Goal: Transaction & Acquisition: Book appointment/travel/reservation

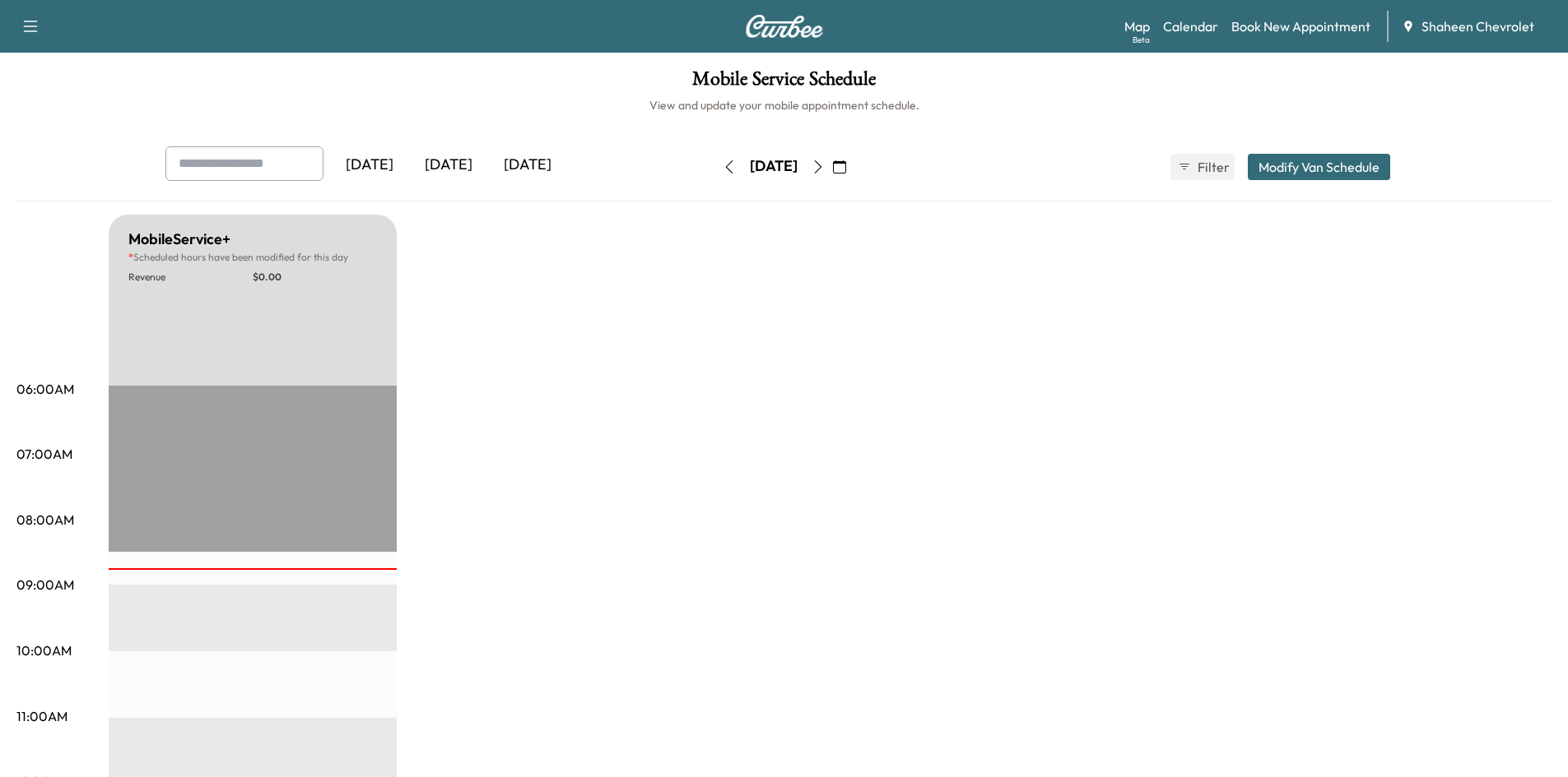
click at [825, 163] on icon "button" at bounding box center [817, 166] width 13 height 13
click at [825, 165] on icon "button" at bounding box center [817, 166] width 13 height 13
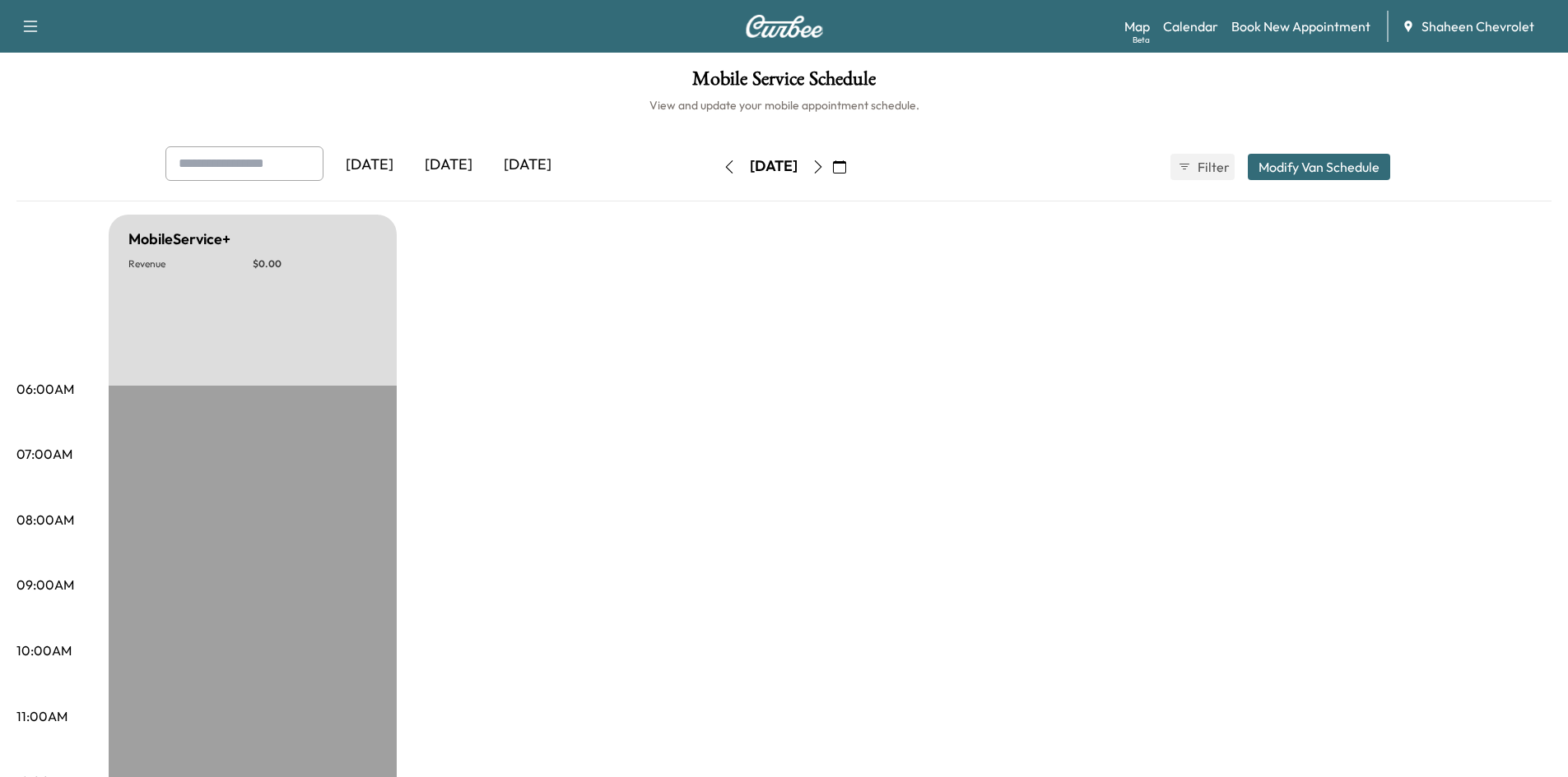
click at [825, 165] on icon "button" at bounding box center [817, 166] width 13 height 13
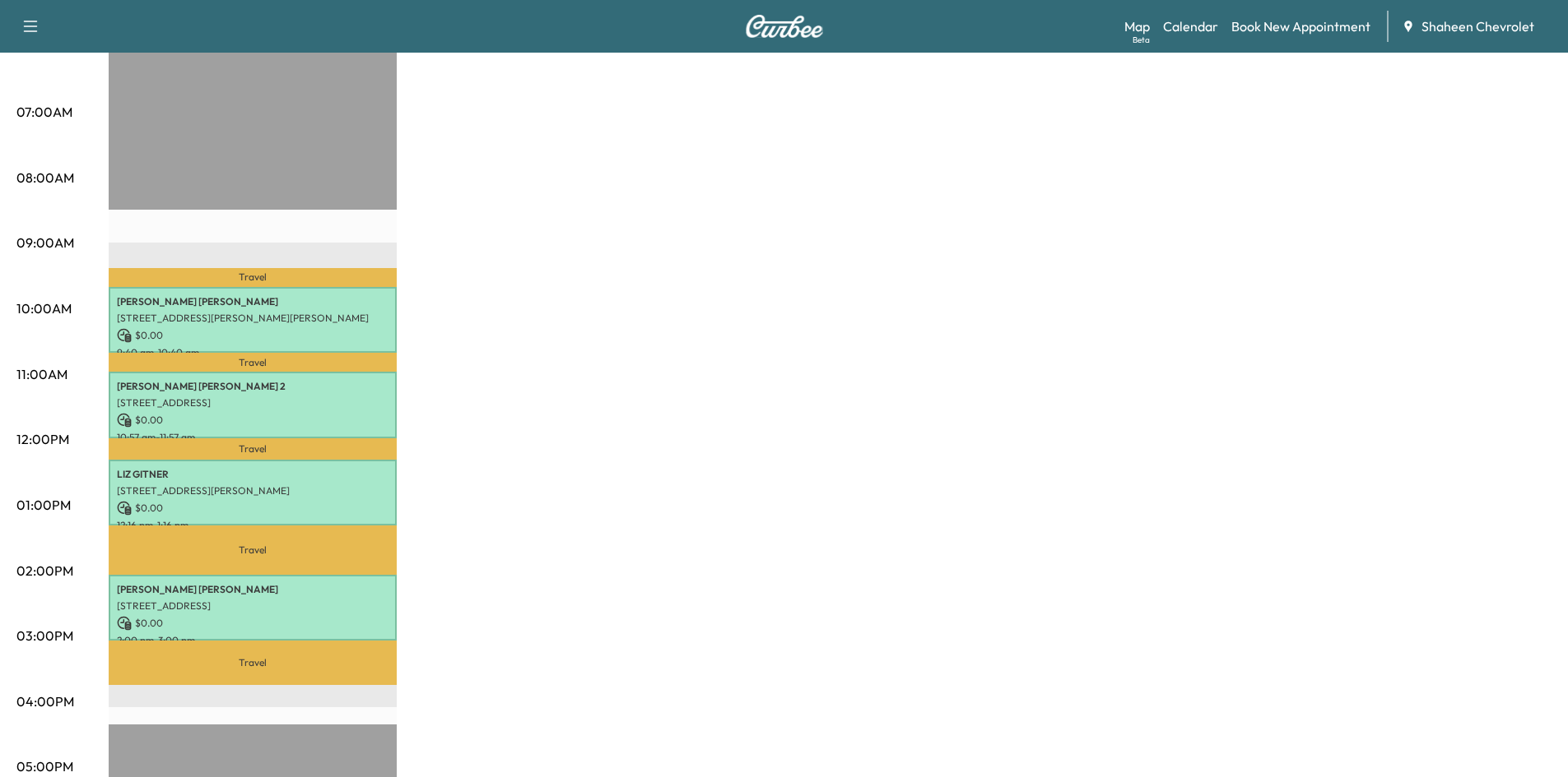
scroll to position [82, 0]
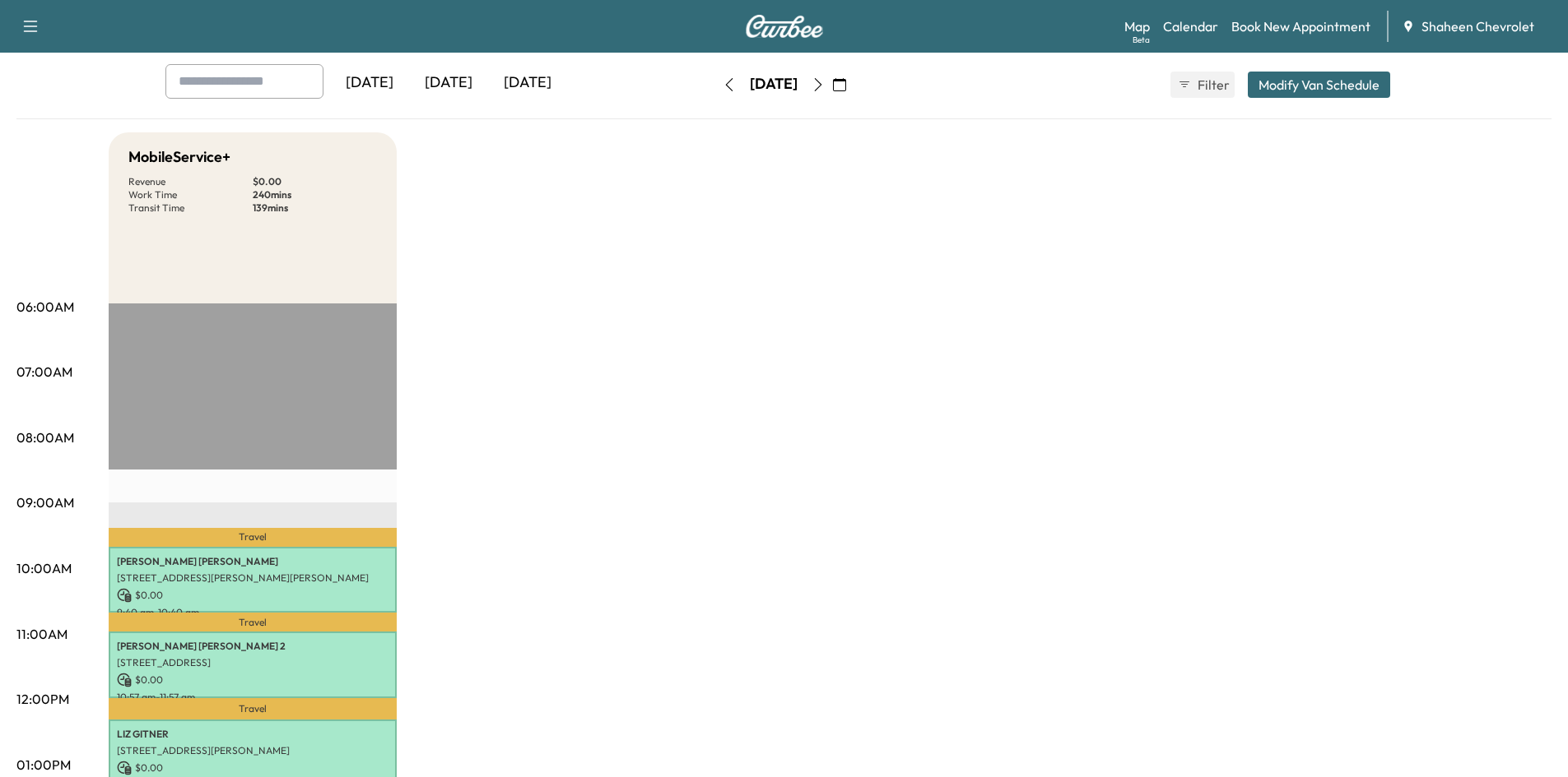
click at [825, 78] on icon "button" at bounding box center [817, 85] width 13 height 13
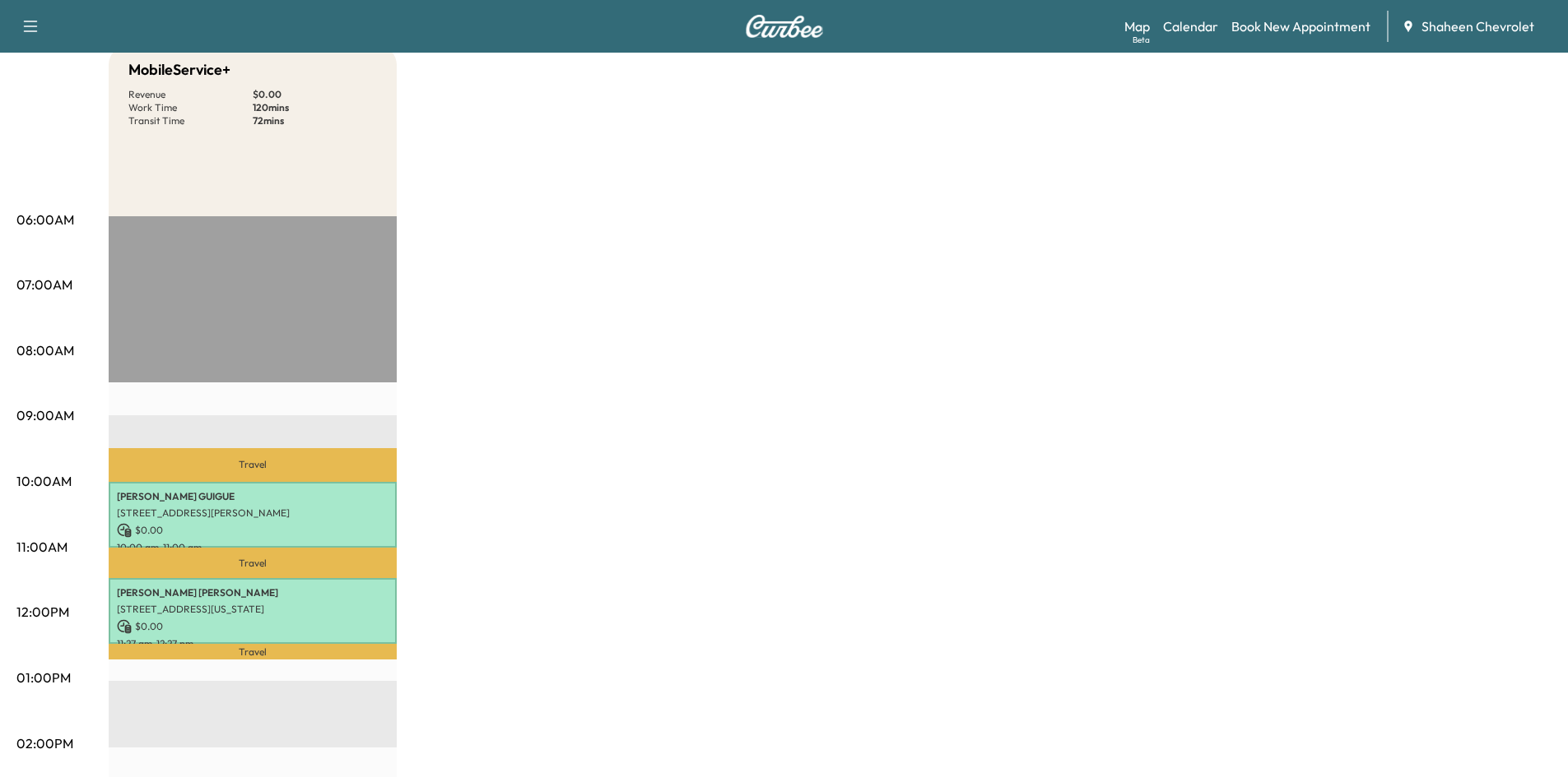
scroll to position [165, 0]
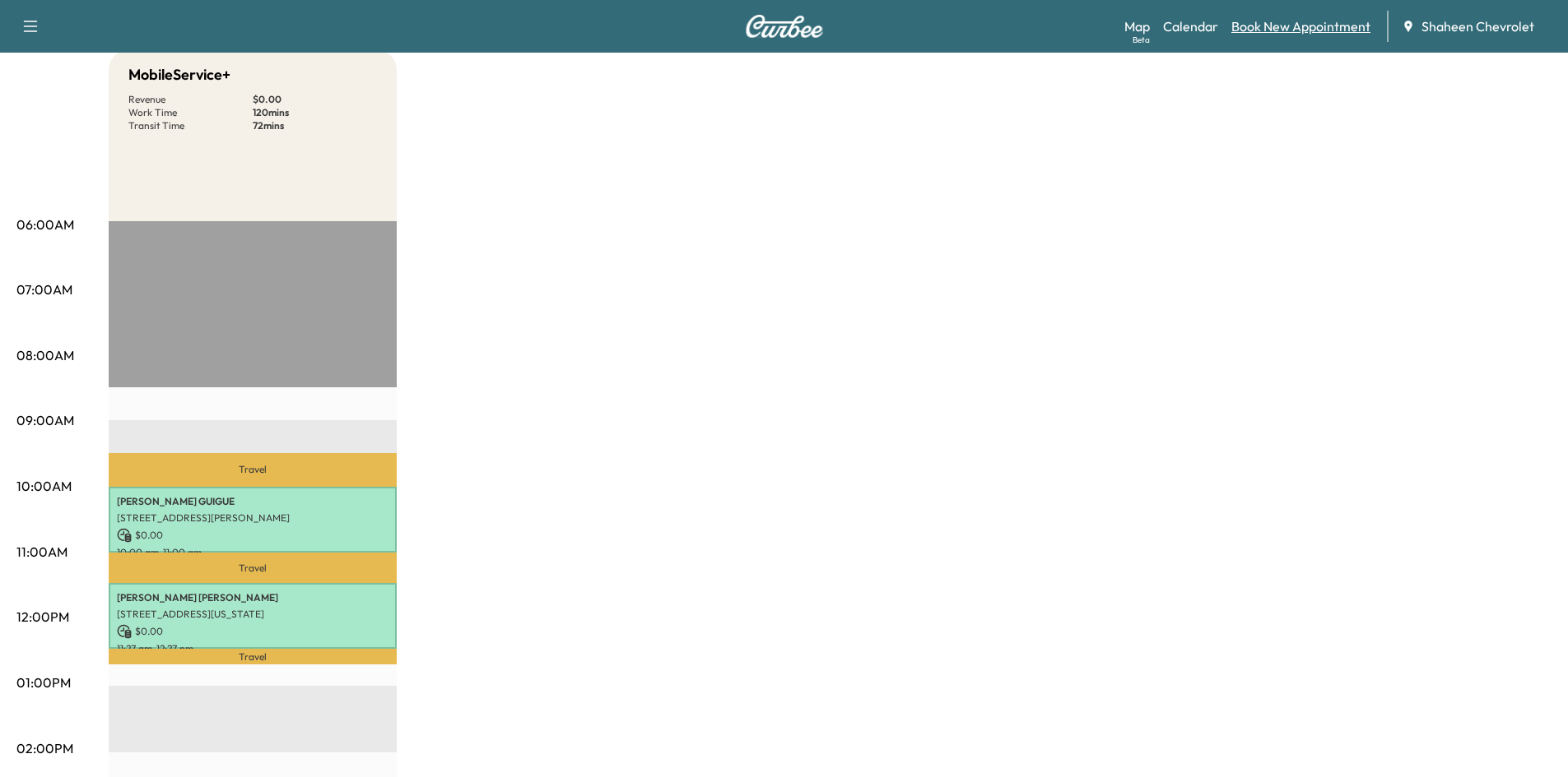
click at [1291, 30] on link "Book New Appointment" at bounding box center [1301, 26] width 139 height 20
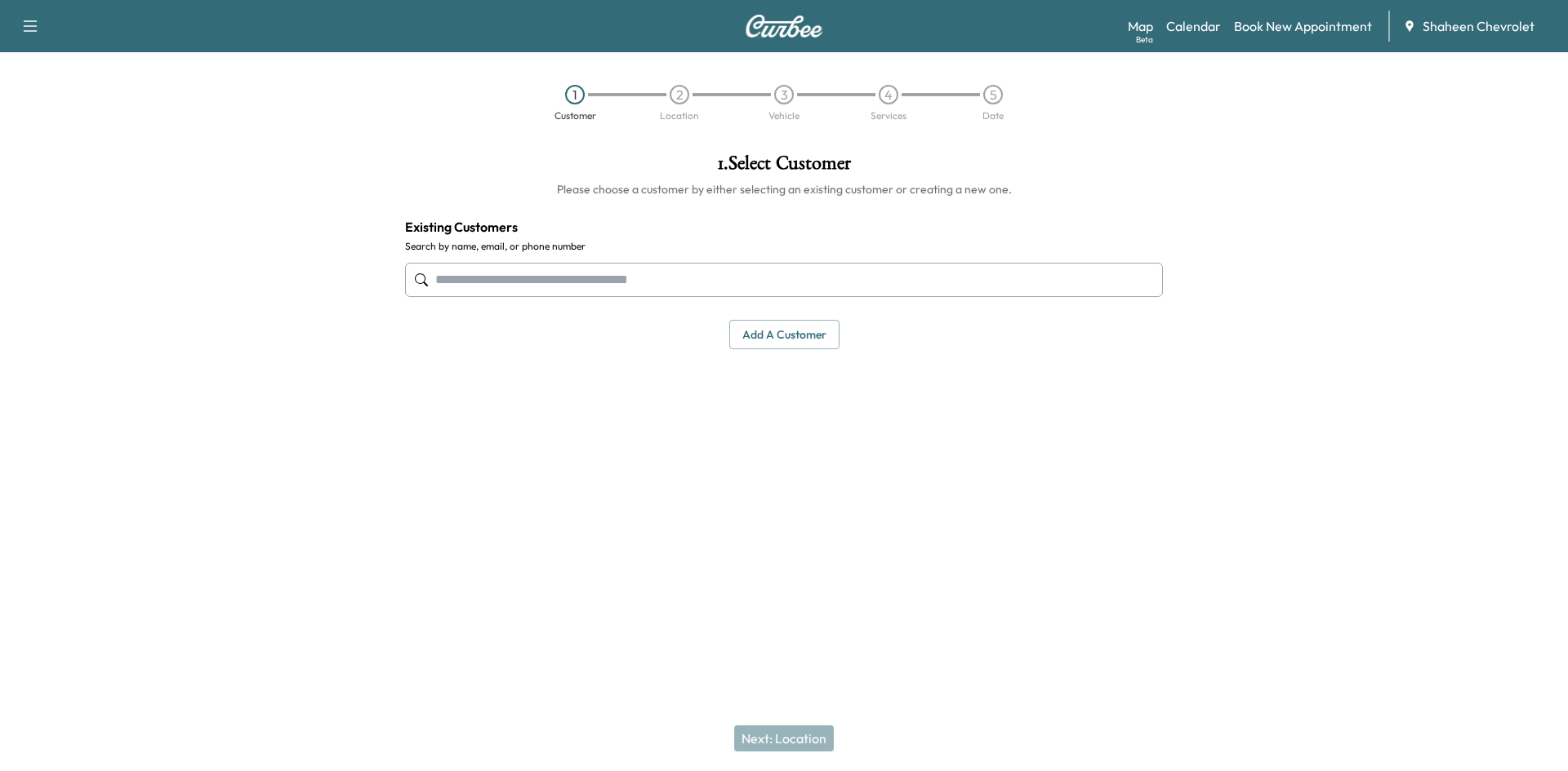
click at [671, 289] on input "text" at bounding box center [784, 280] width 758 height 34
click at [768, 321] on button "Add a customer" at bounding box center [784, 335] width 110 height 30
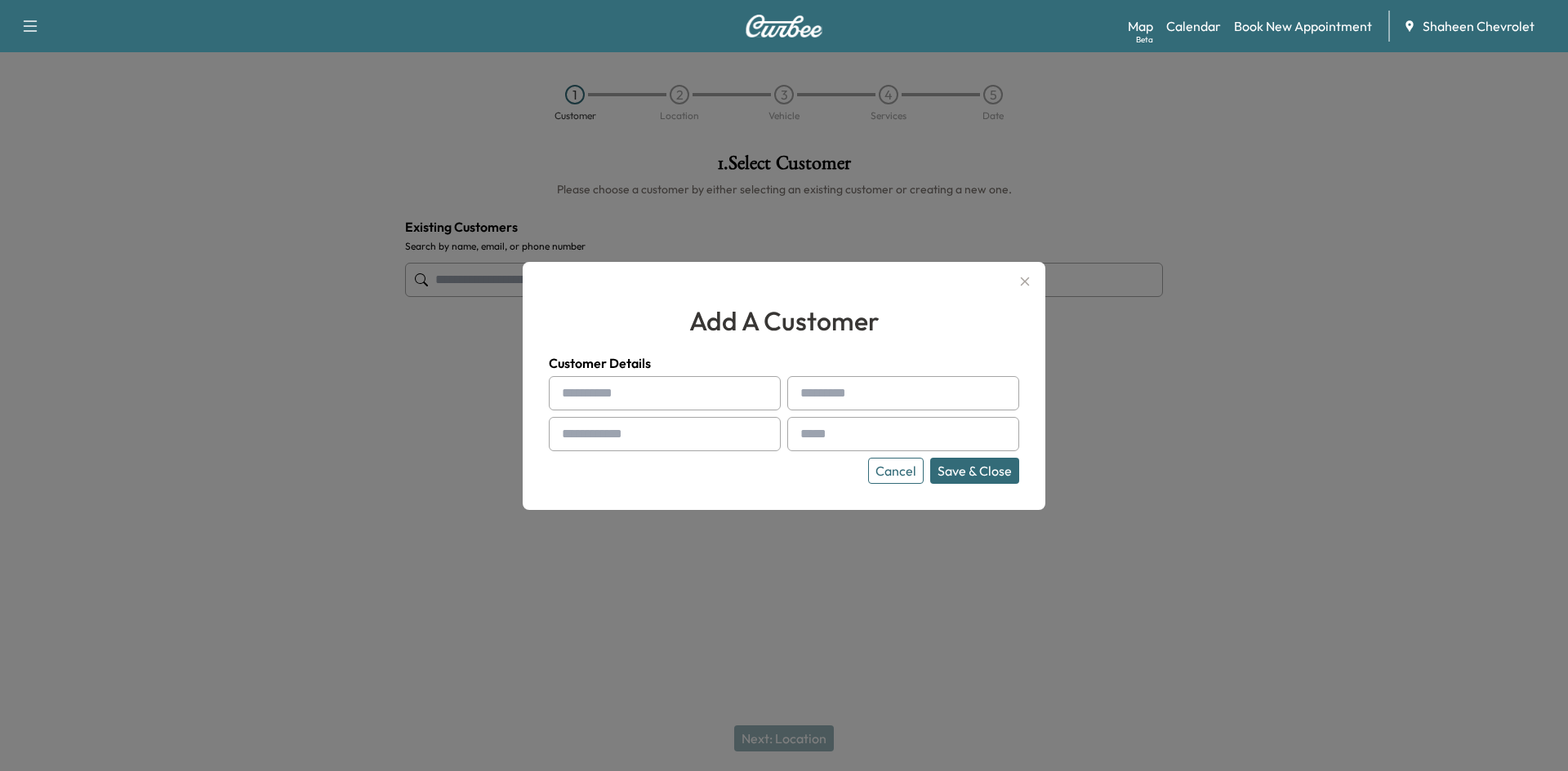
click at [595, 399] on input "text" at bounding box center [664, 393] width 232 height 34
type input "*"
type input "*****"
type input "******"
click at [625, 421] on input "text" at bounding box center [664, 434] width 232 height 34
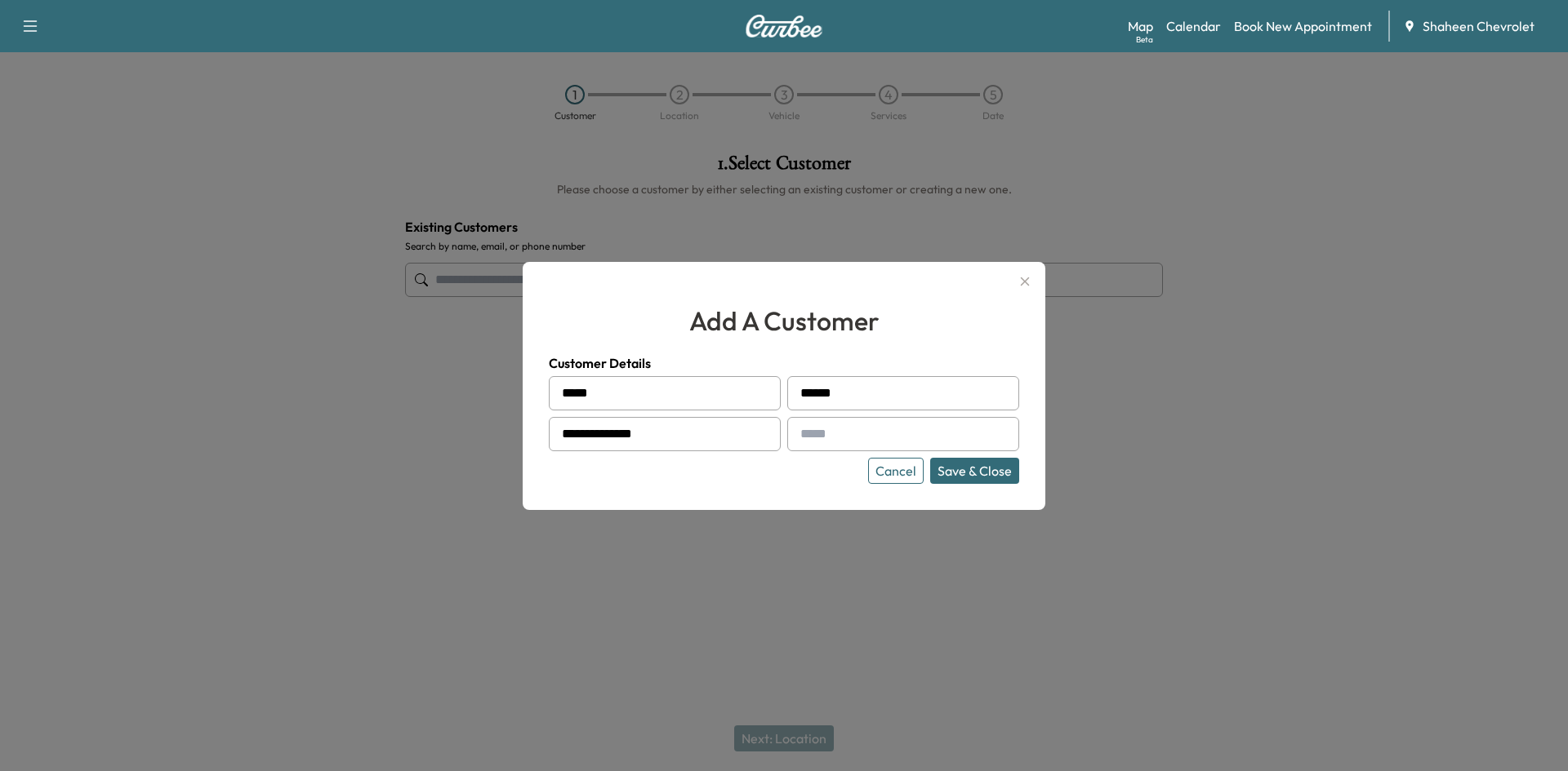
type input "**********"
click at [857, 424] on input "text" at bounding box center [903, 434] width 232 height 34
type input "**********"
click at [990, 472] on button "Save & Close" at bounding box center [974, 472] width 89 height 26
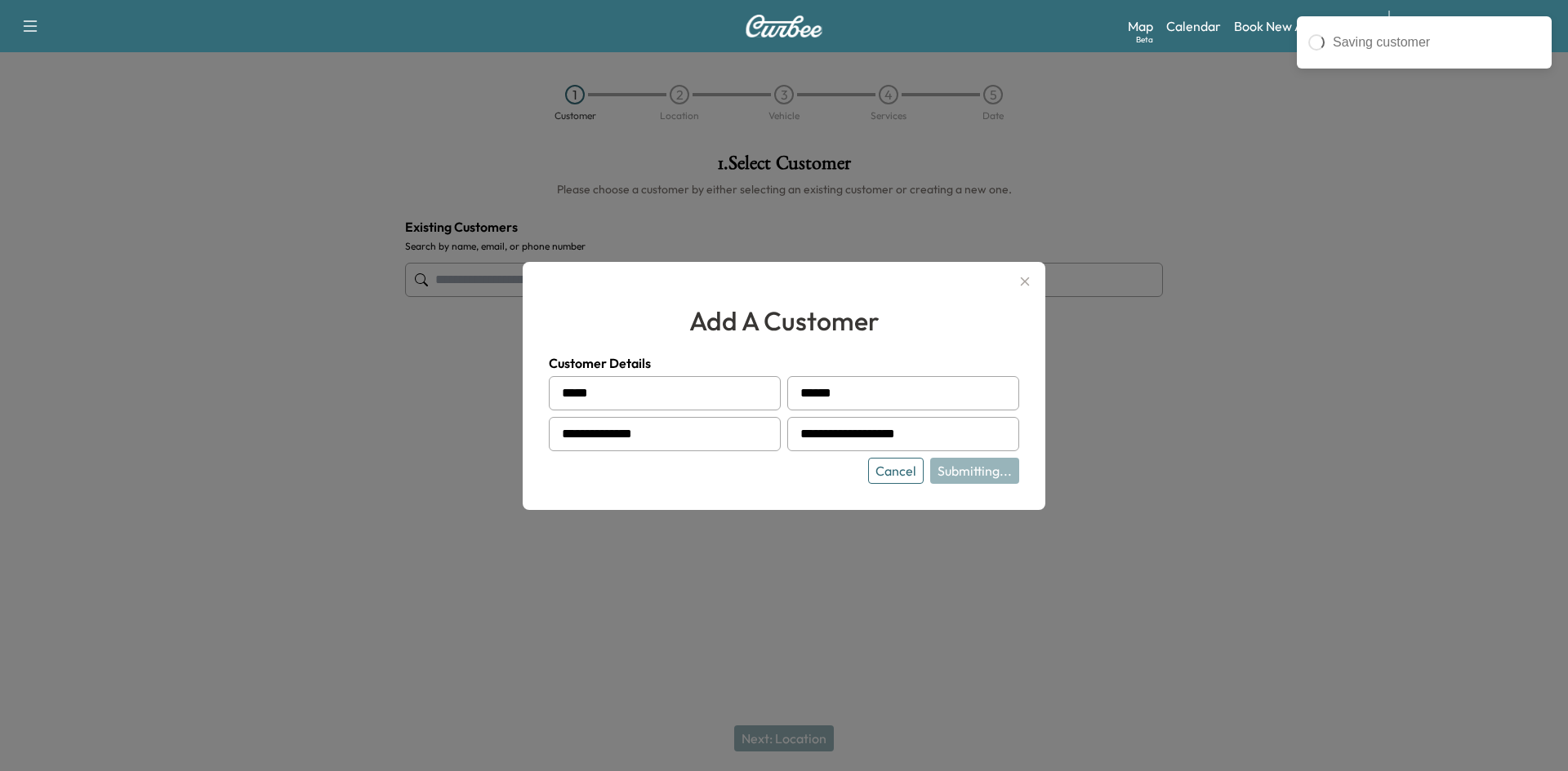
type input "**********"
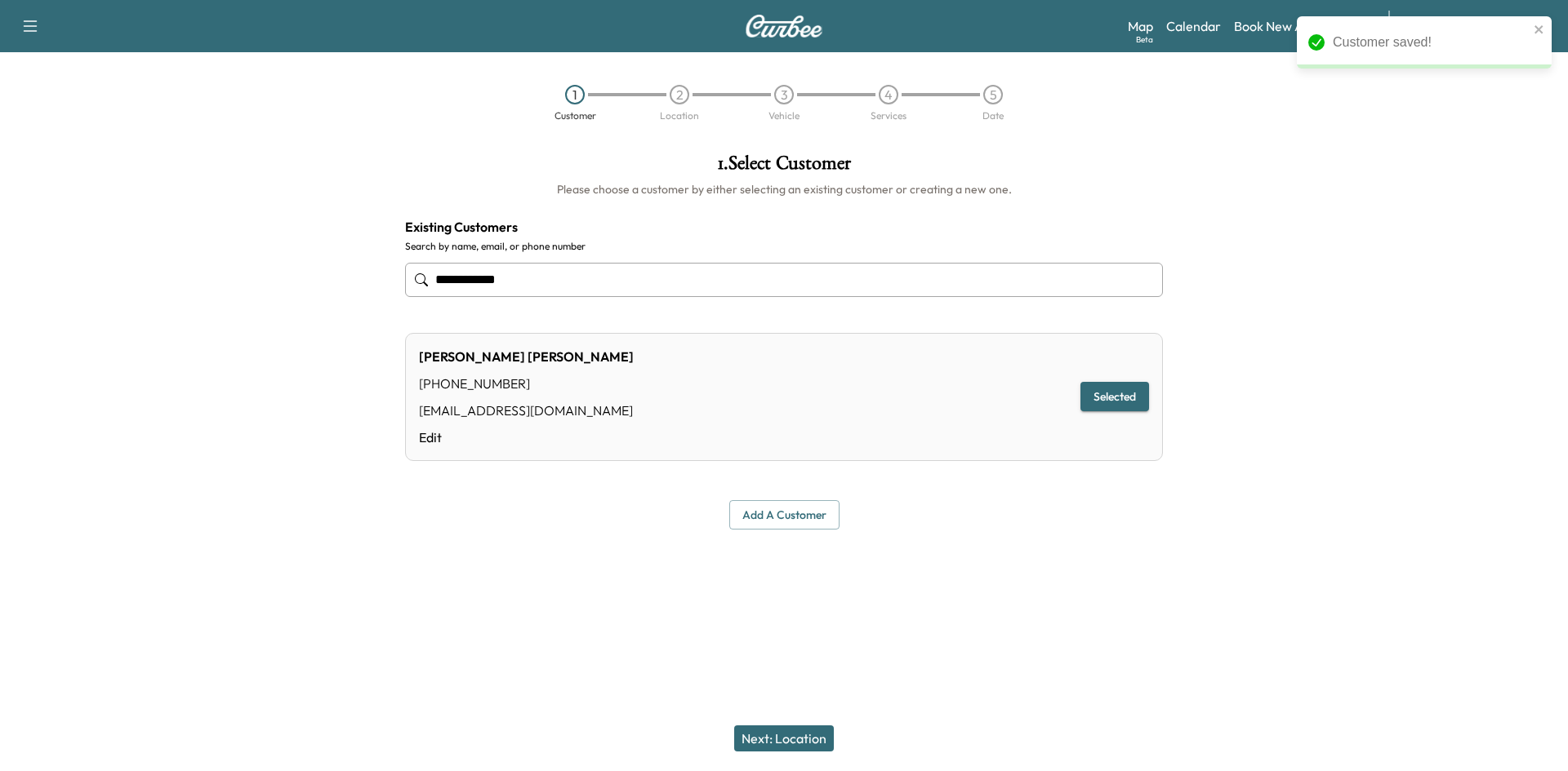
click at [791, 734] on button "Next: Location" at bounding box center [784, 739] width 100 height 26
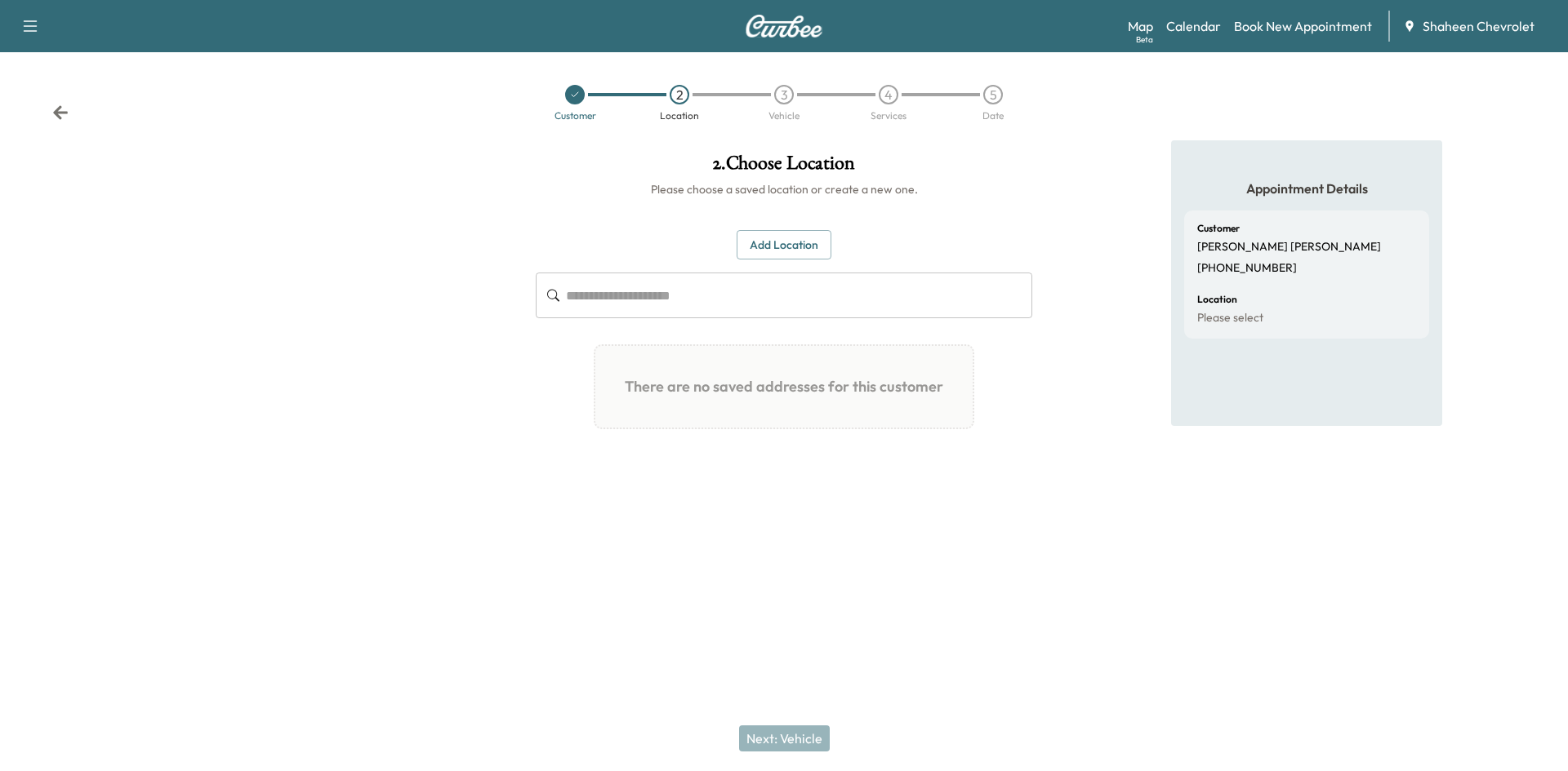
click at [799, 253] on button "Add Location" at bounding box center [784, 246] width 95 height 30
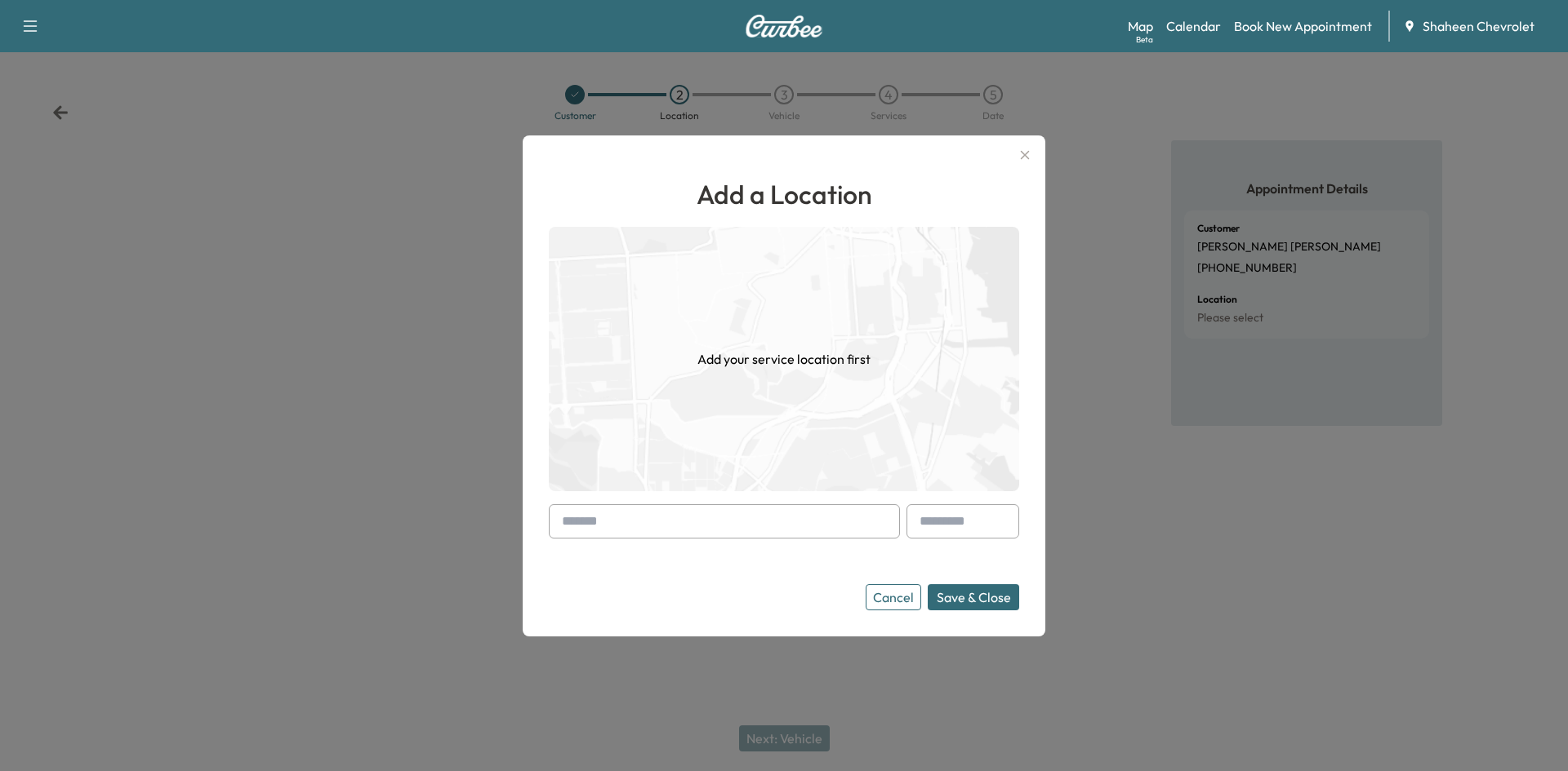
click at [647, 518] on input "text" at bounding box center [723, 521] width 351 height 34
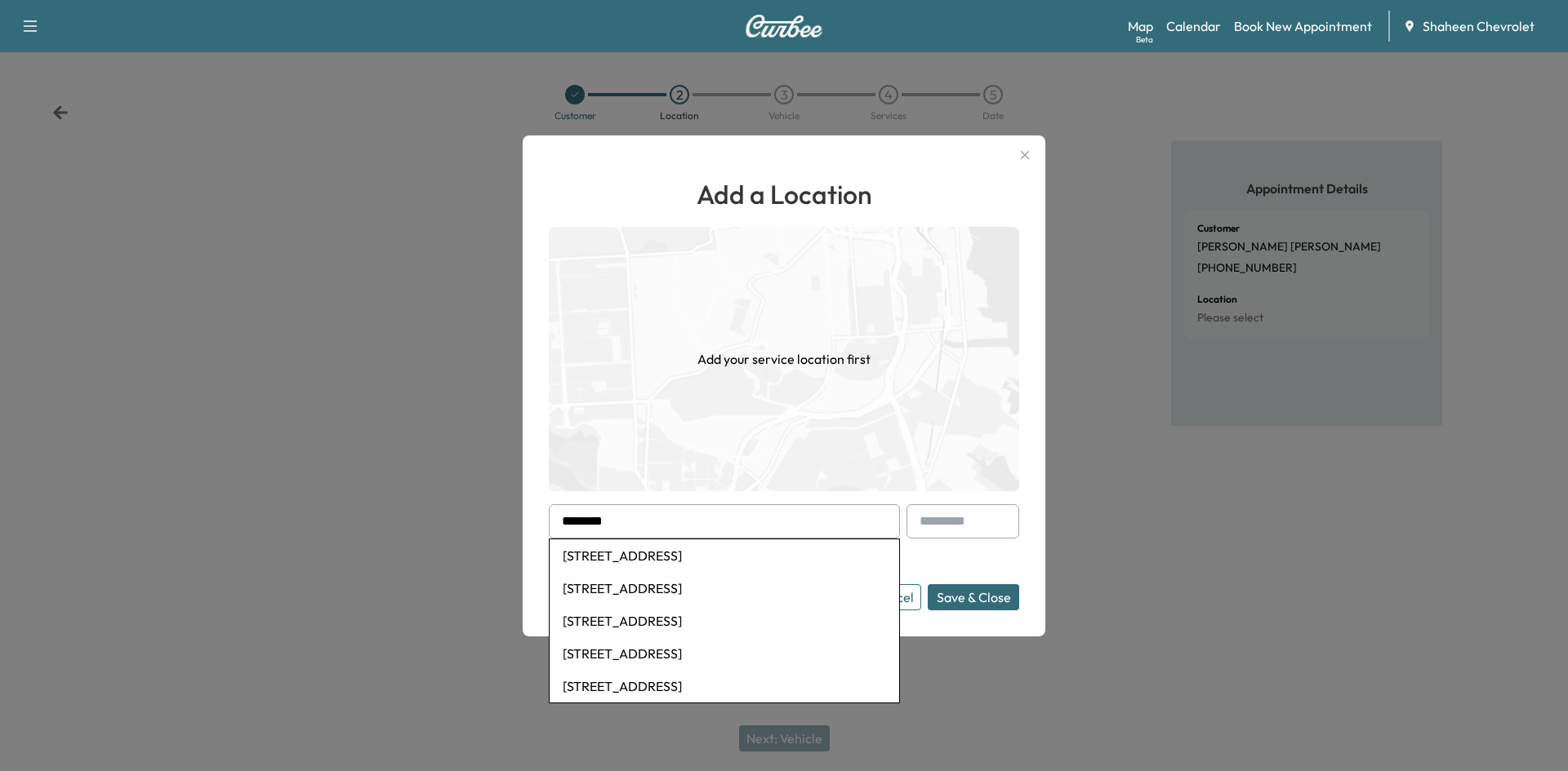
click at [658, 557] on li "[STREET_ADDRESS]" at bounding box center [724, 556] width 350 height 33
type input "**********"
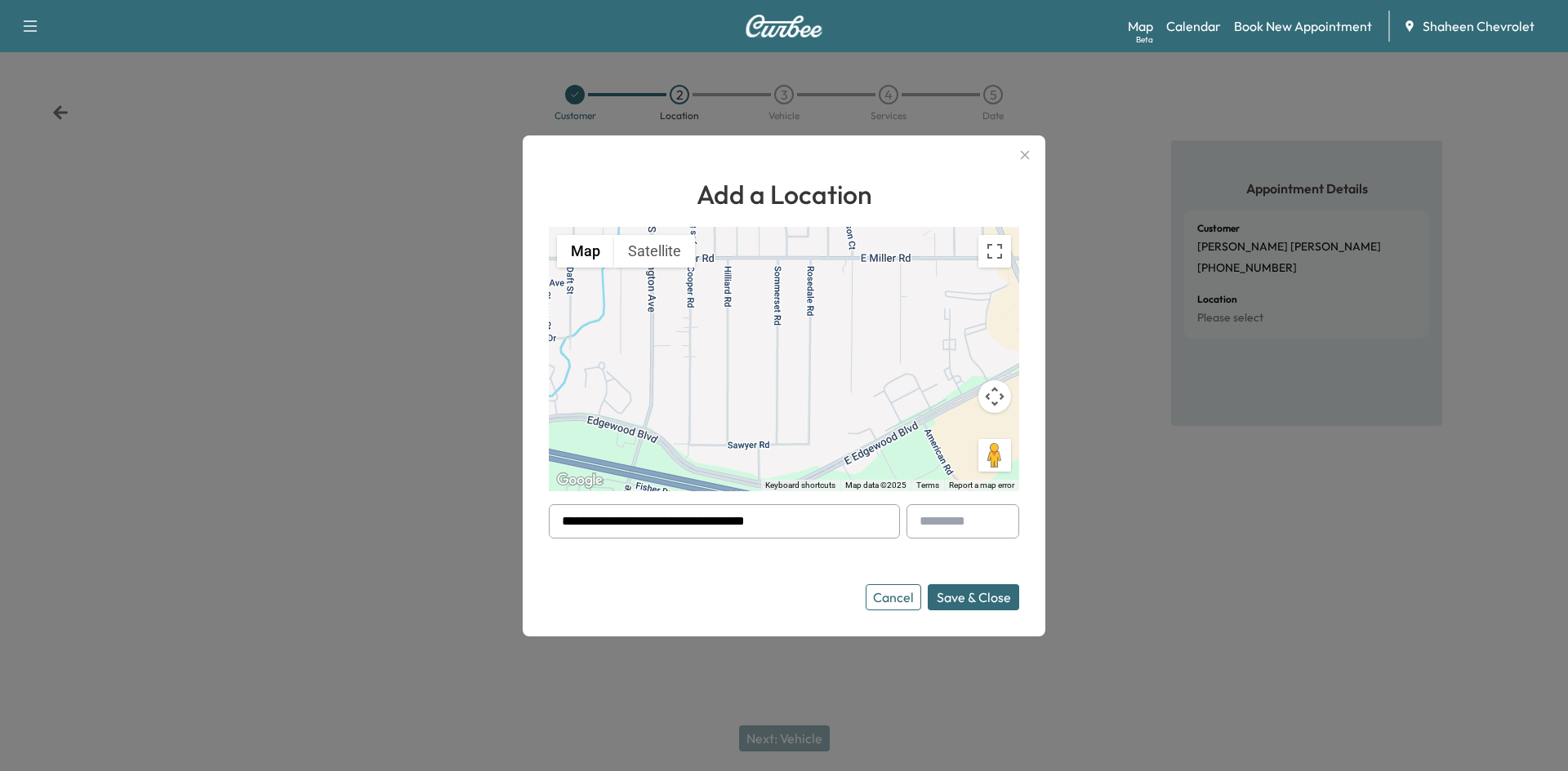
click at [982, 599] on button "Save & Close" at bounding box center [973, 598] width 92 height 26
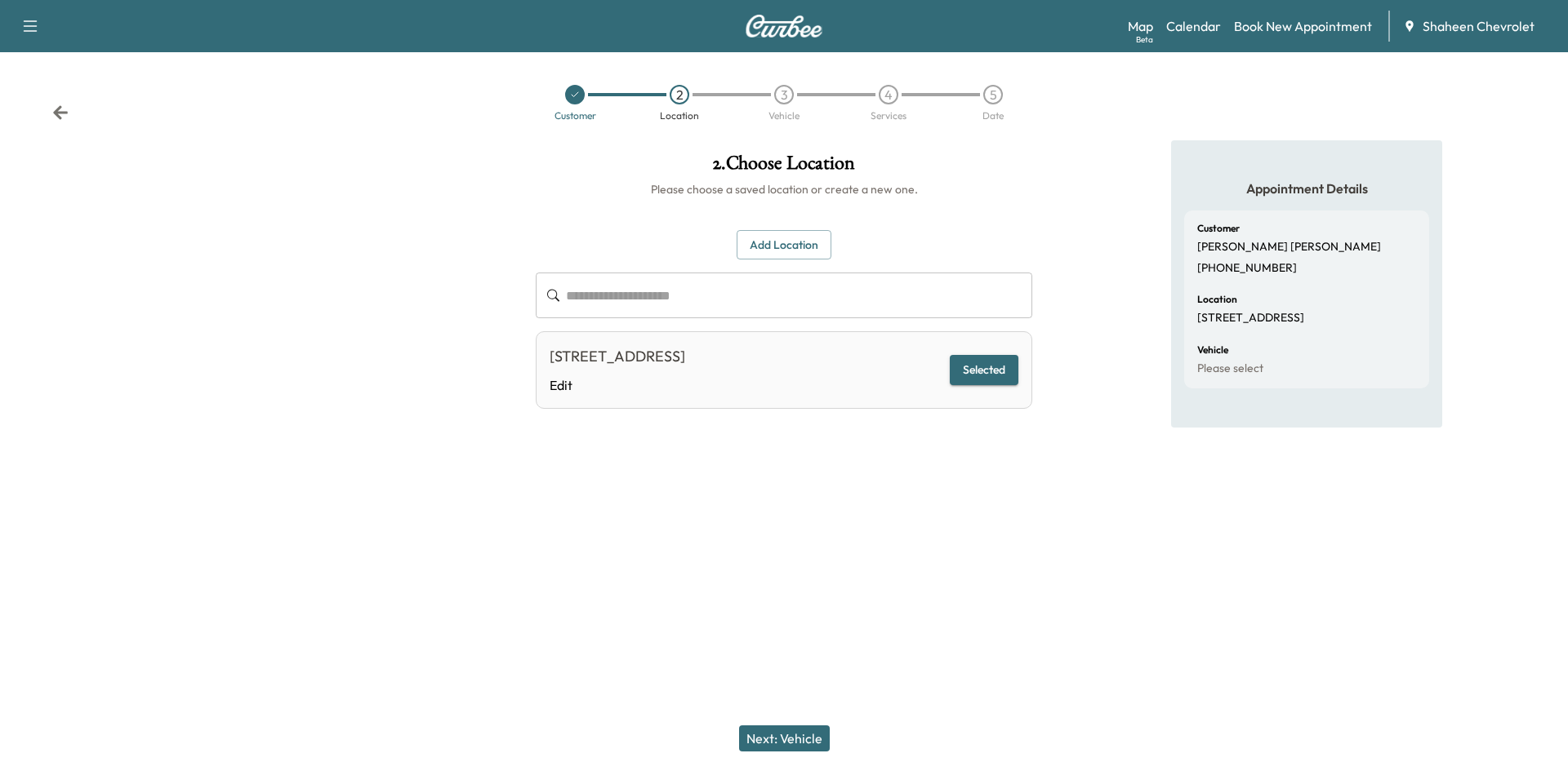
click at [807, 743] on button "Next: Vehicle" at bounding box center [784, 739] width 91 height 26
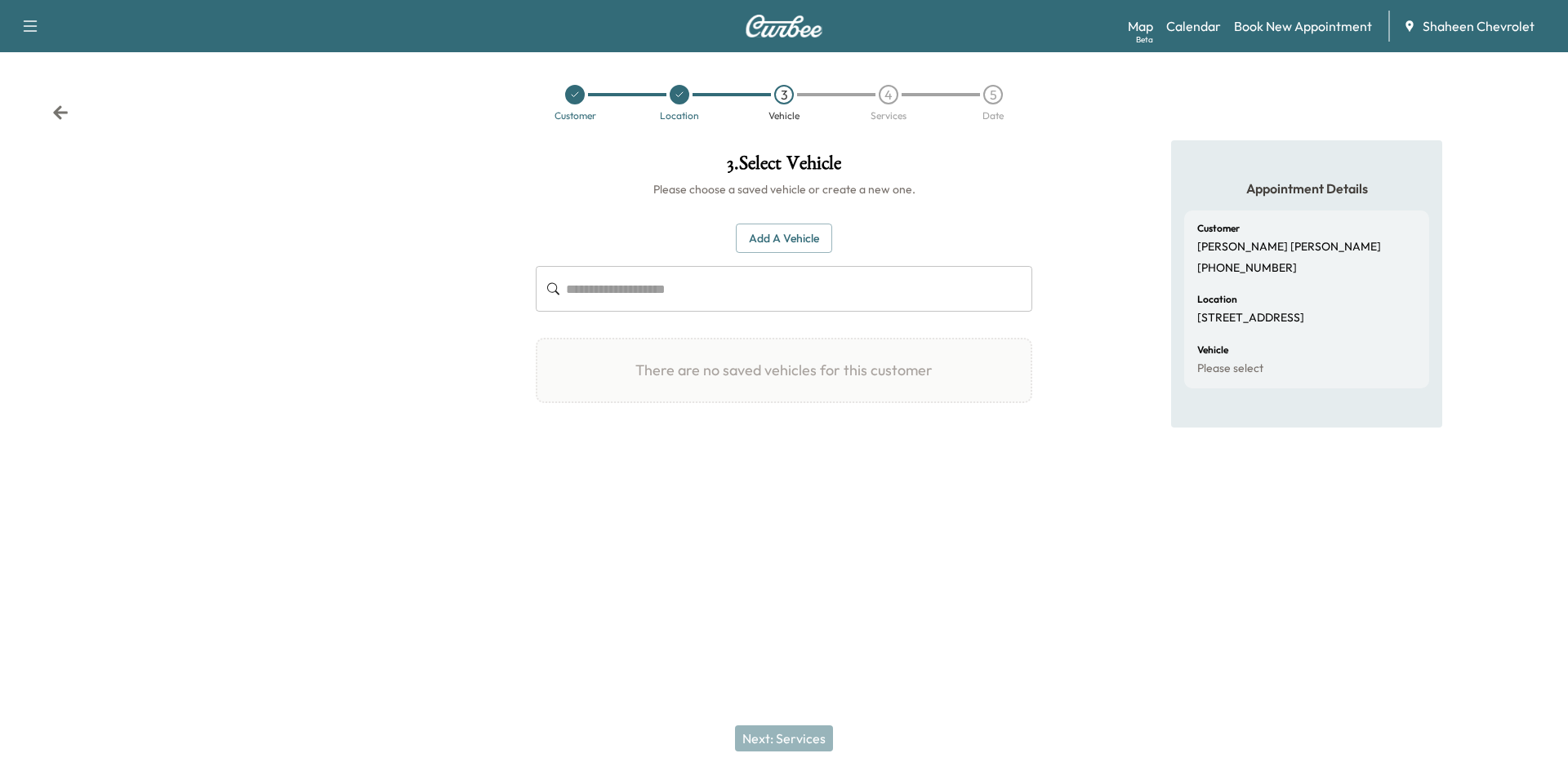
click at [805, 245] on button "Add a Vehicle" at bounding box center [784, 238] width 96 height 30
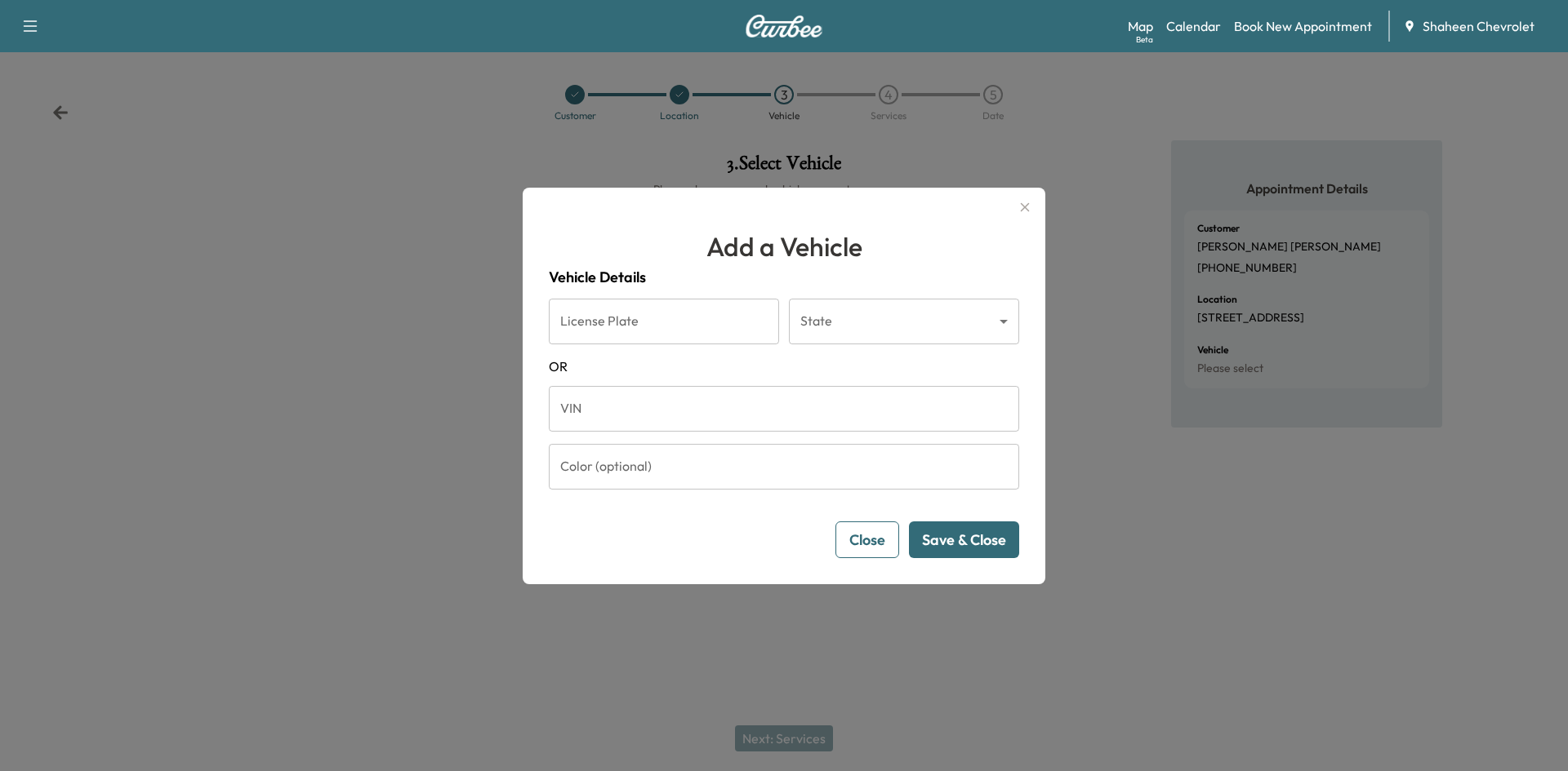
click at [657, 418] on input "VIN" at bounding box center [784, 409] width 470 height 46
paste input "**********"
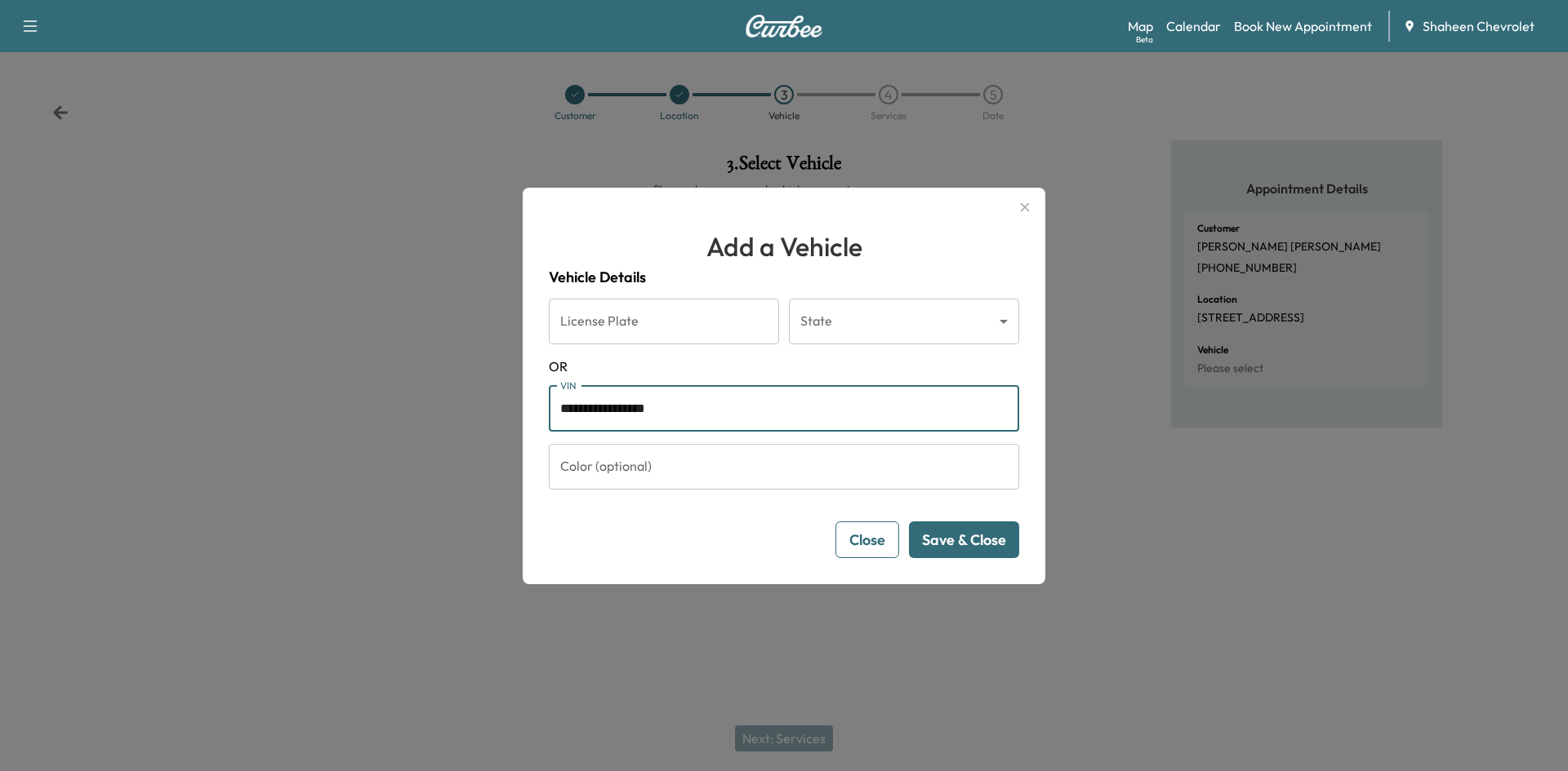
type input "**********"
click at [967, 541] on button "Save & Close" at bounding box center [964, 540] width 110 height 37
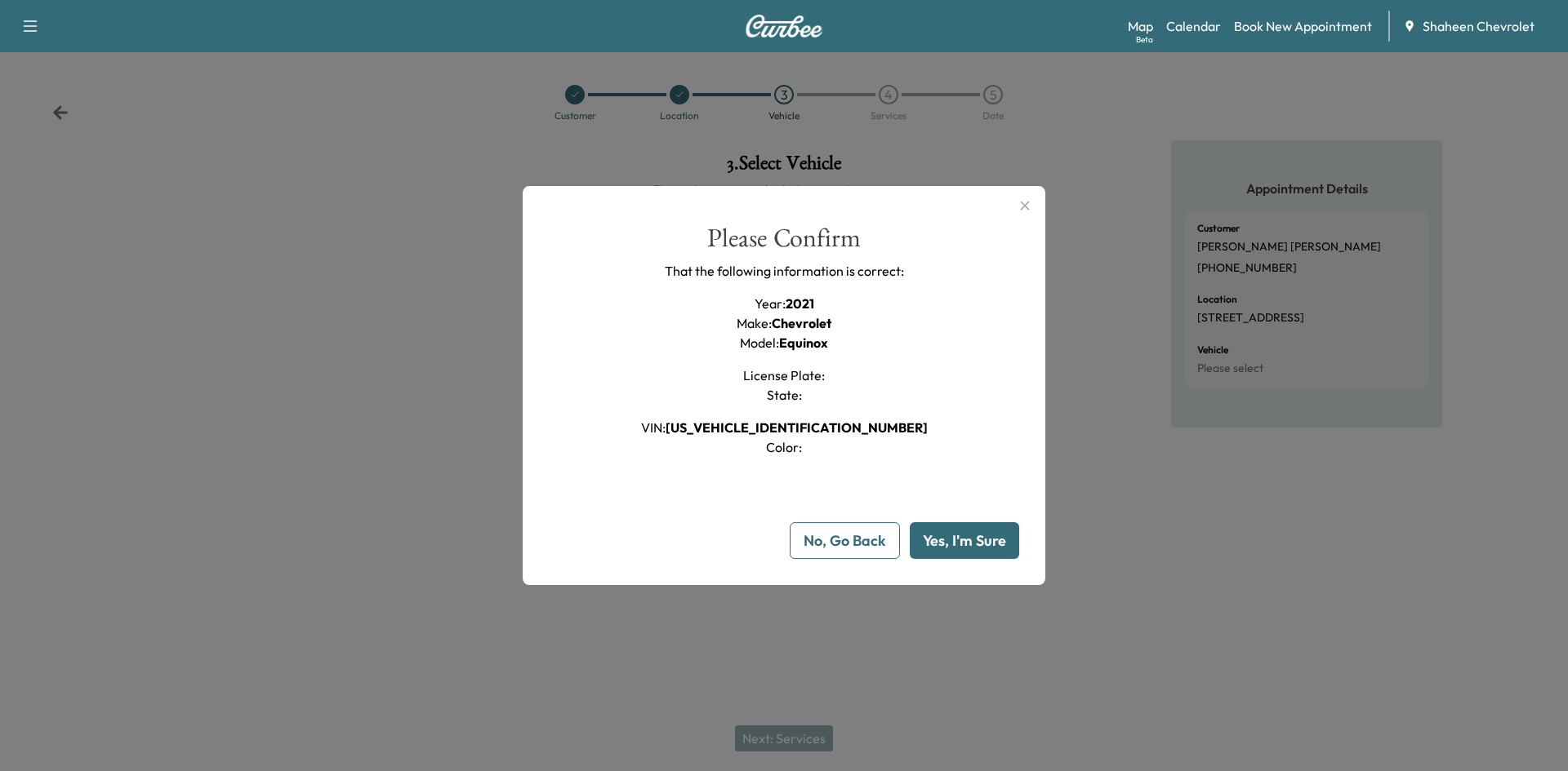
click at [955, 537] on button "Yes, I'm Sure" at bounding box center [965, 541] width 110 height 37
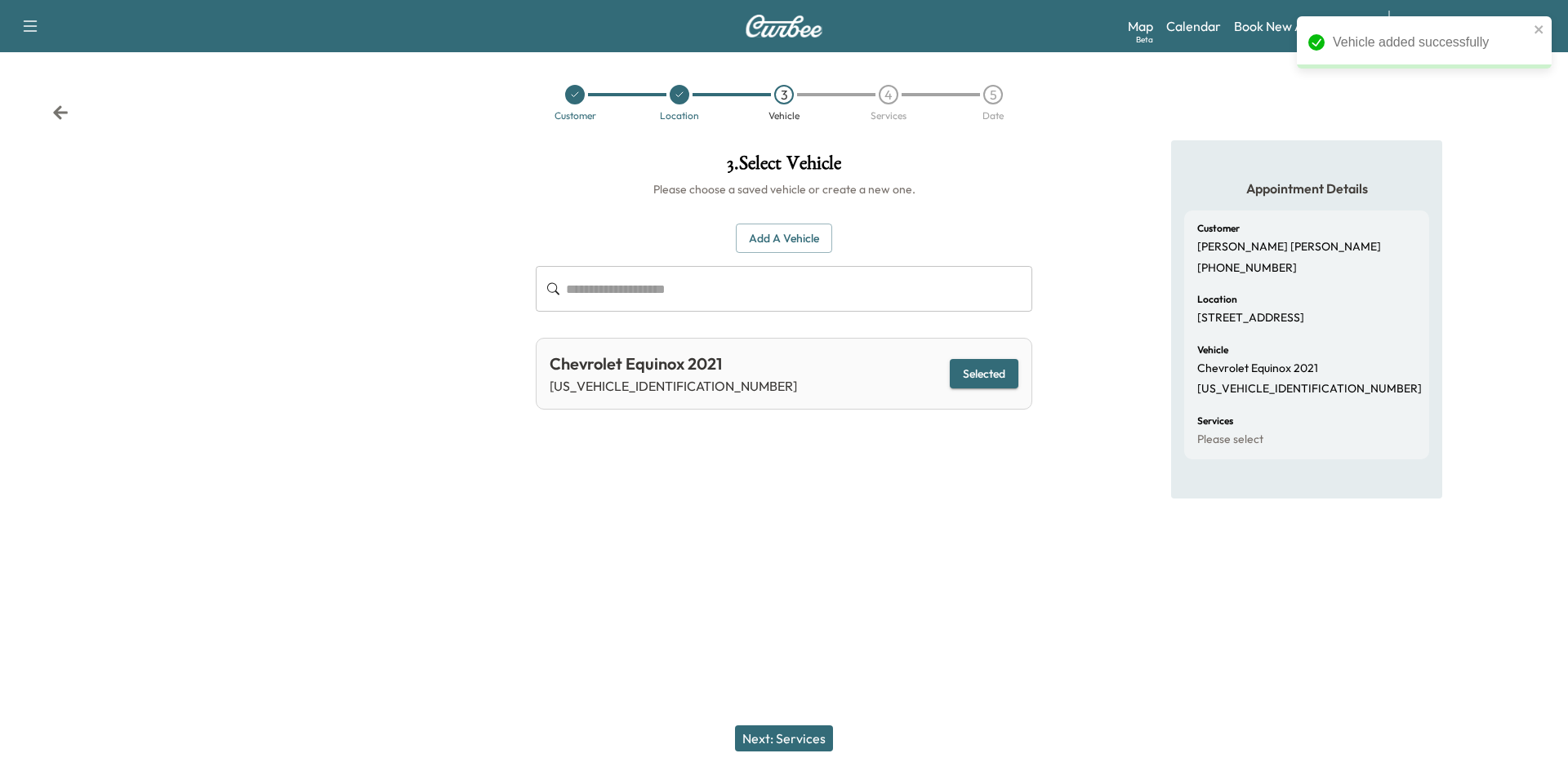
click at [805, 730] on button "Next: Services" at bounding box center [784, 739] width 98 height 26
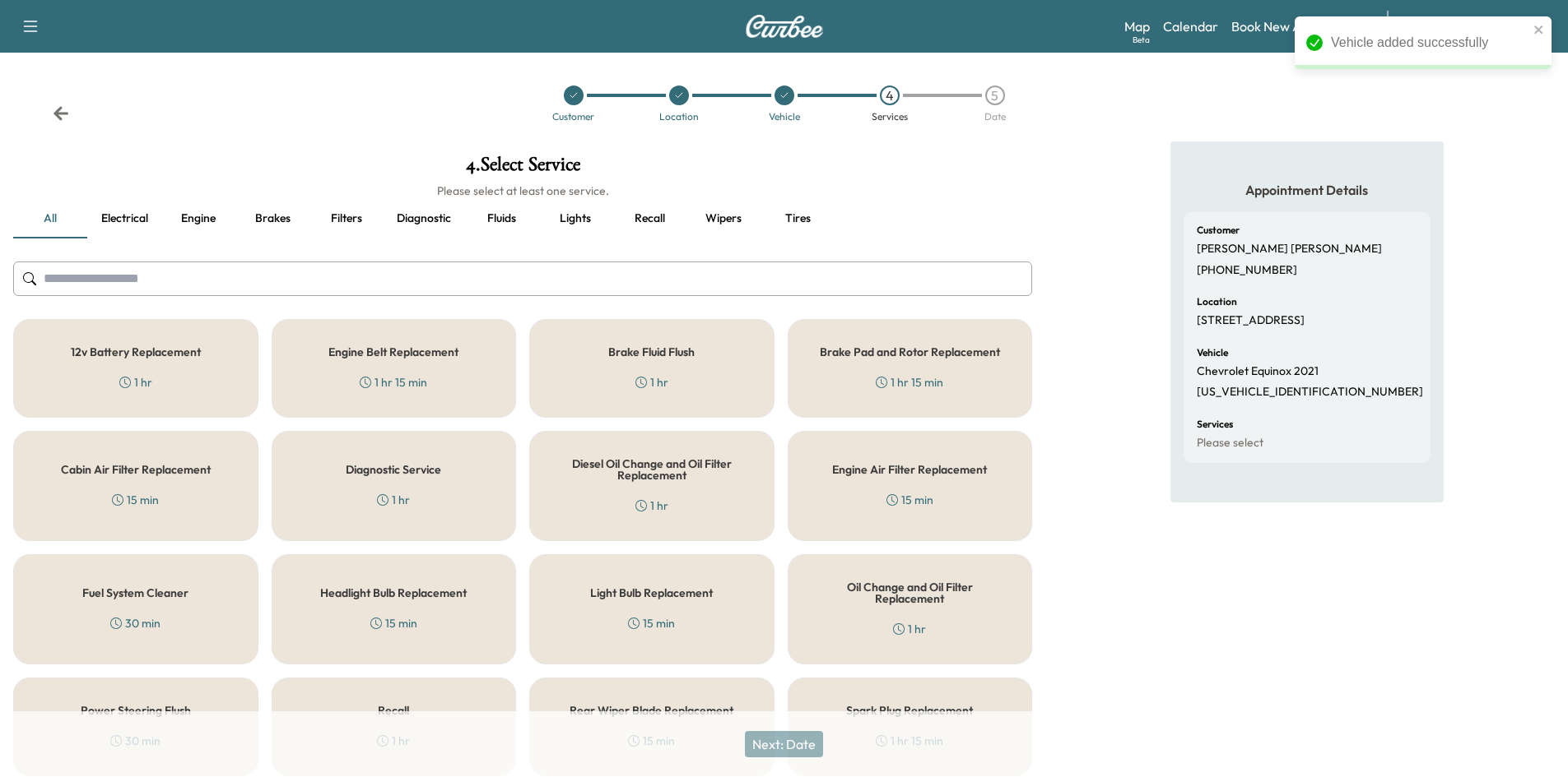
click at [366, 272] on input "text" at bounding box center [523, 279] width 1019 height 35
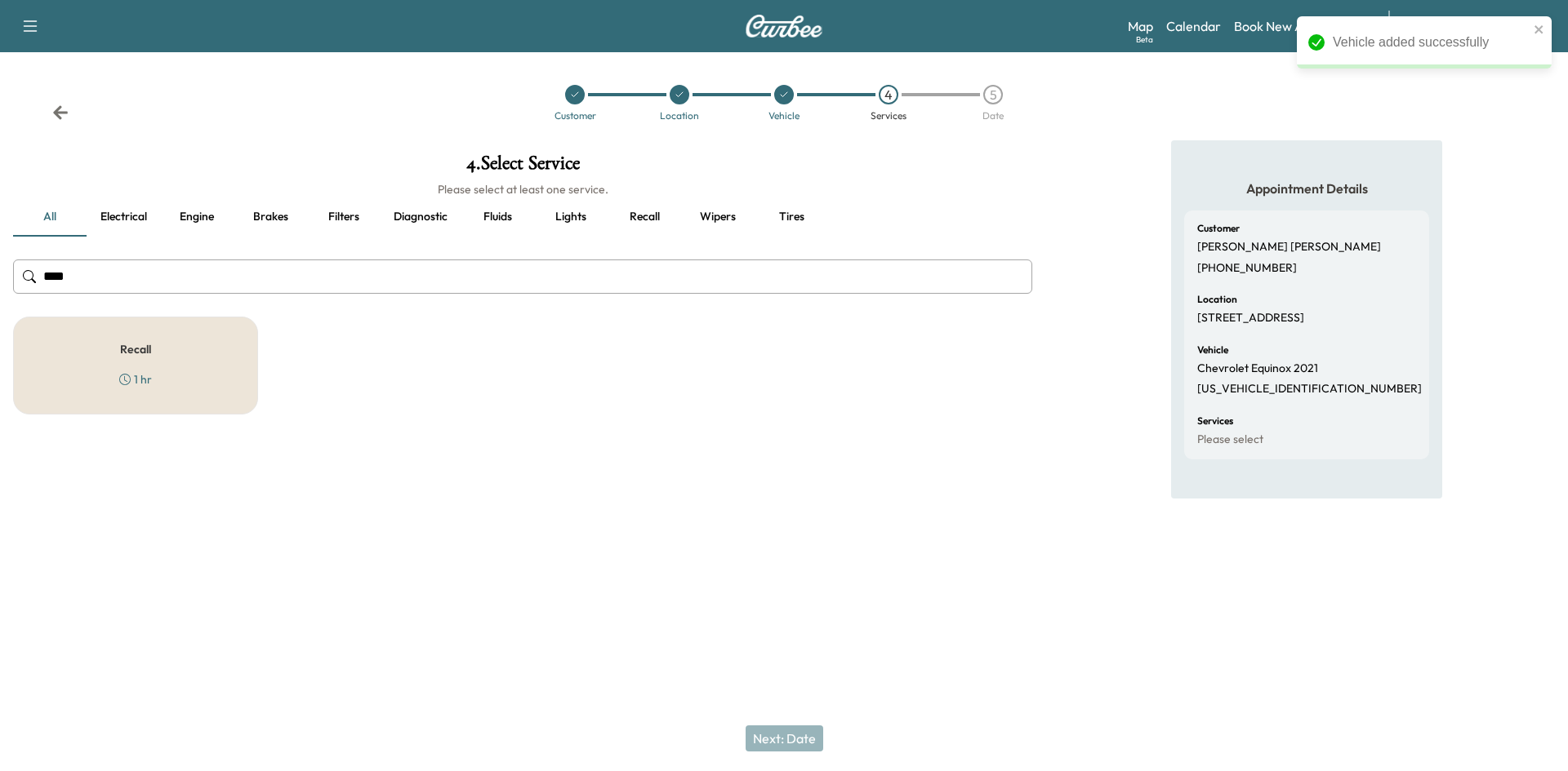
type input "****"
click at [246, 377] on div "Recall 1 hr" at bounding box center [135, 366] width 245 height 98
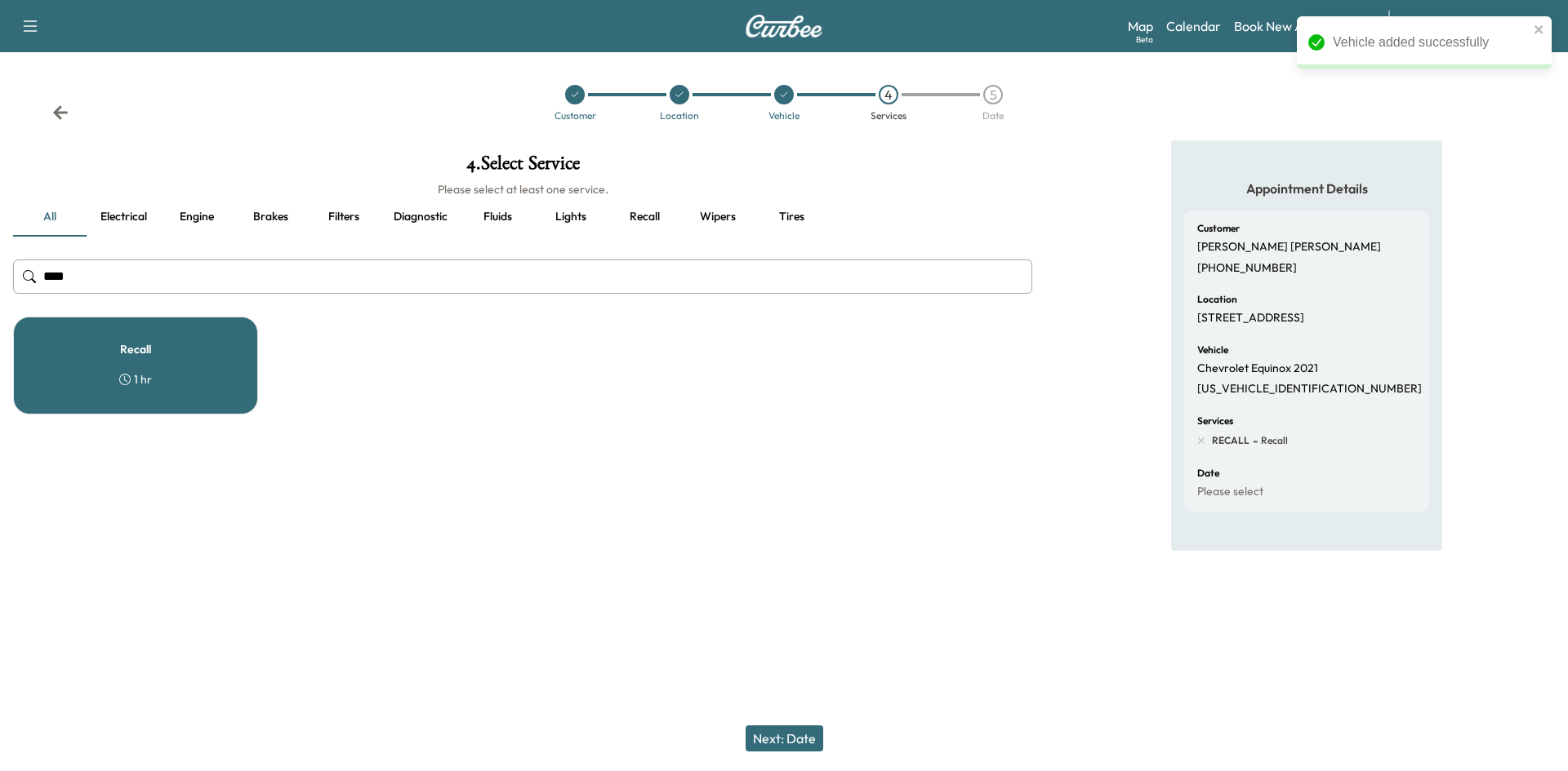
click at [794, 738] on button "Next: Date" at bounding box center [784, 739] width 78 height 26
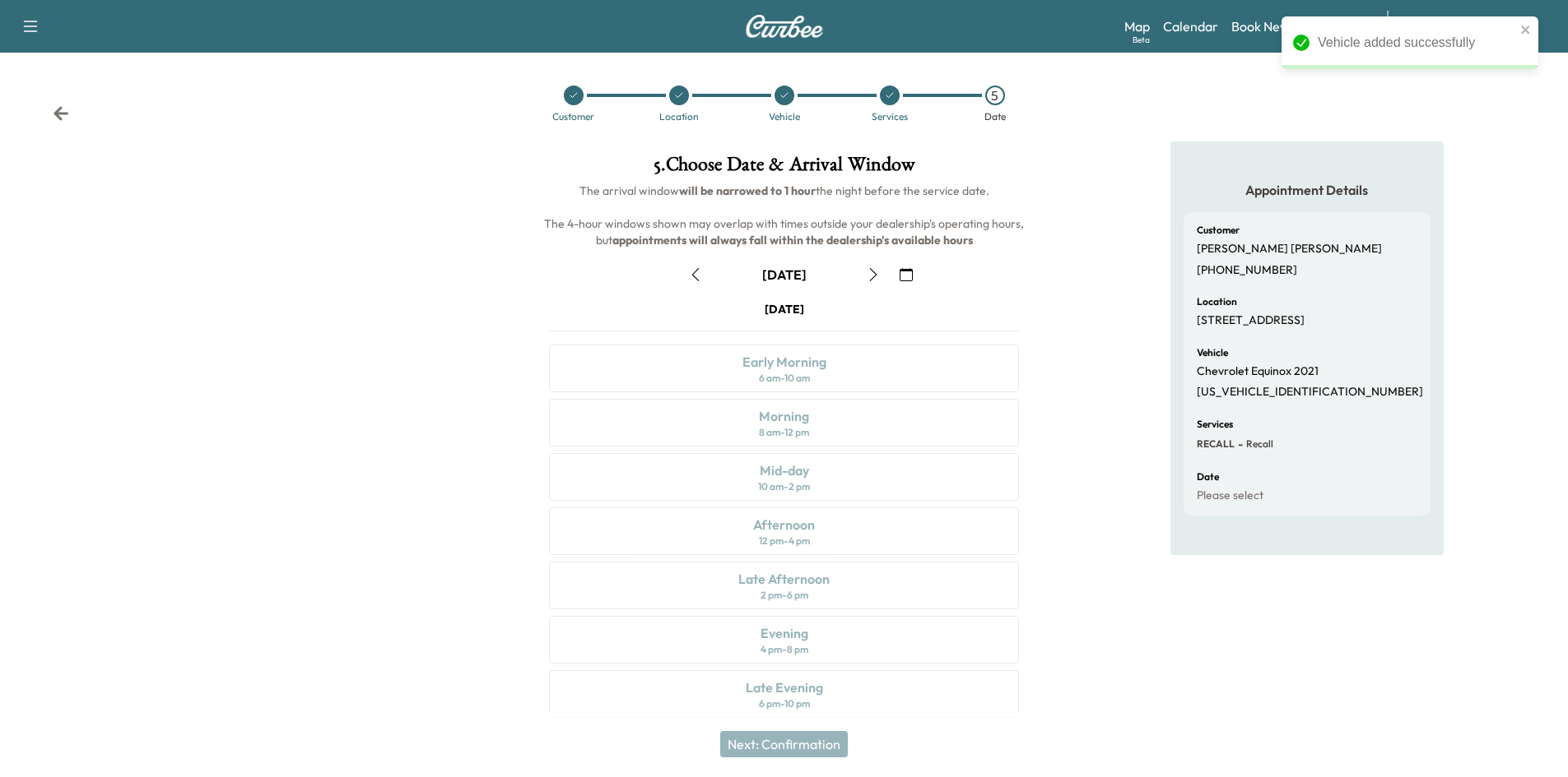
click at [865, 266] on button "button" at bounding box center [873, 275] width 28 height 27
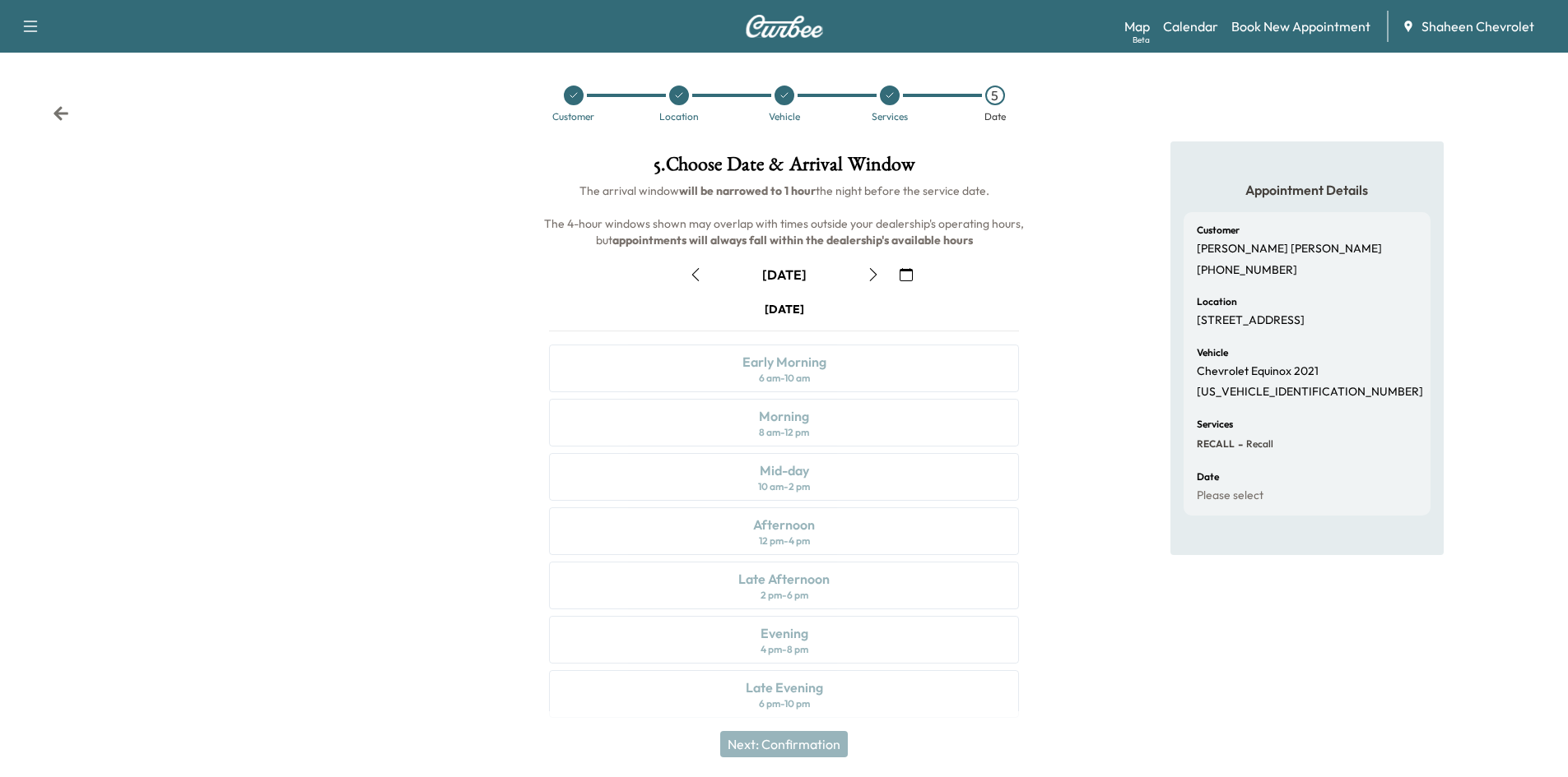
click at [871, 270] on icon "button" at bounding box center [873, 274] width 13 height 13
click at [871, 270] on icon "button" at bounding box center [873, 274] width 7 height 13
click at [816, 428] on div "Morning 8 am - 12 pm" at bounding box center [784, 423] width 470 height 48
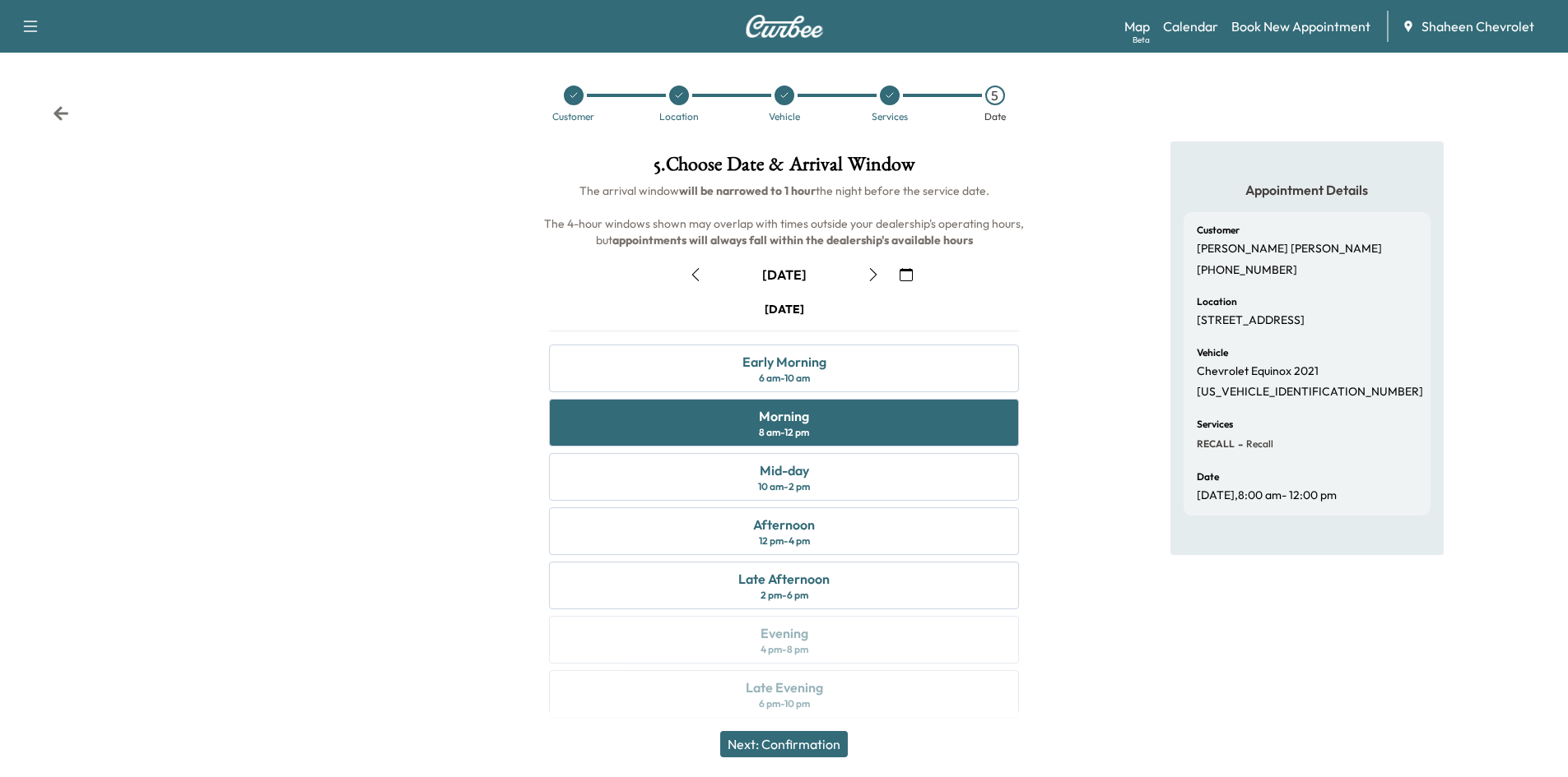
click at [830, 748] on button "Next: Confirmation" at bounding box center [784, 745] width 127 height 27
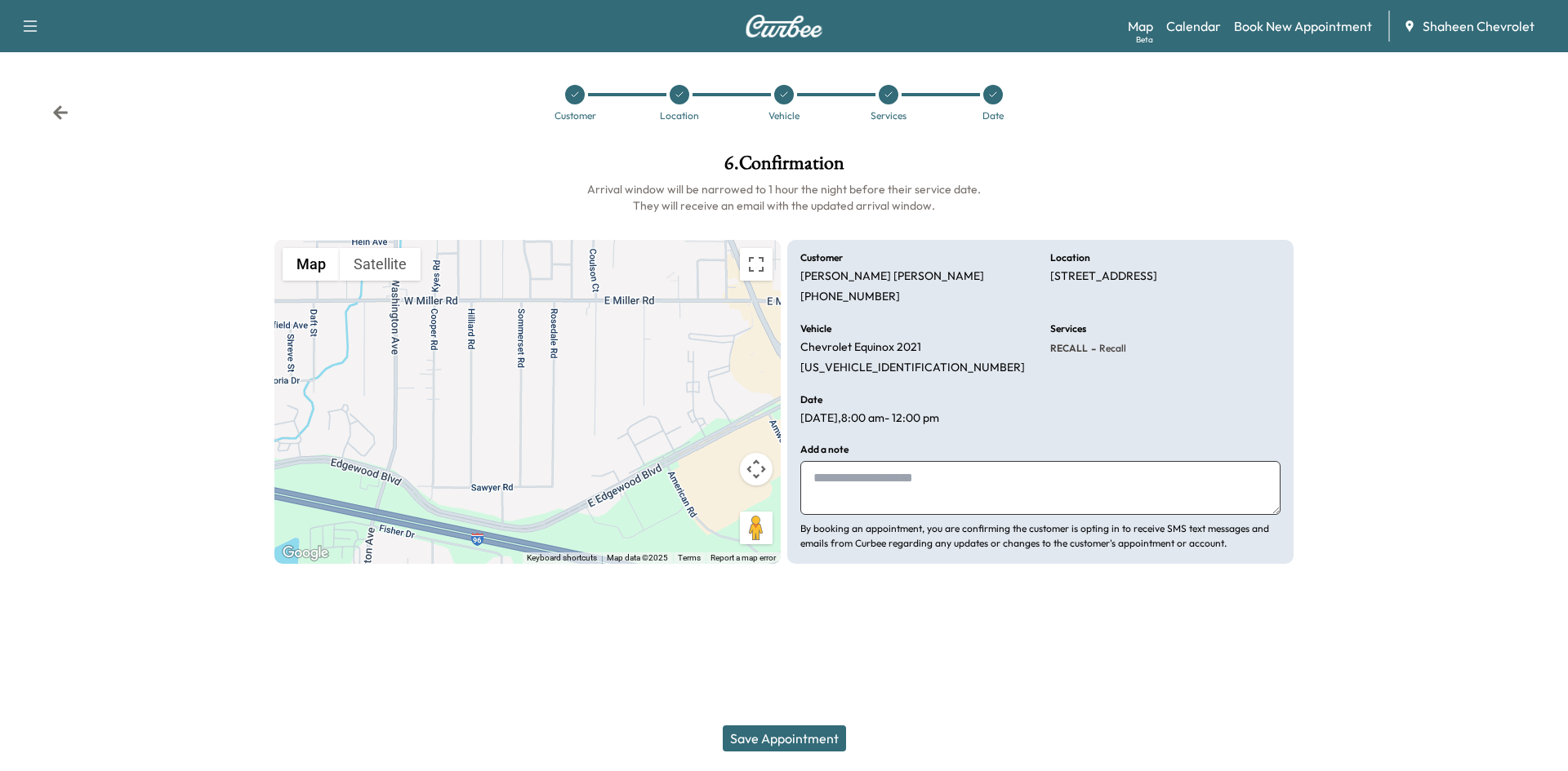
click at [823, 742] on button "Save Appointment" at bounding box center [784, 739] width 124 height 26
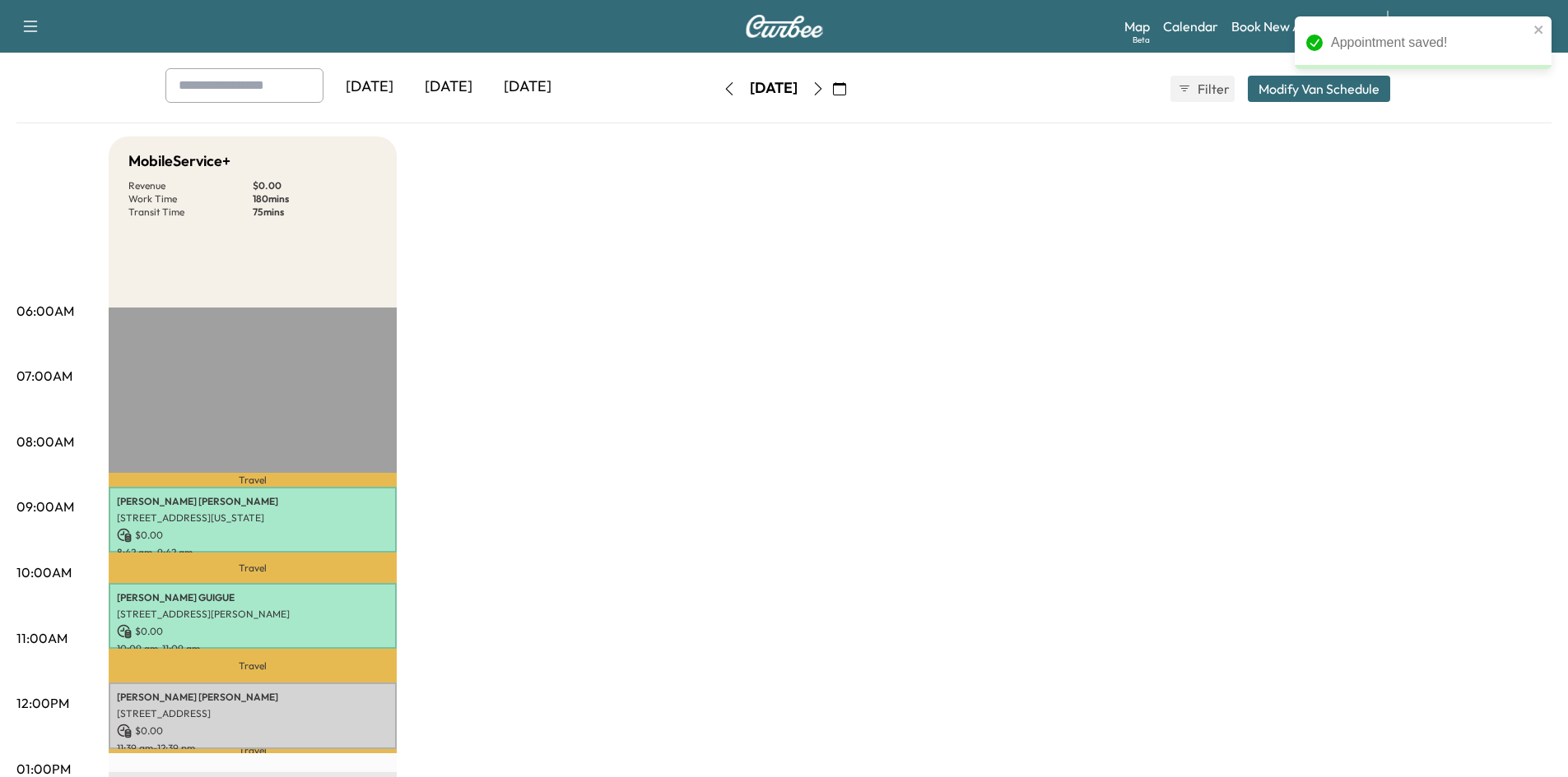
scroll to position [247, 0]
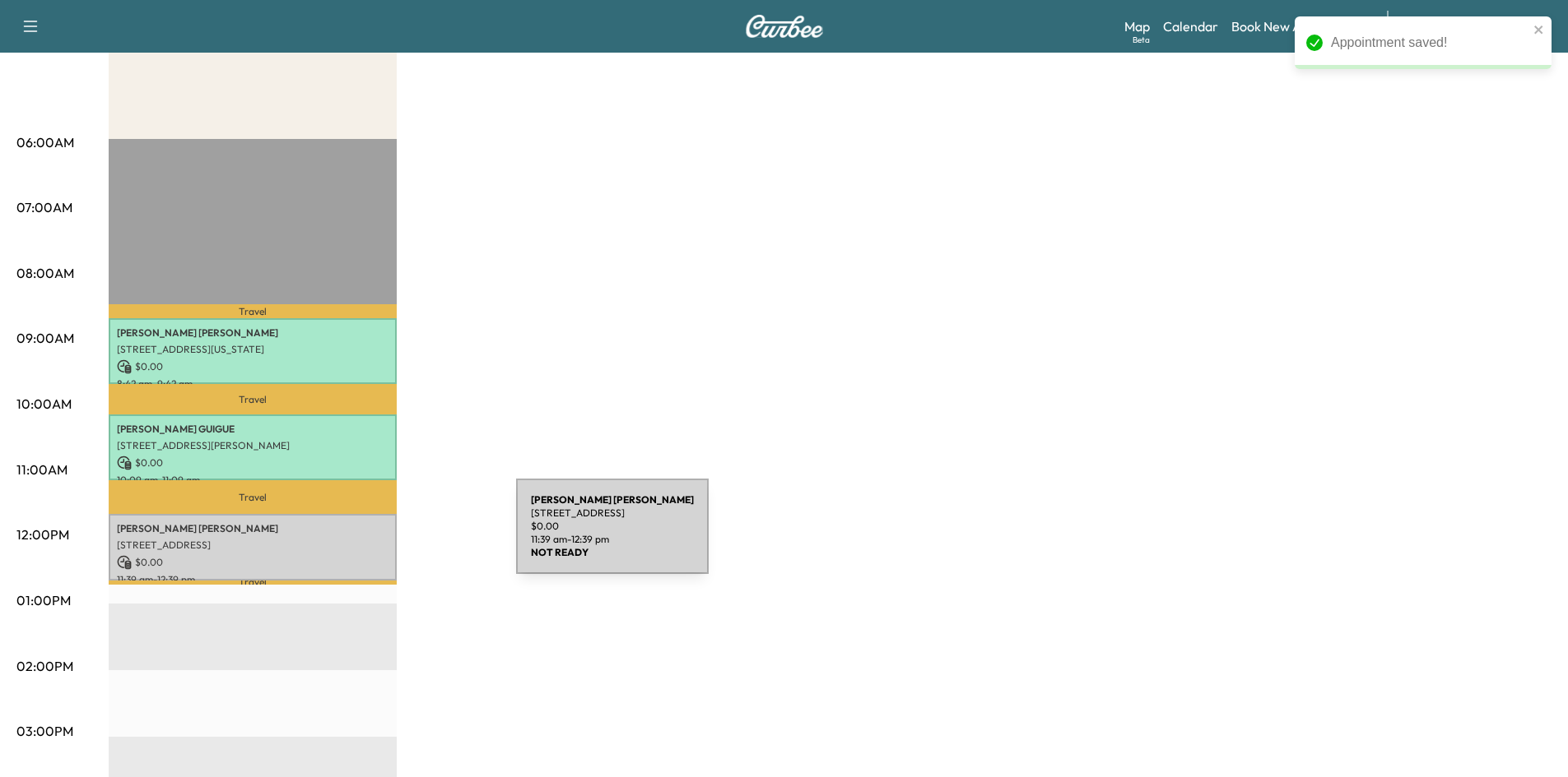
click at [393, 537] on div "[PERSON_NAME] [STREET_ADDRESS] $ 0.00 11:39 am - 12:39 pm" at bounding box center [253, 547] width 288 height 67
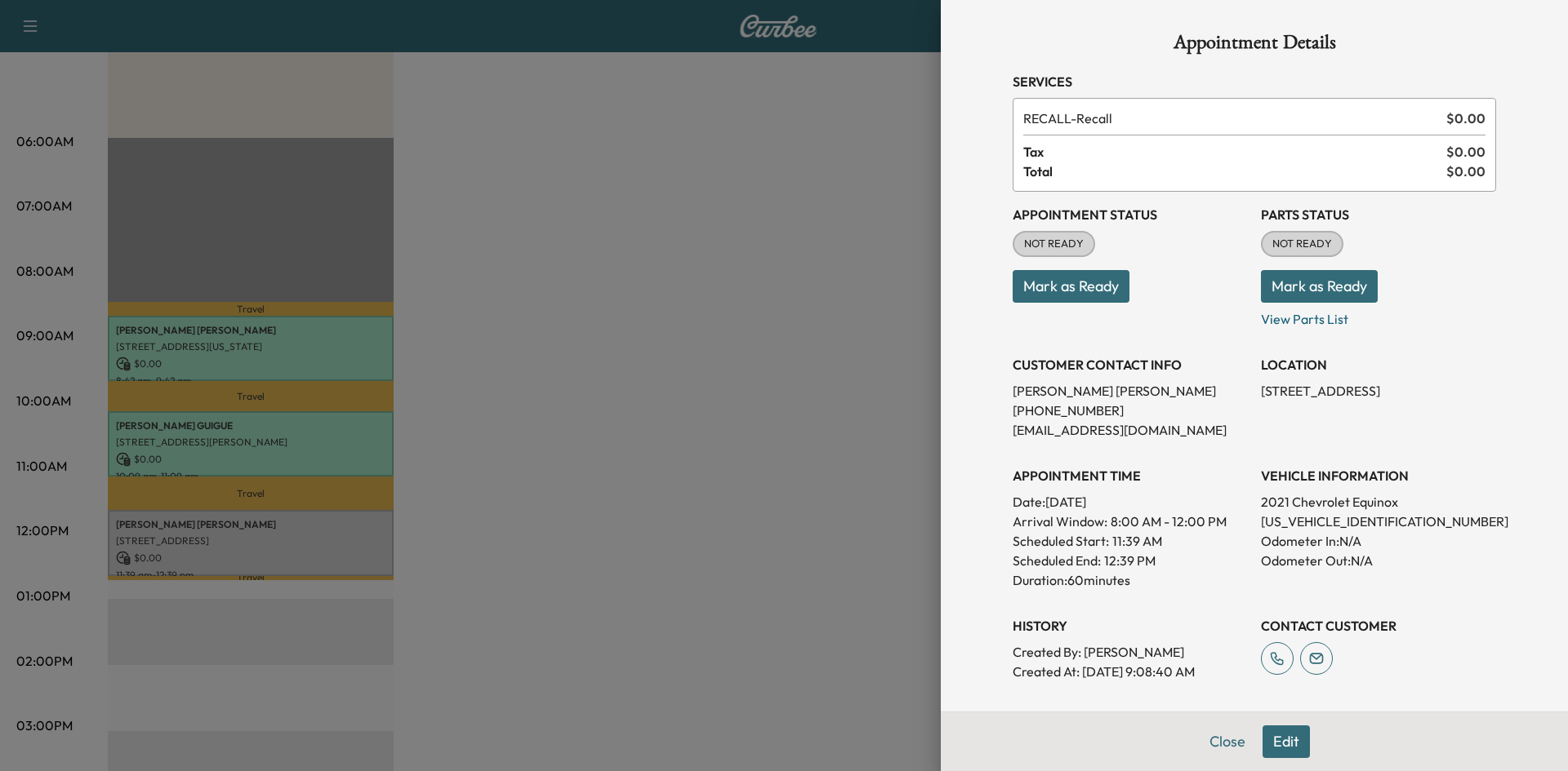
click at [588, 480] on div at bounding box center [784, 385] width 1568 height 771
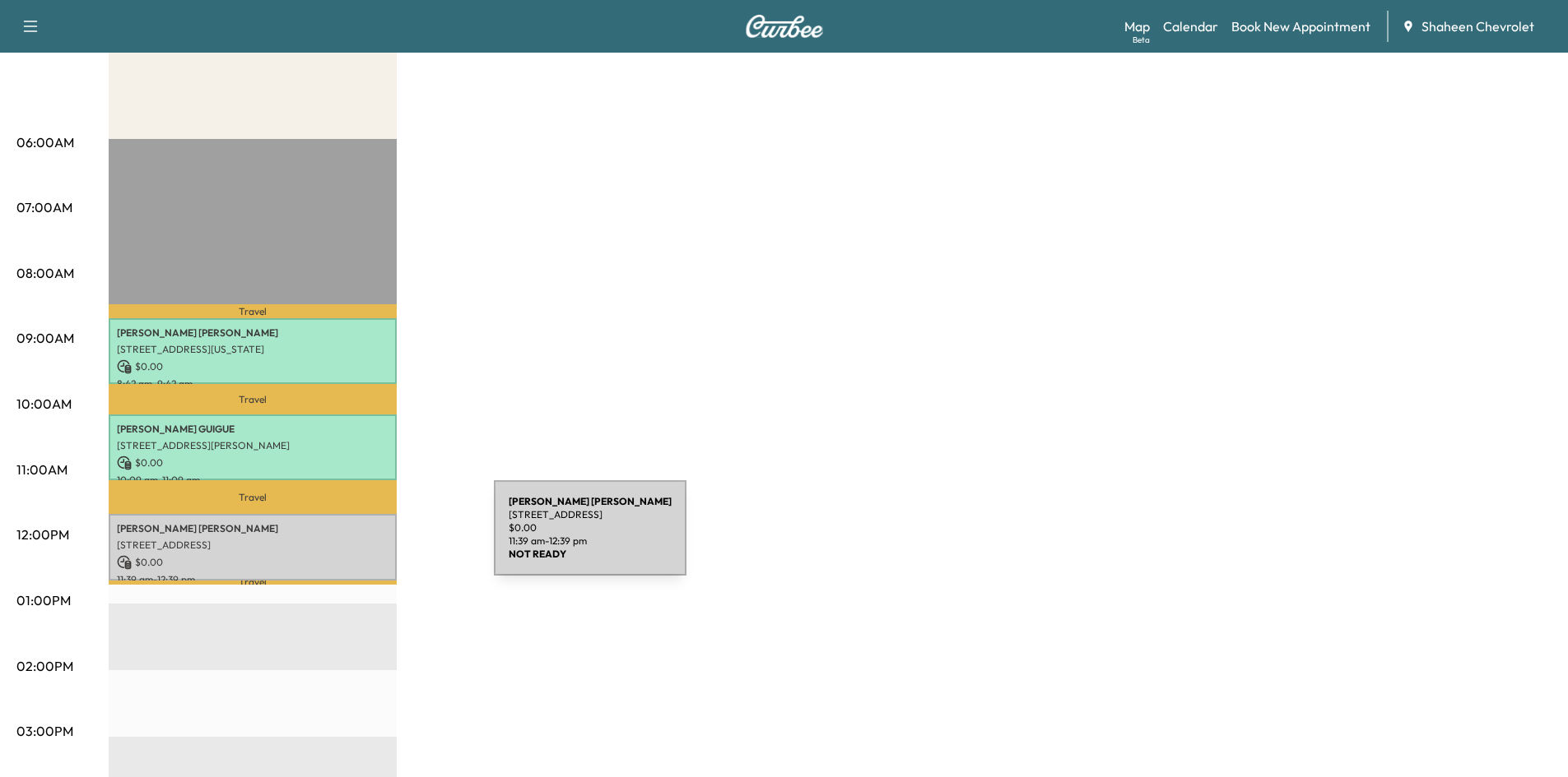
click at [370, 538] on p "[STREET_ADDRESS]" at bounding box center [252, 545] width 272 height 13
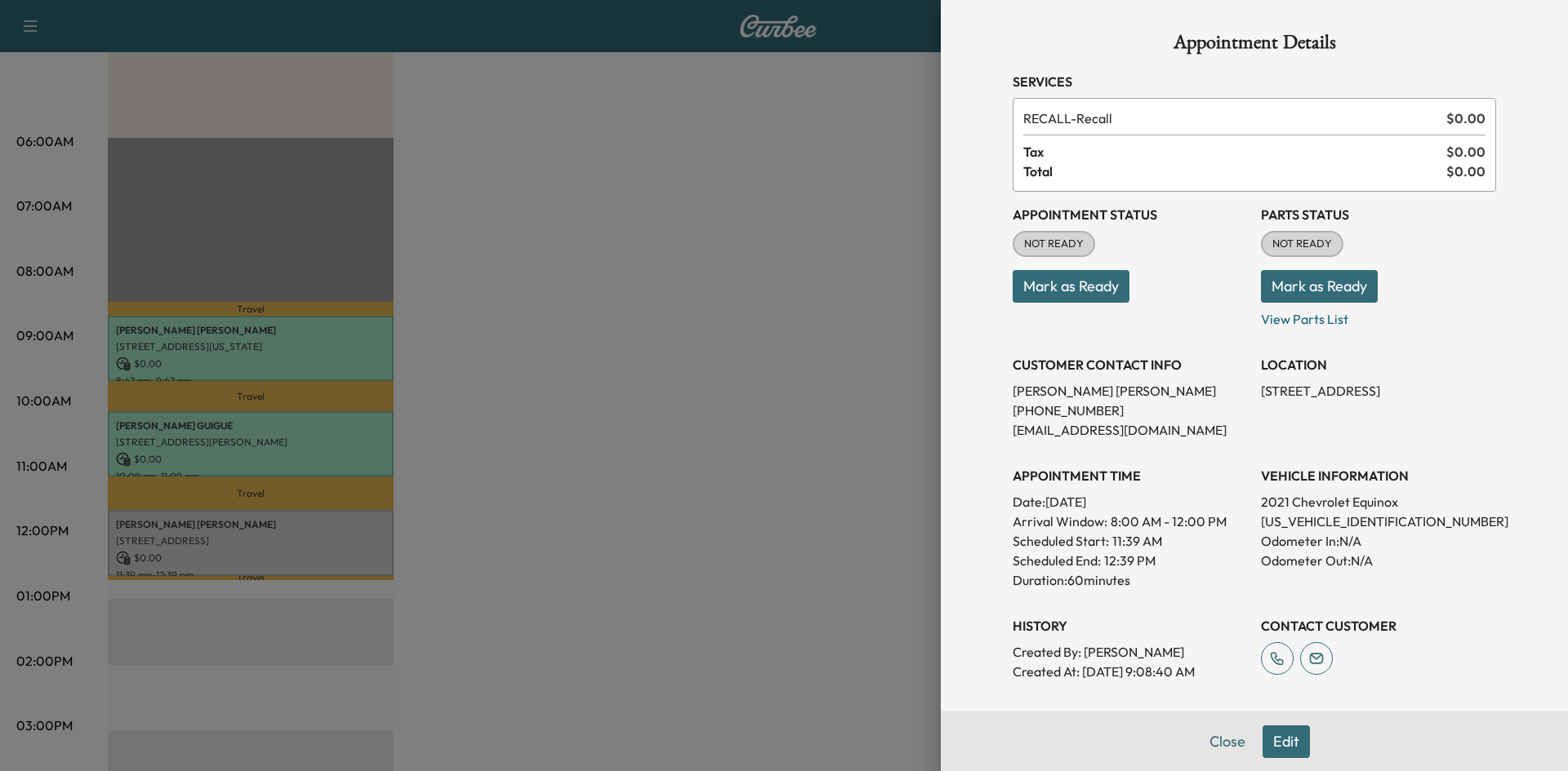
click at [1076, 284] on button "Mark as Ready" at bounding box center [1071, 286] width 117 height 33
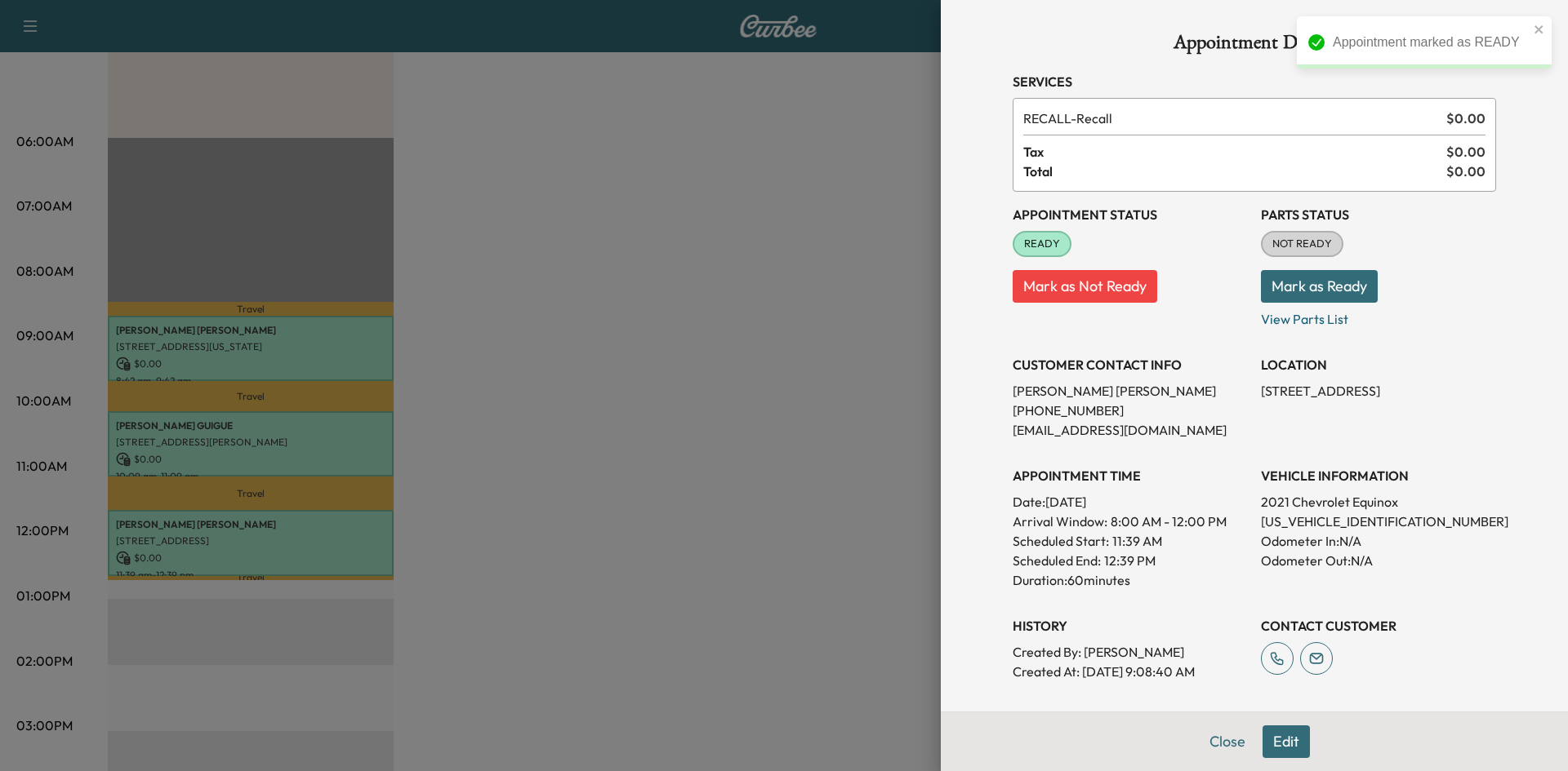
click at [1315, 281] on button "Mark as Ready" at bounding box center [1319, 286] width 117 height 33
click at [739, 362] on div at bounding box center [784, 385] width 1568 height 771
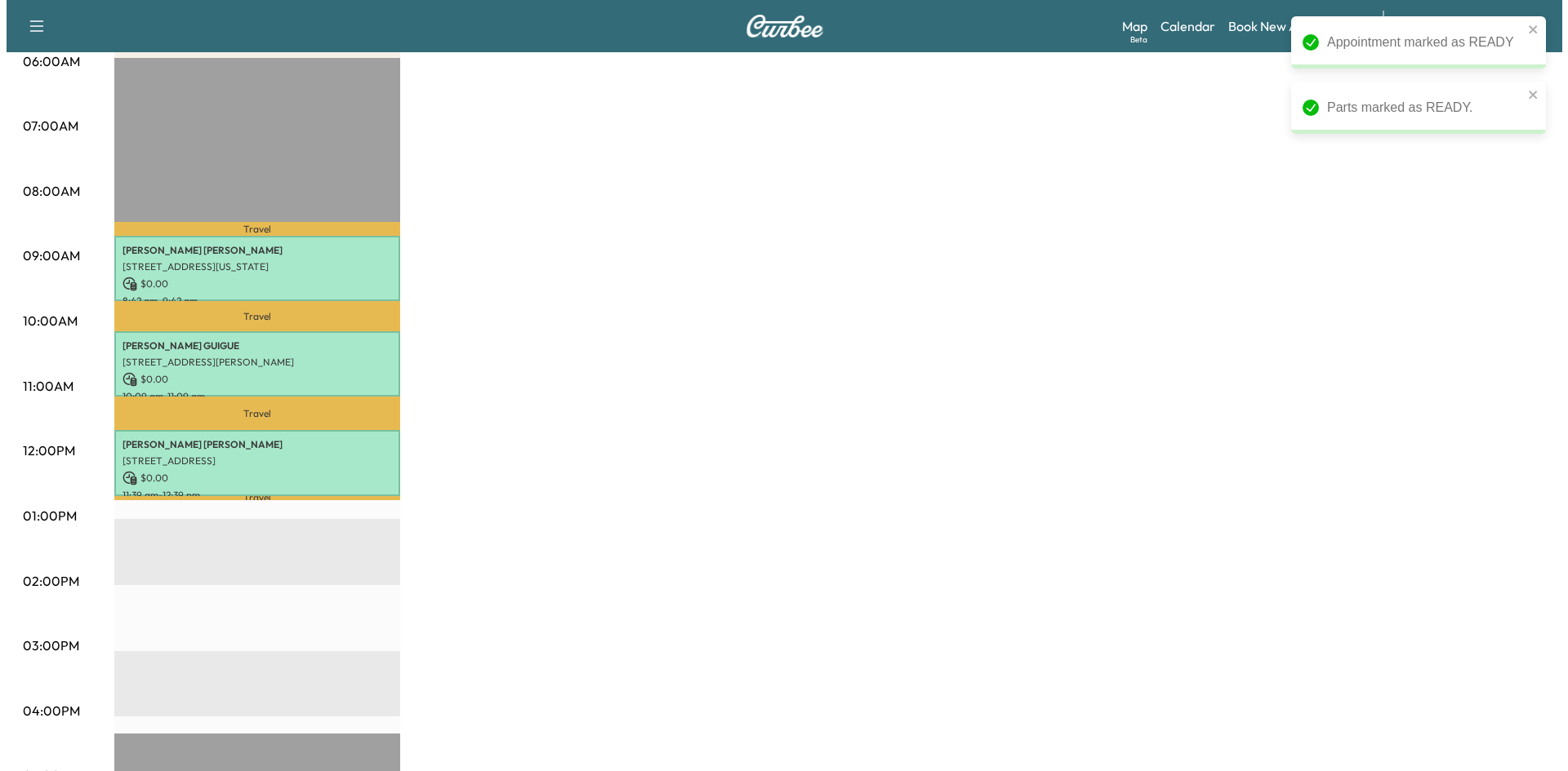
scroll to position [327, 0]
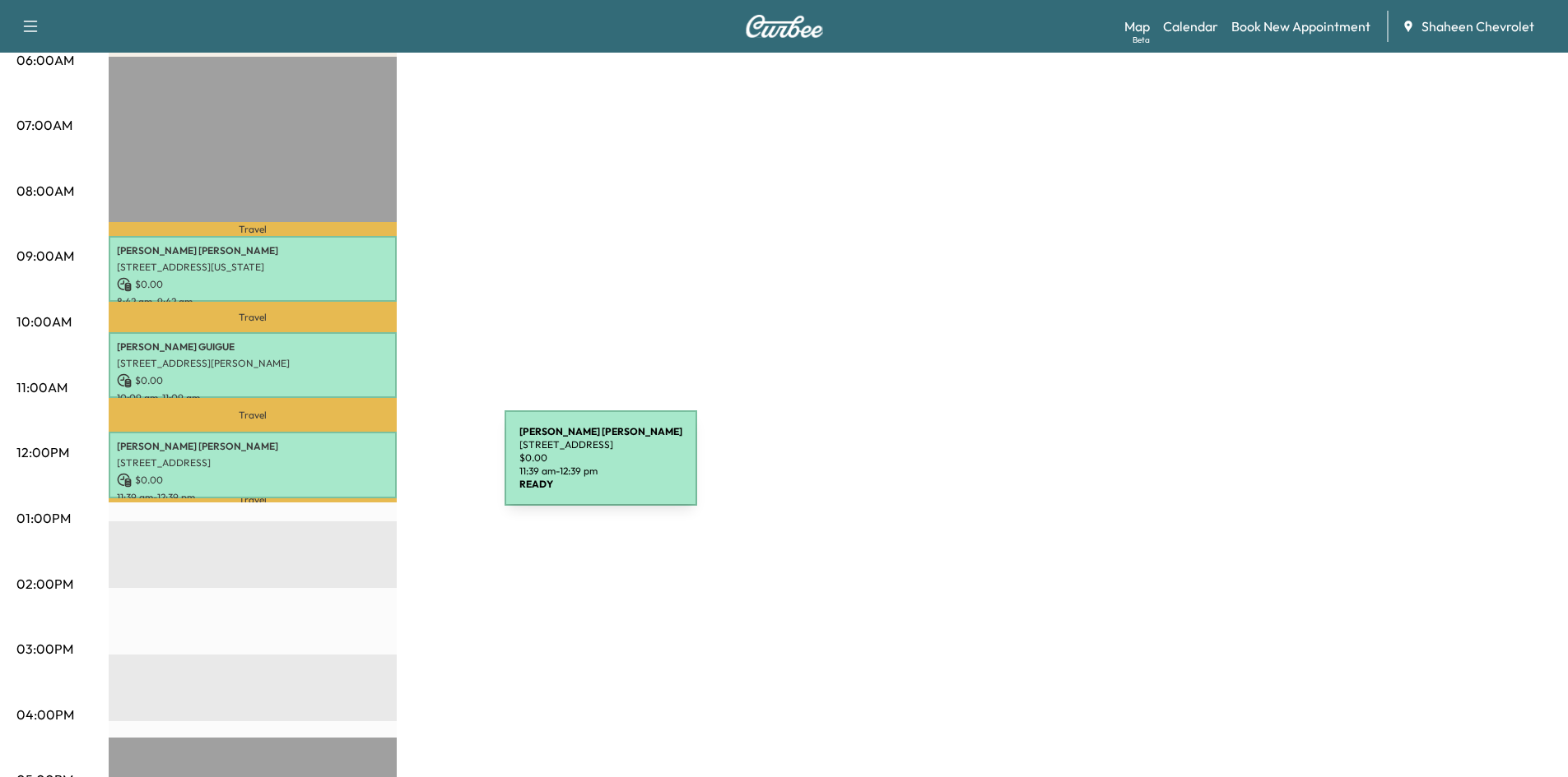
click at [381, 473] on p "$ 0.00" at bounding box center [252, 480] width 272 height 15
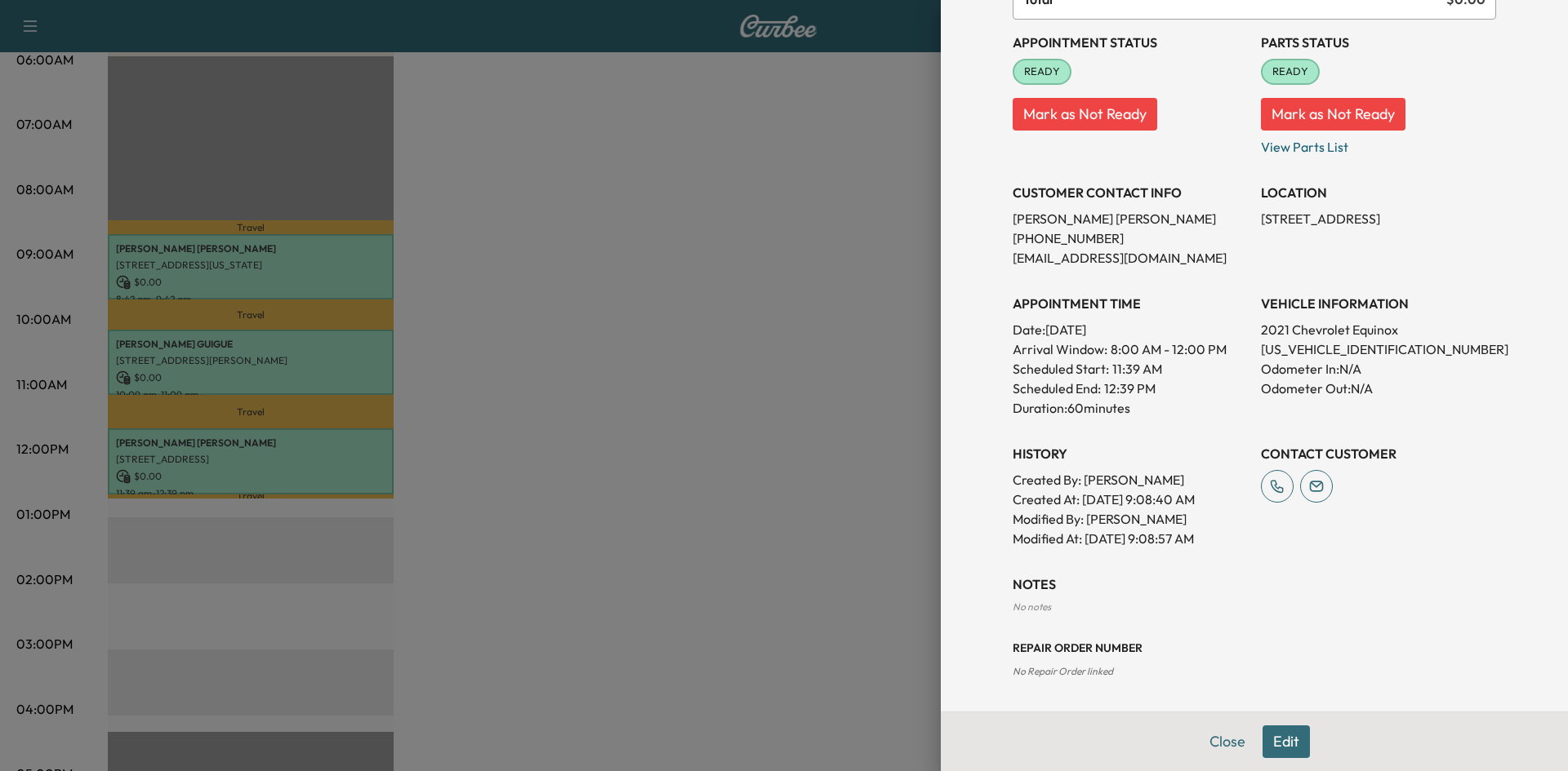
click at [1269, 735] on button "Edit" at bounding box center [1286, 742] width 48 height 33
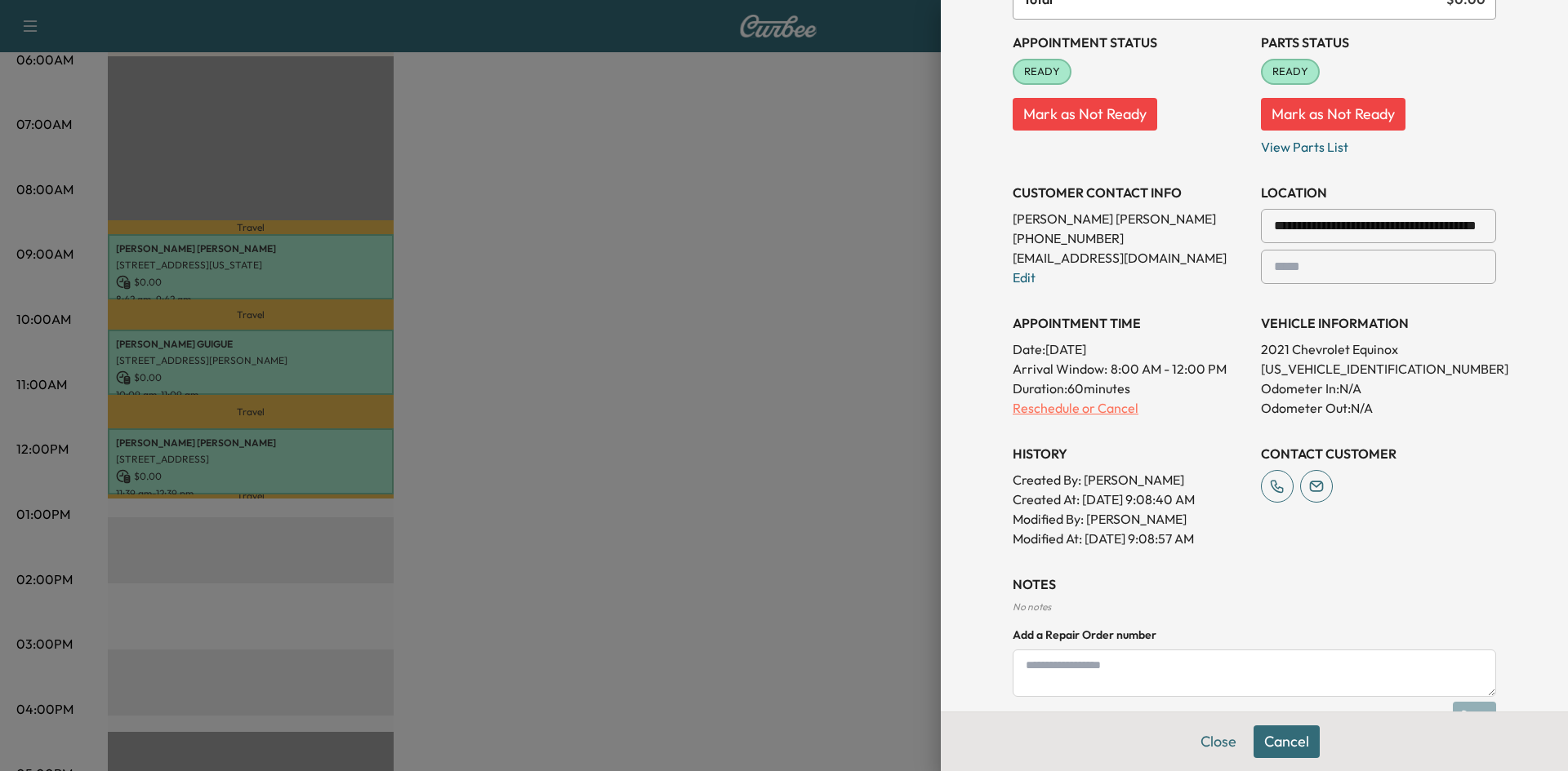
click at [1100, 404] on p "Reschedule or Cancel" at bounding box center [1130, 408] width 235 height 19
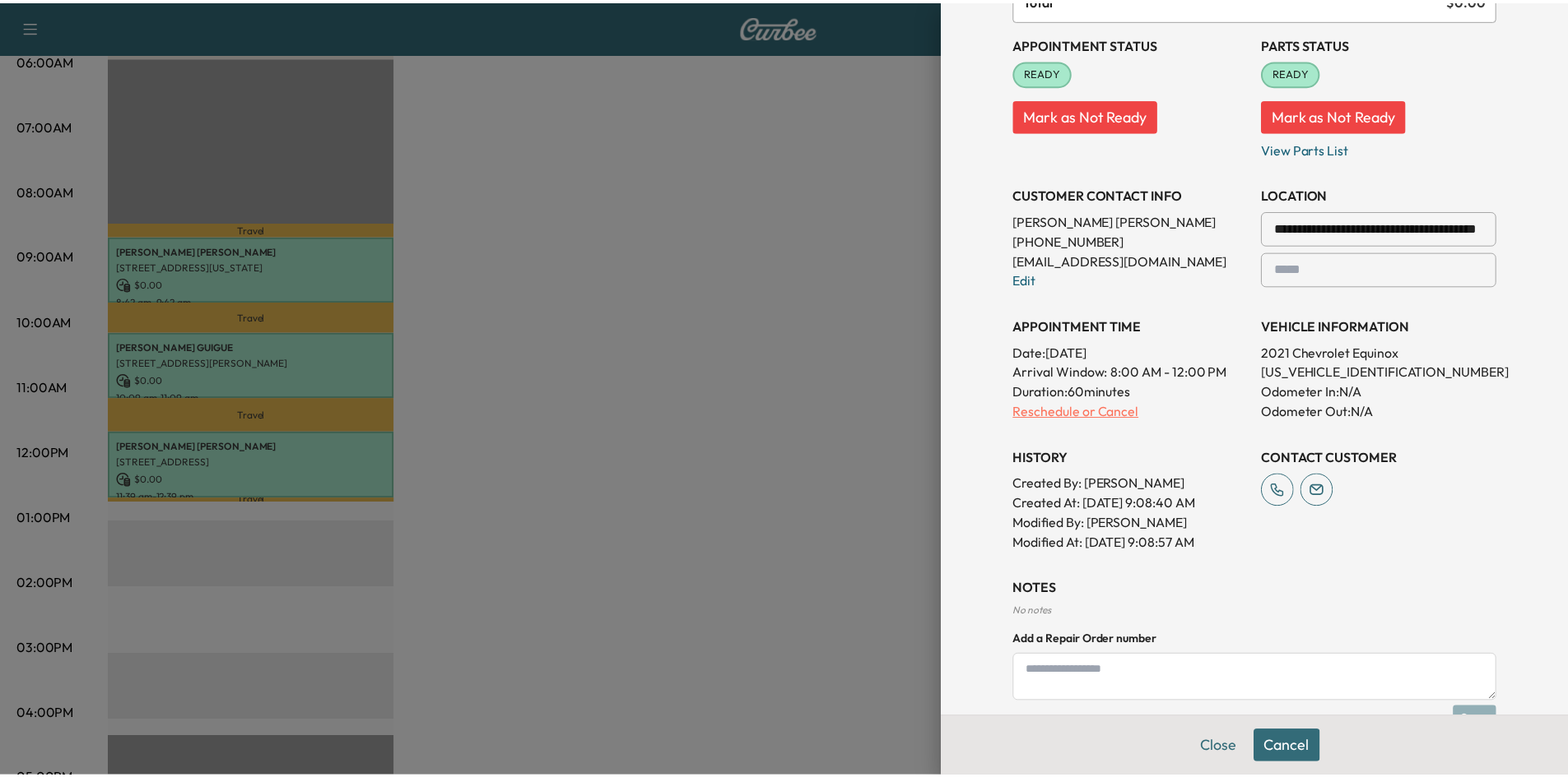
scroll to position [0, 0]
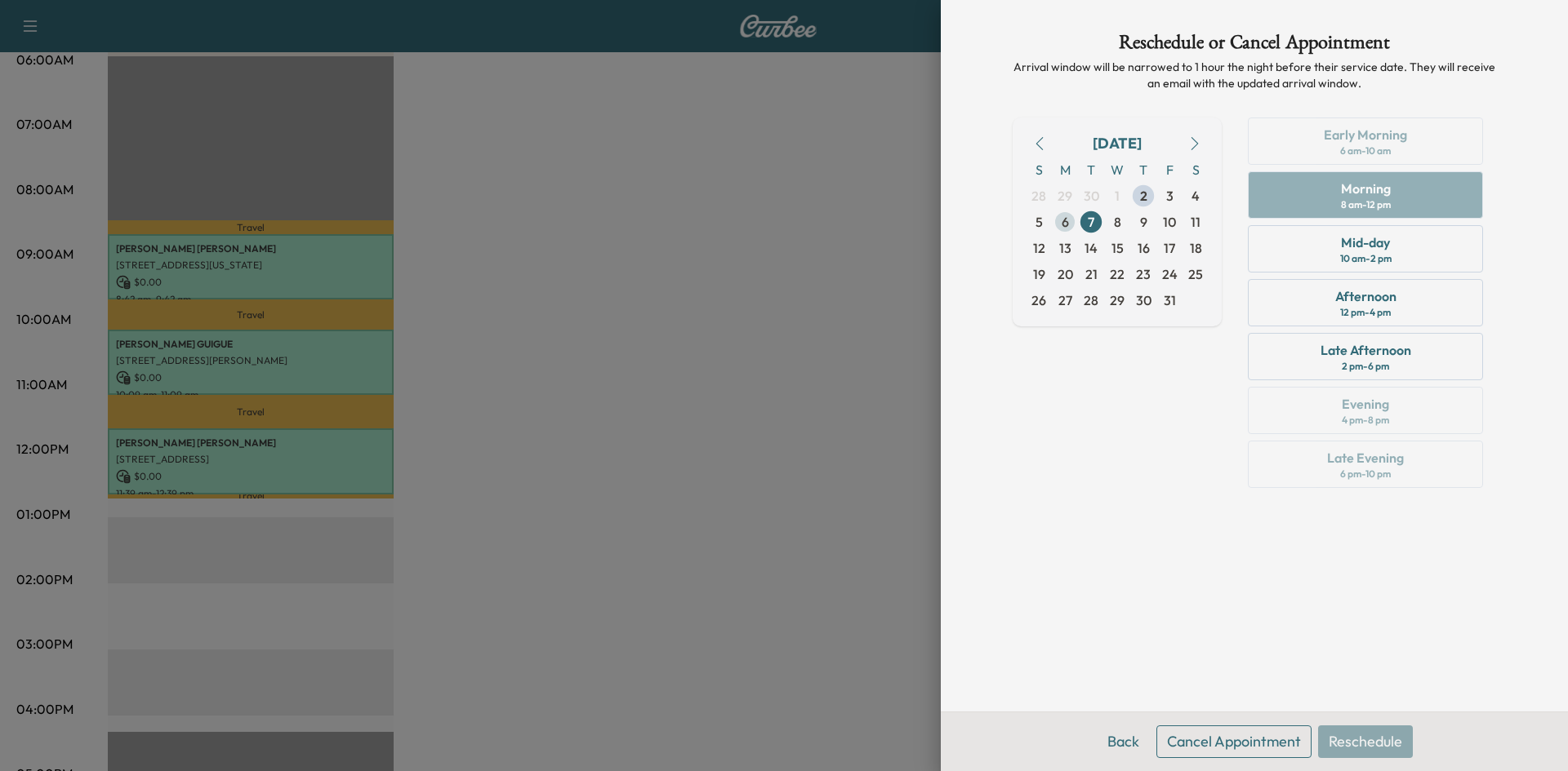
click at [1062, 223] on span "6" at bounding box center [1065, 222] width 7 height 19
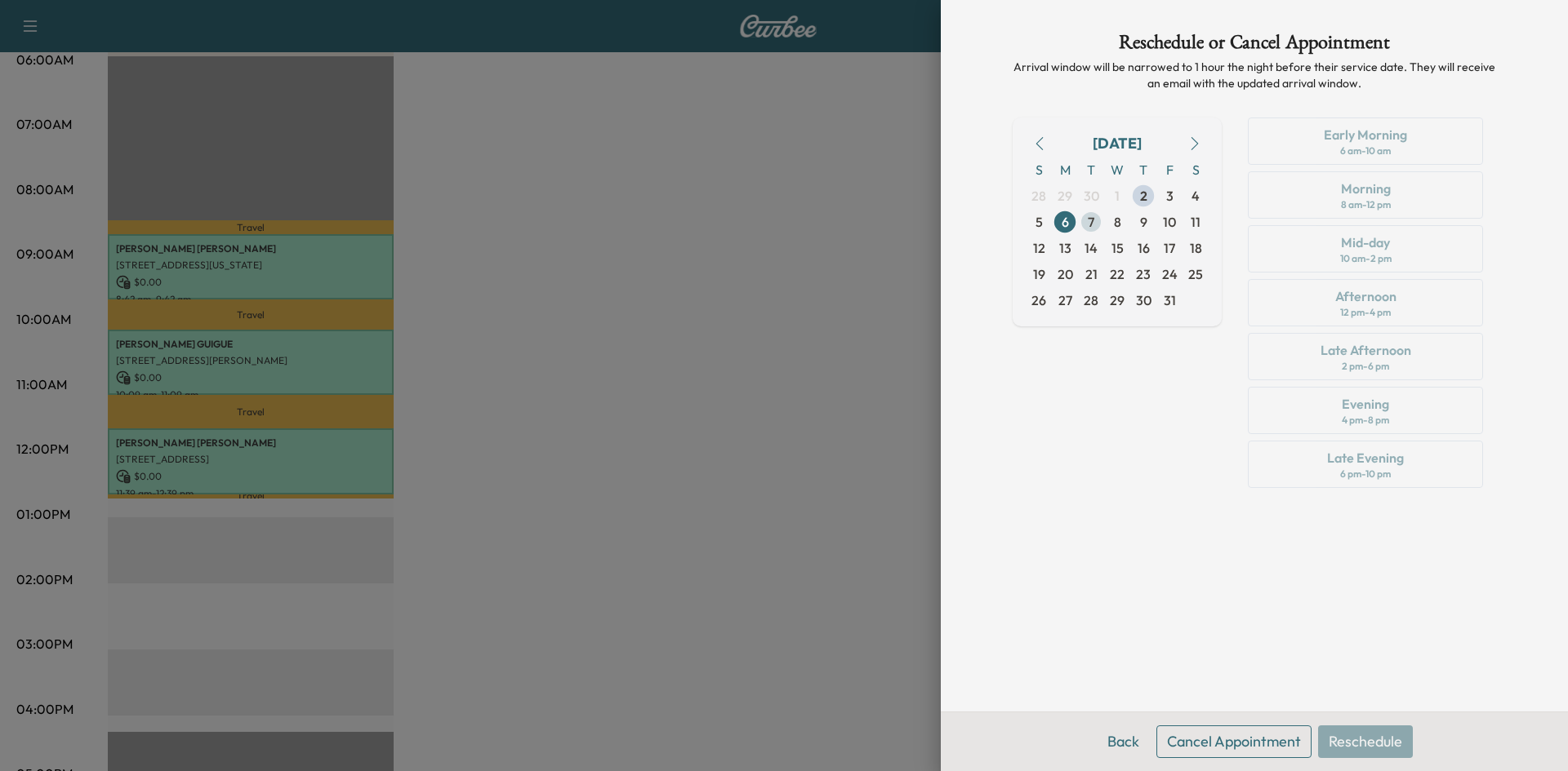
click at [1087, 223] on span "7" at bounding box center [1090, 222] width 6 height 19
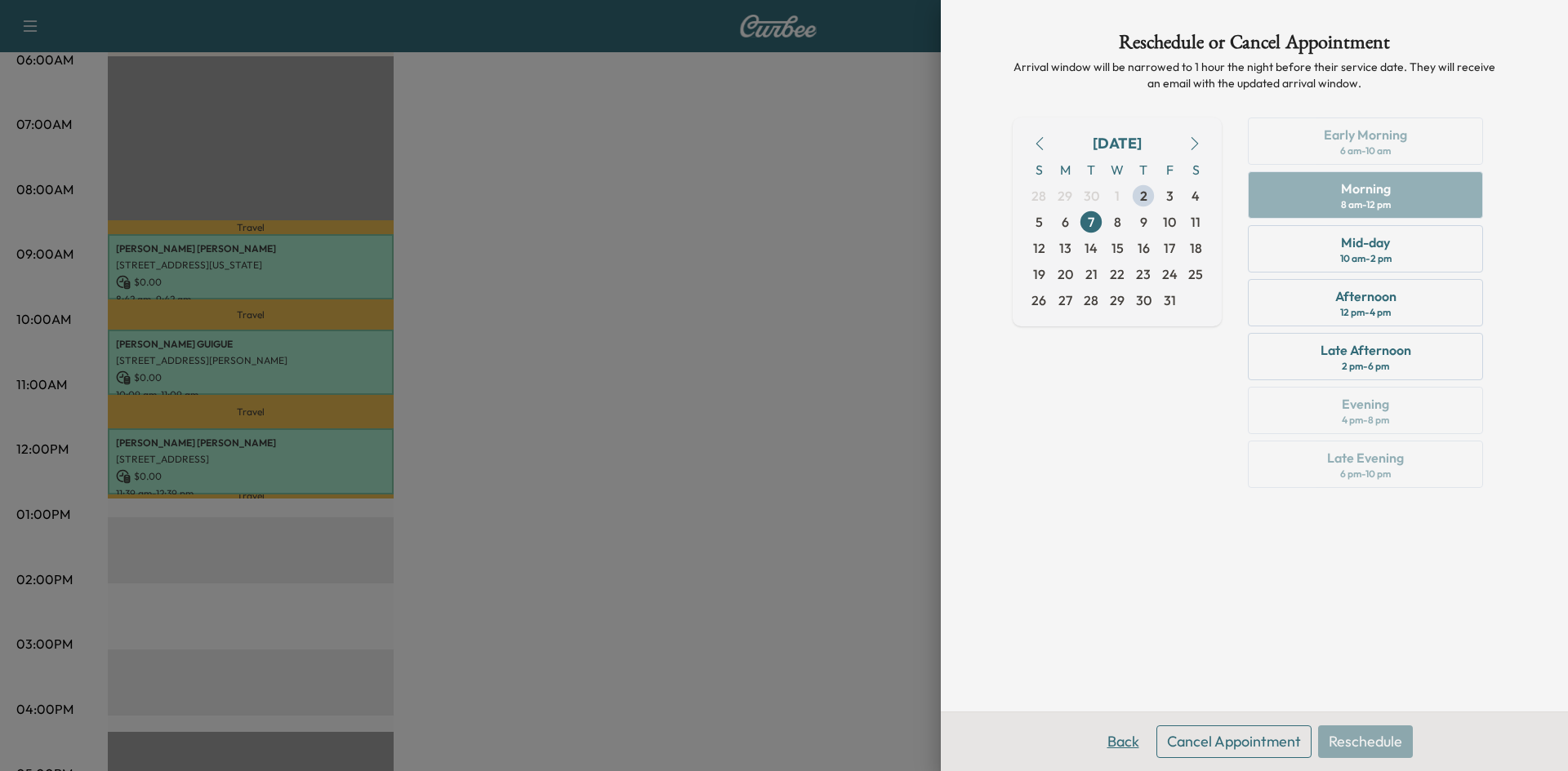
click at [1117, 741] on button "Back" at bounding box center [1123, 742] width 53 height 33
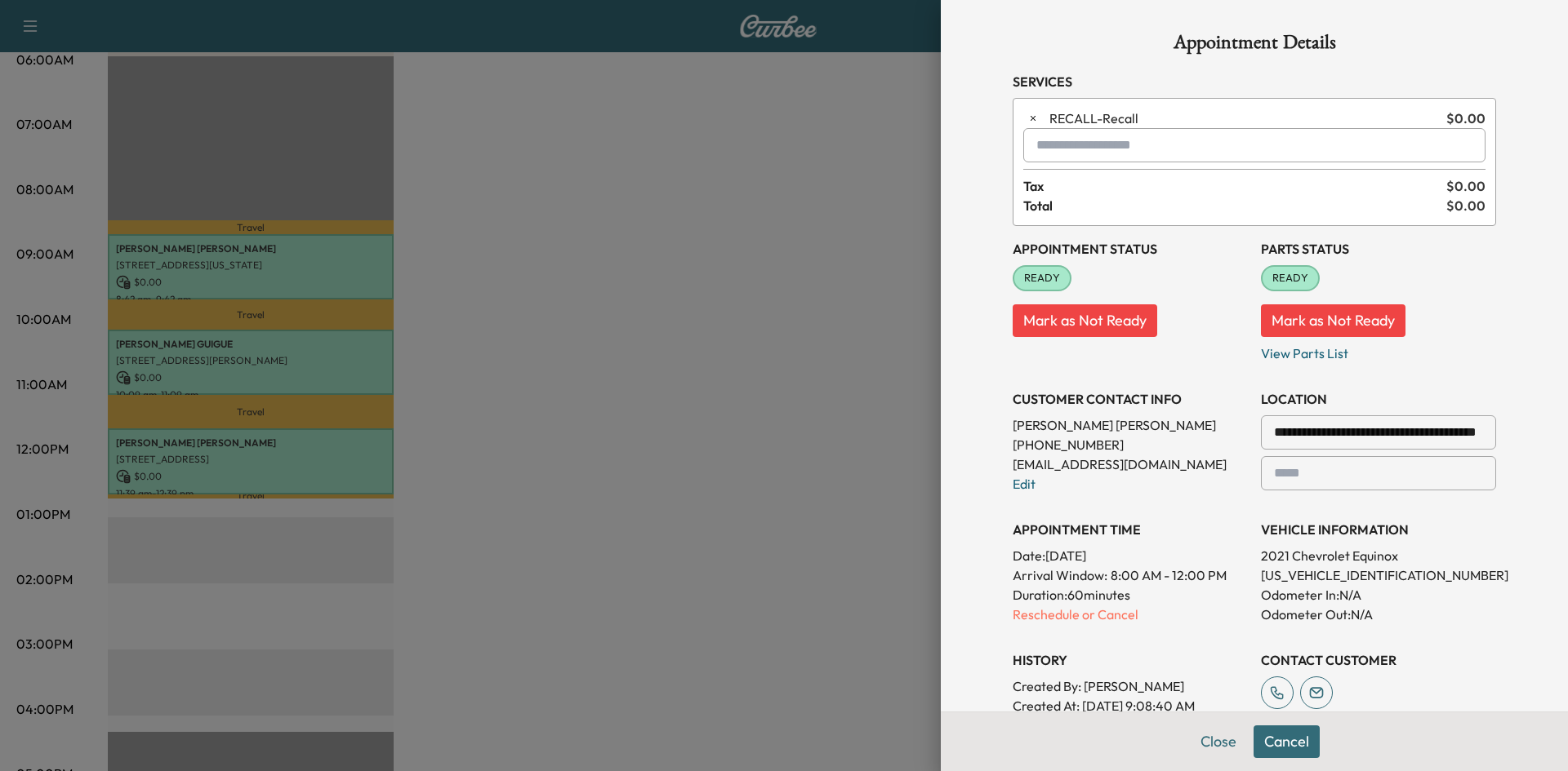
click at [829, 389] on div at bounding box center [784, 385] width 1568 height 771
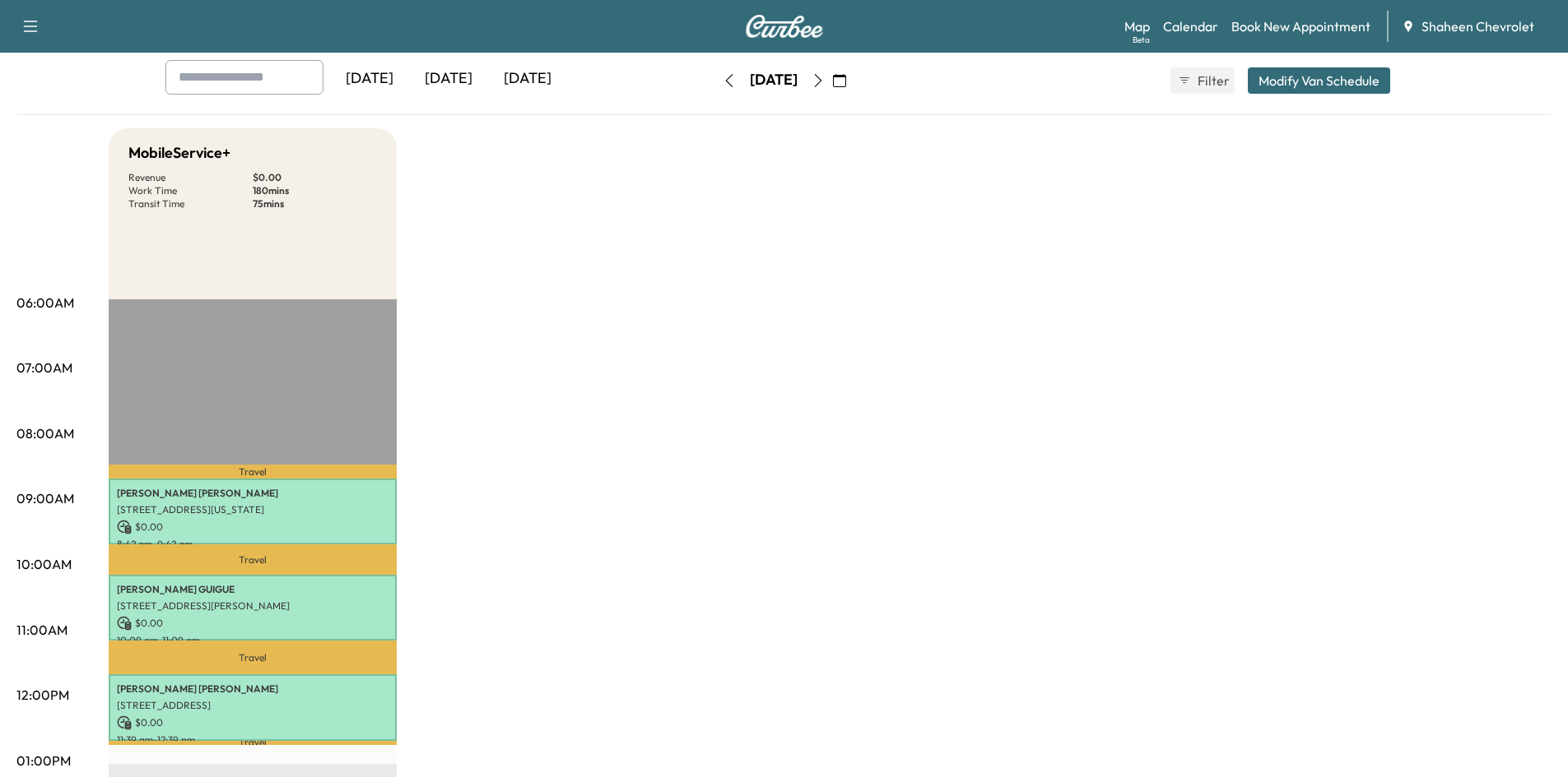
scroll to position [82, 0]
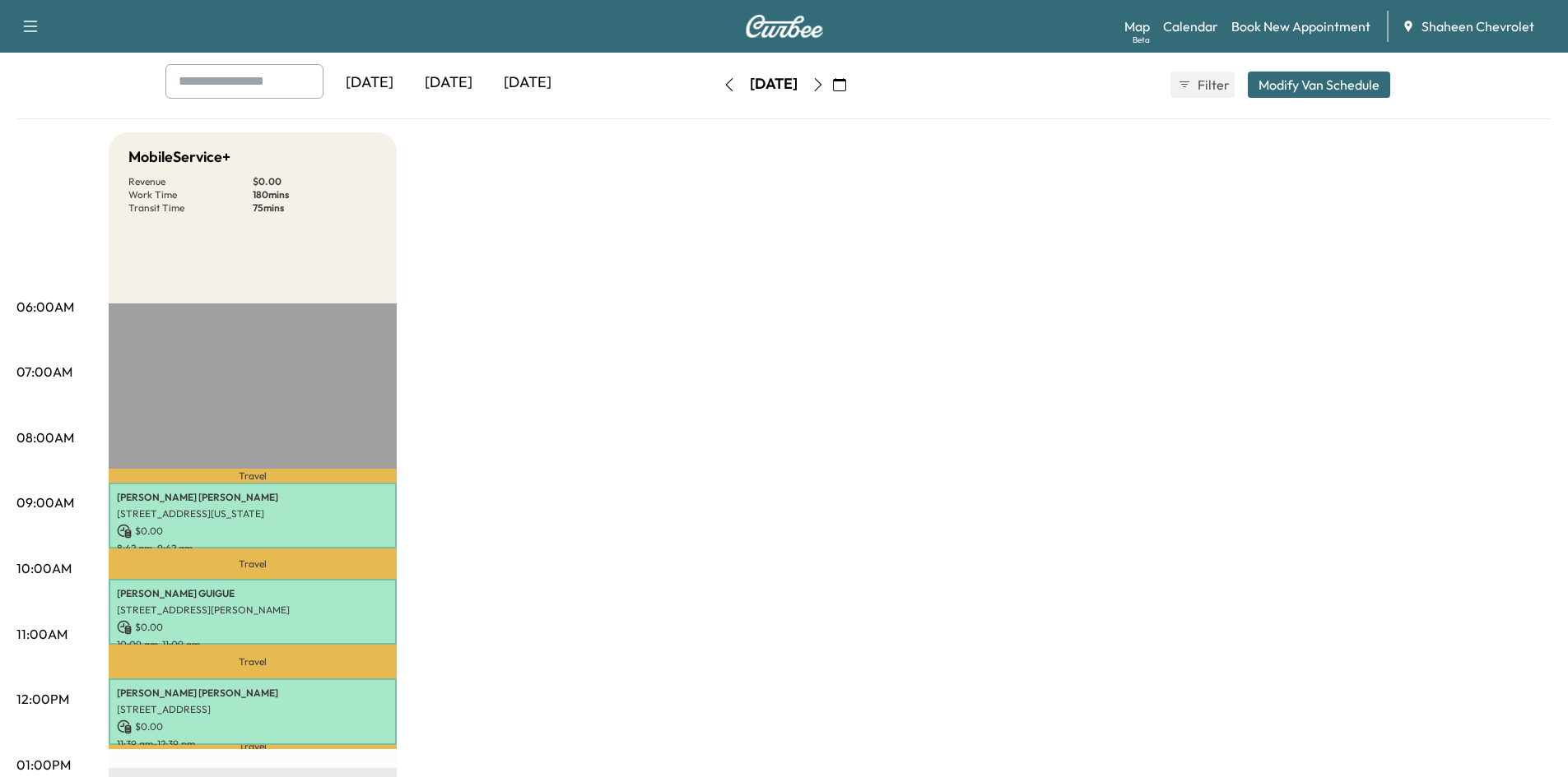
click at [723, 85] on icon "button" at bounding box center [729, 85] width 13 height 13
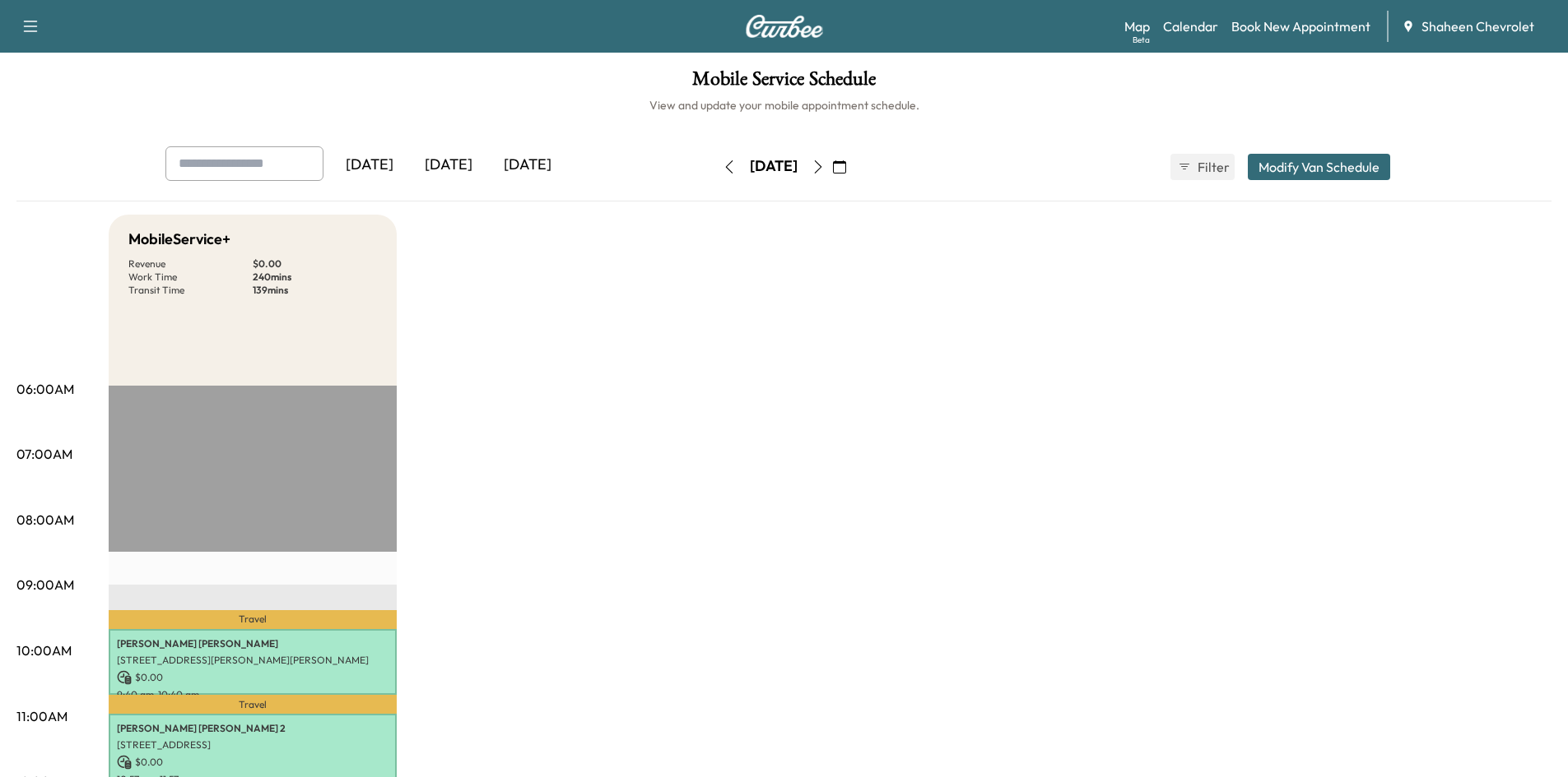
click at [821, 168] on icon "button" at bounding box center [817, 166] width 7 height 13
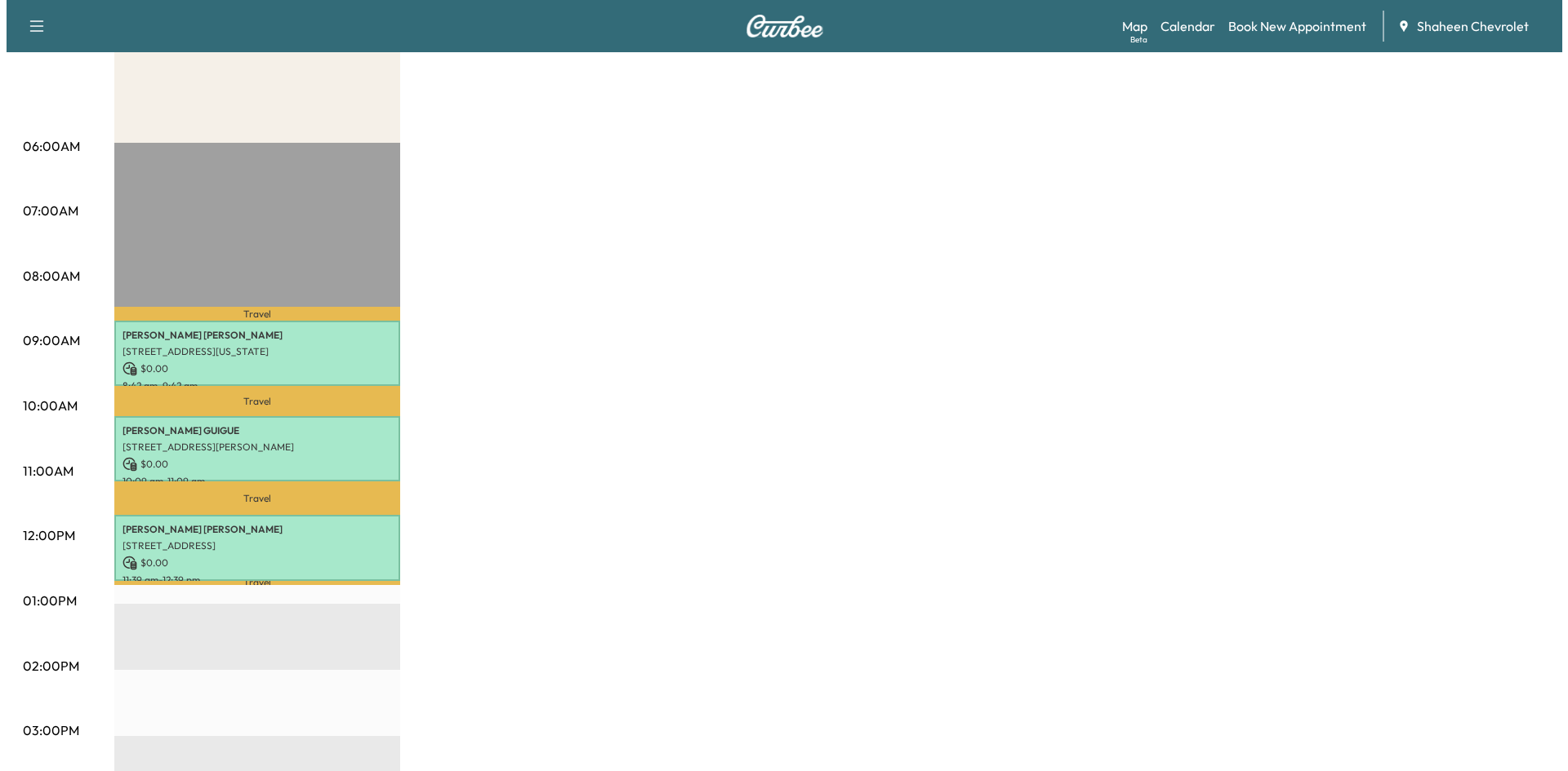
scroll to position [245, 0]
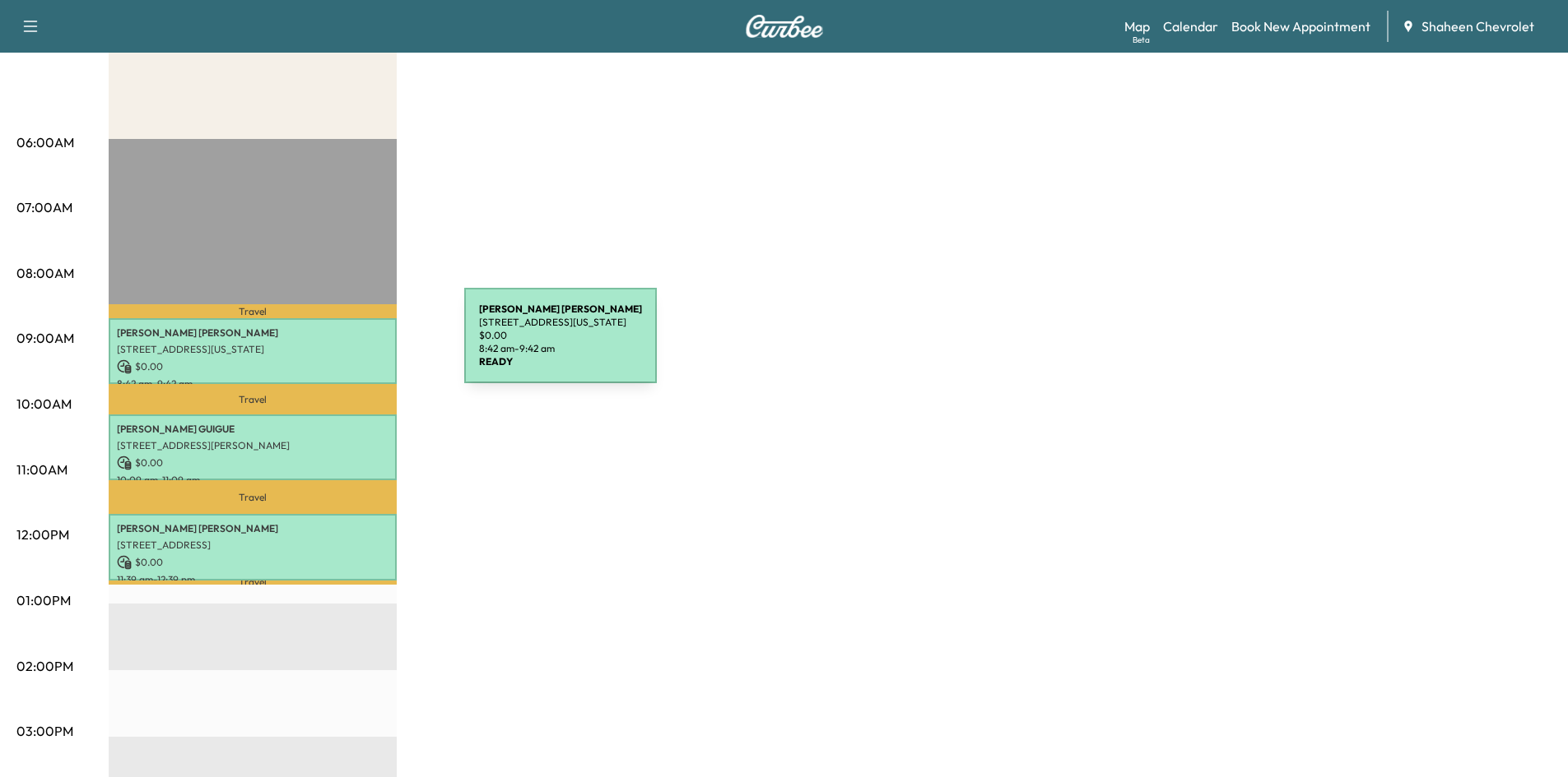
click at [341, 345] on p "[STREET_ADDRESS][US_STATE]" at bounding box center [252, 349] width 272 height 13
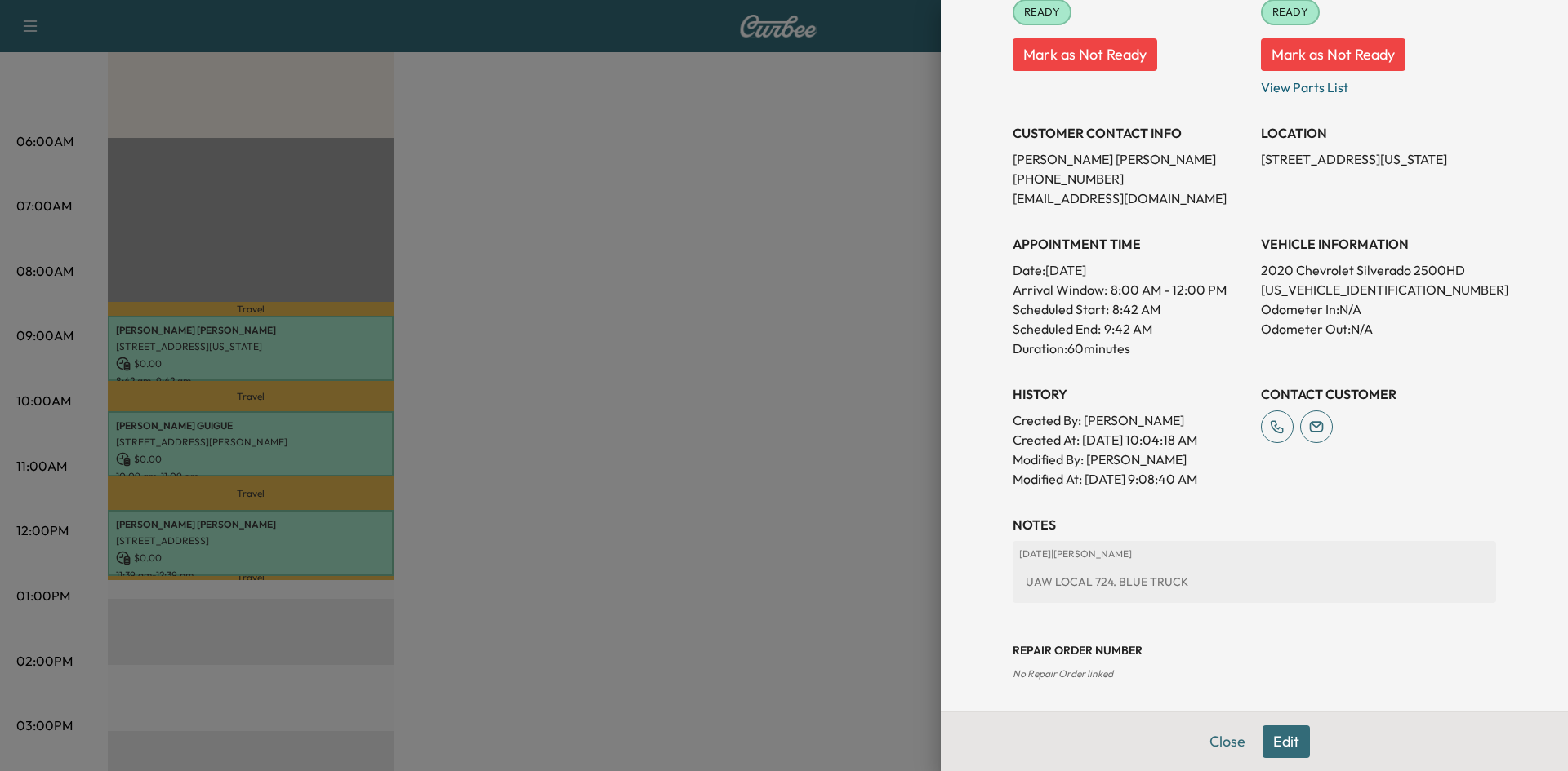
scroll to position [234, 0]
click at [1290, 742] on button "Edit" at bounding box center [1286, 742] width 48 height 33
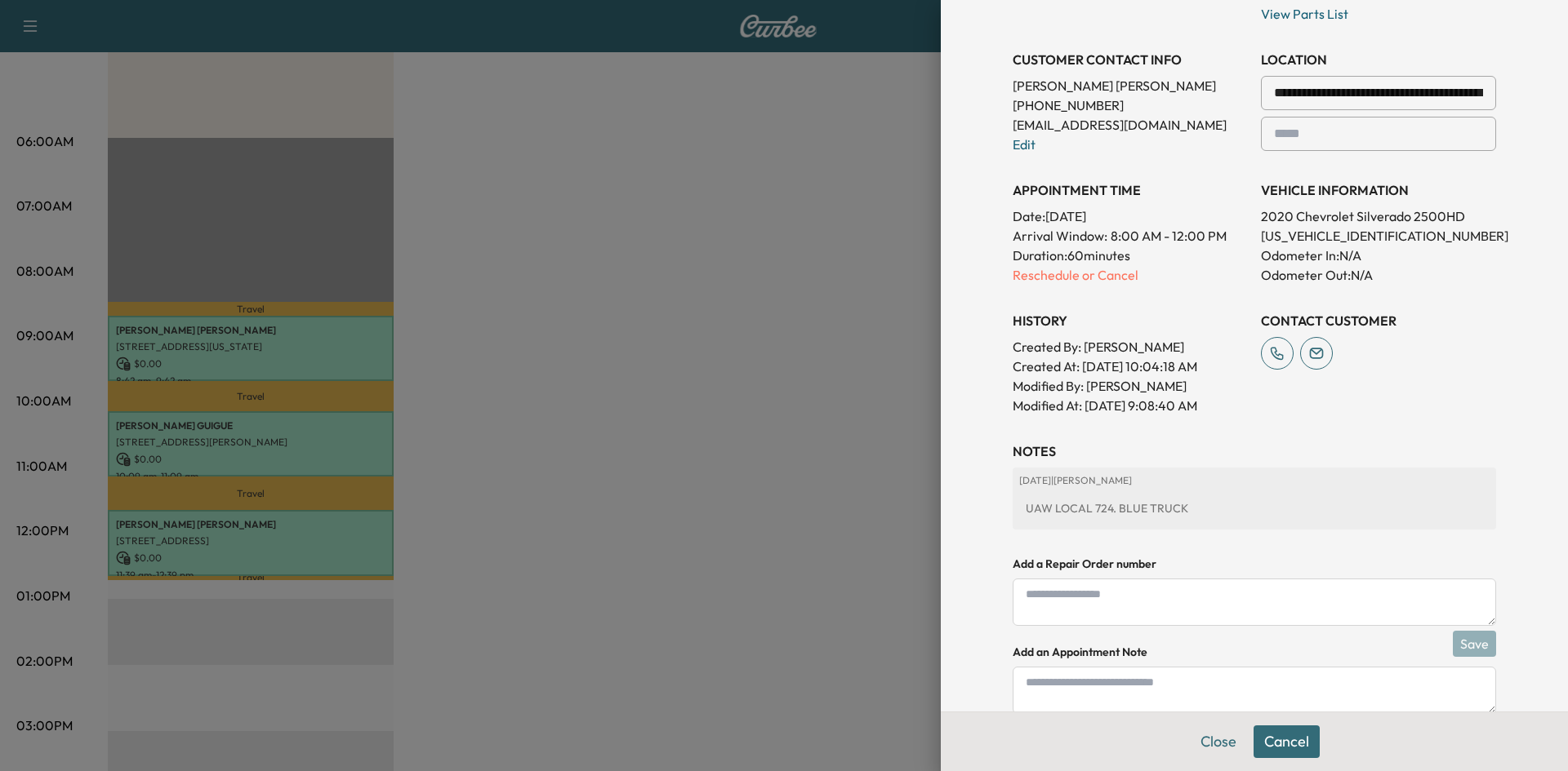
scroll to position [405, 0]
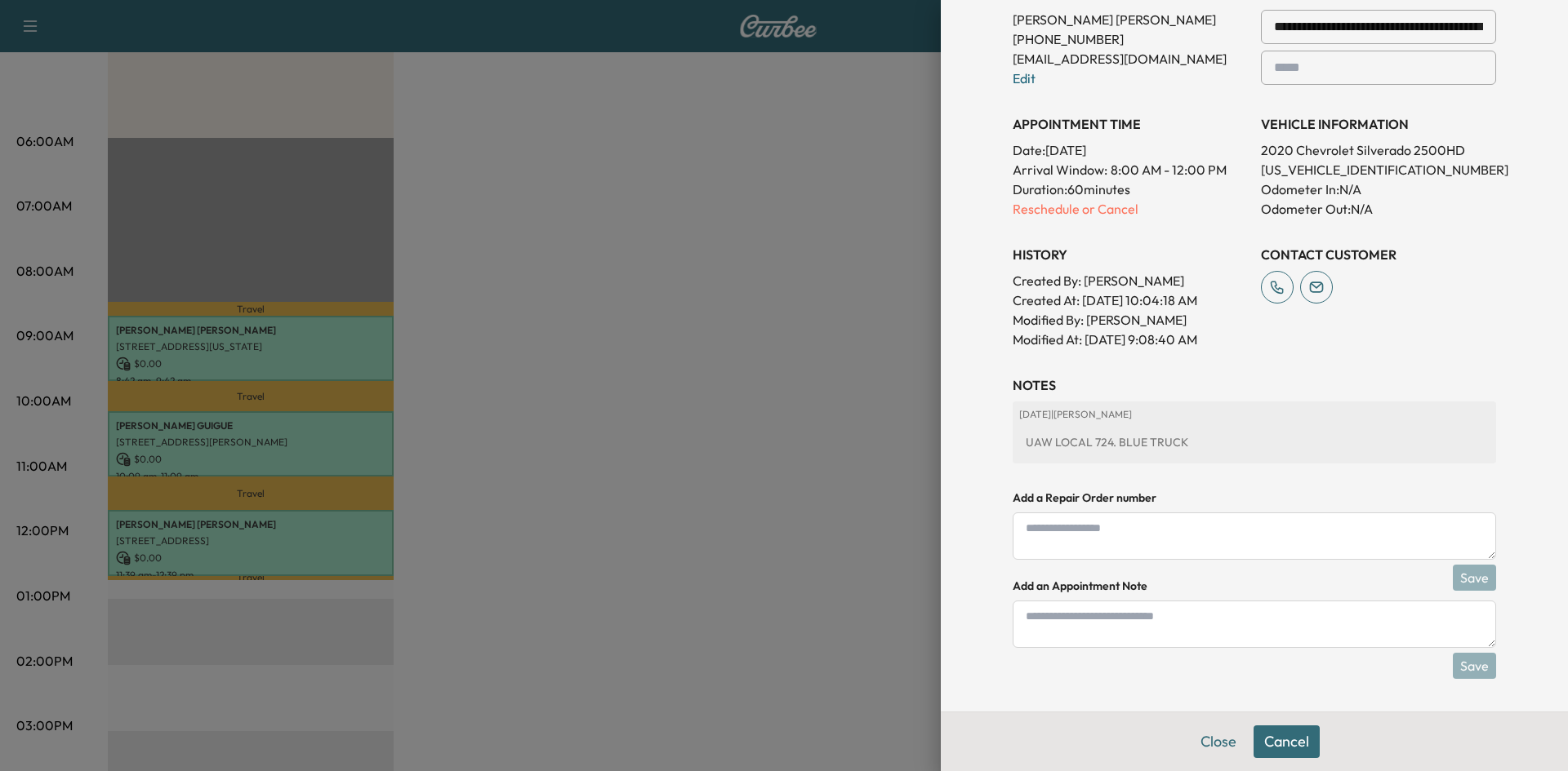
click at [1208, 623] on textarea at bounding box center [1254, 624] width 483 height 48
type textarea "**********"
click at [1453, 661] on button "Save" at bounding box center [1473, 666] width 43 height 26
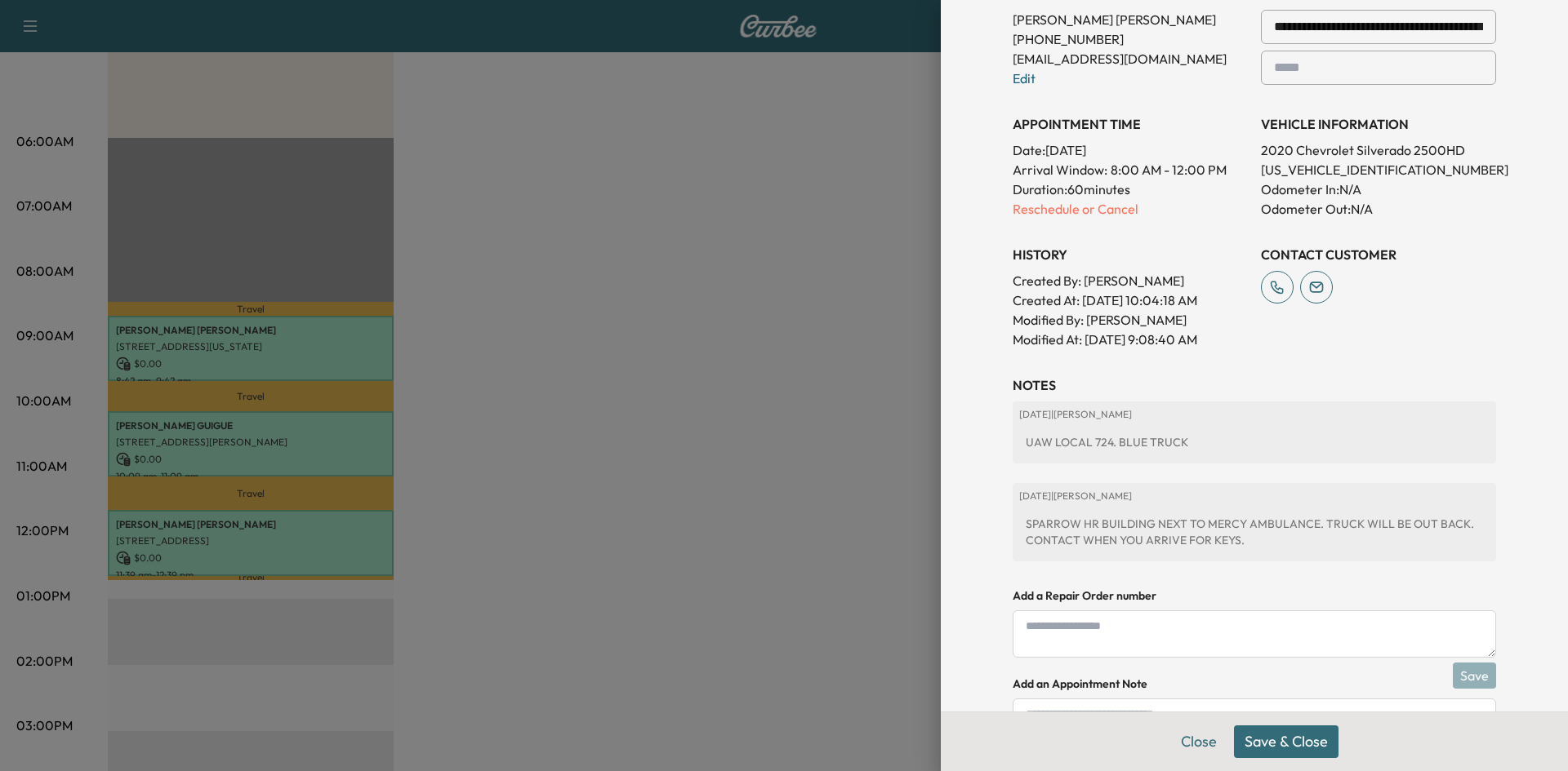
click at [1291, 749] on button "Save & Close" at bounding box center [1286, 742] width 104 height 33
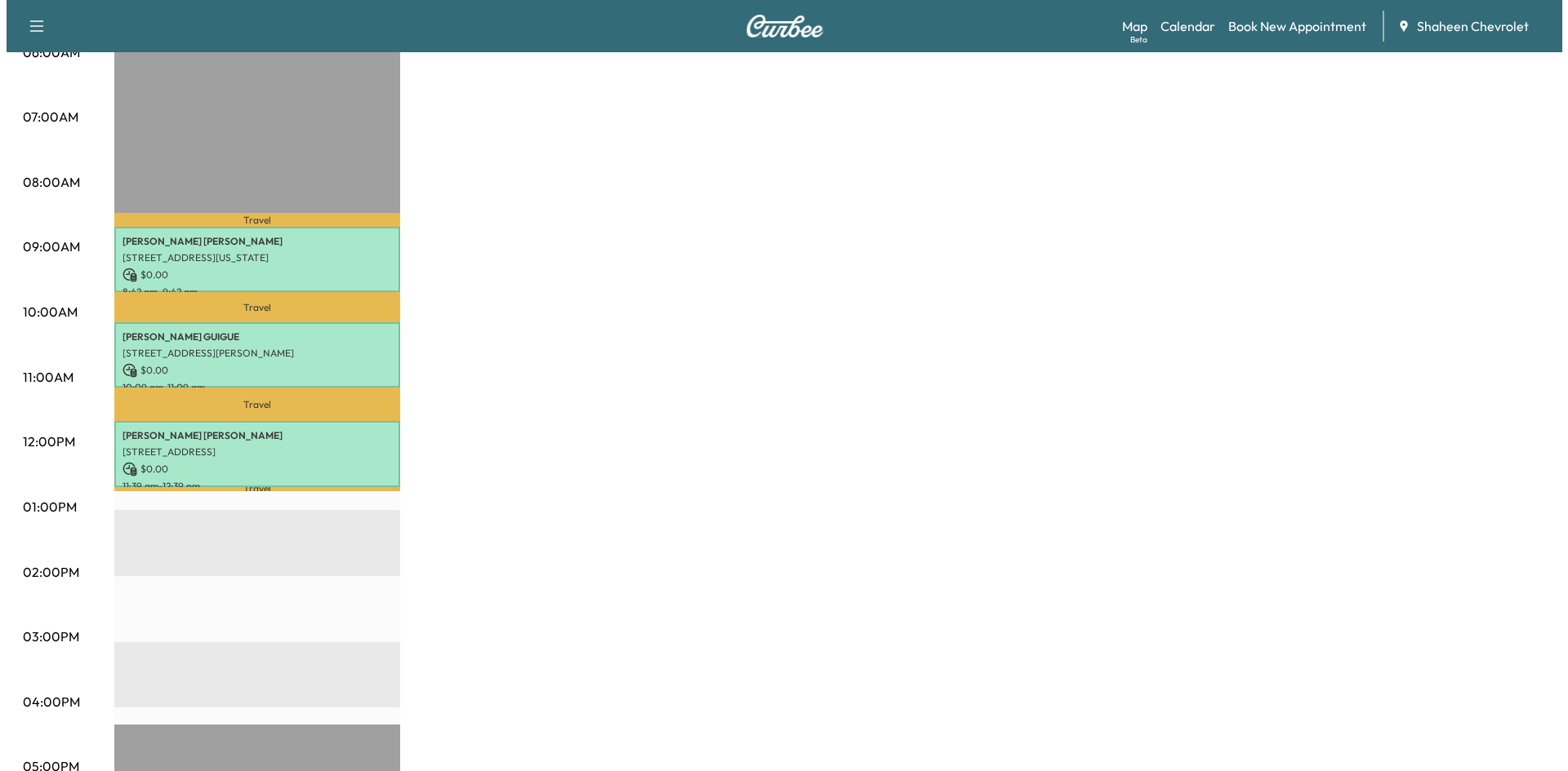
scroll to position [327, 0]
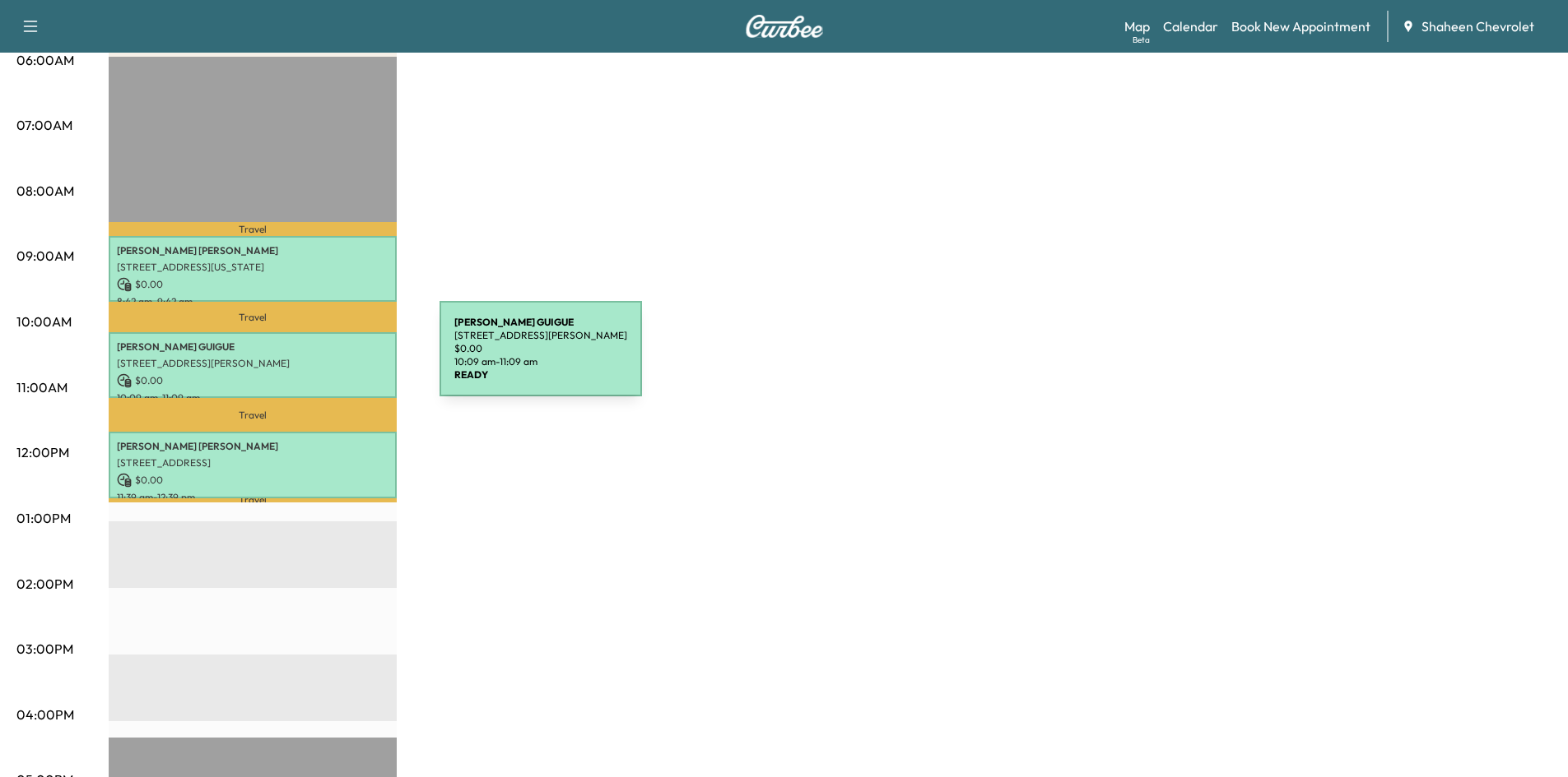
click at [316, 359] on p "[STREET_ADDRESS][PERSON_NAME]" at bounding box center [252, 363] width 272 height 13
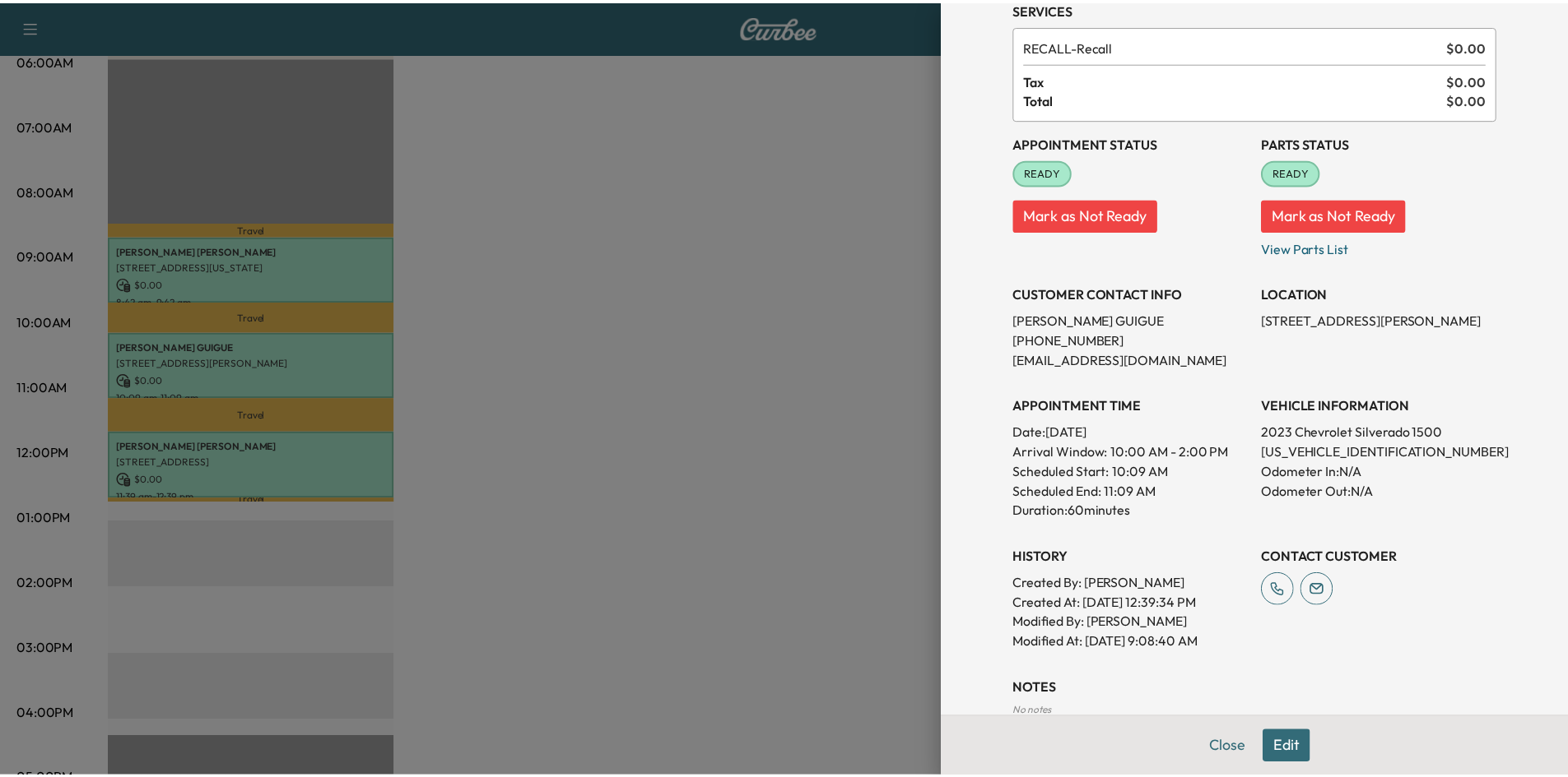
scroll to position [174, 0]
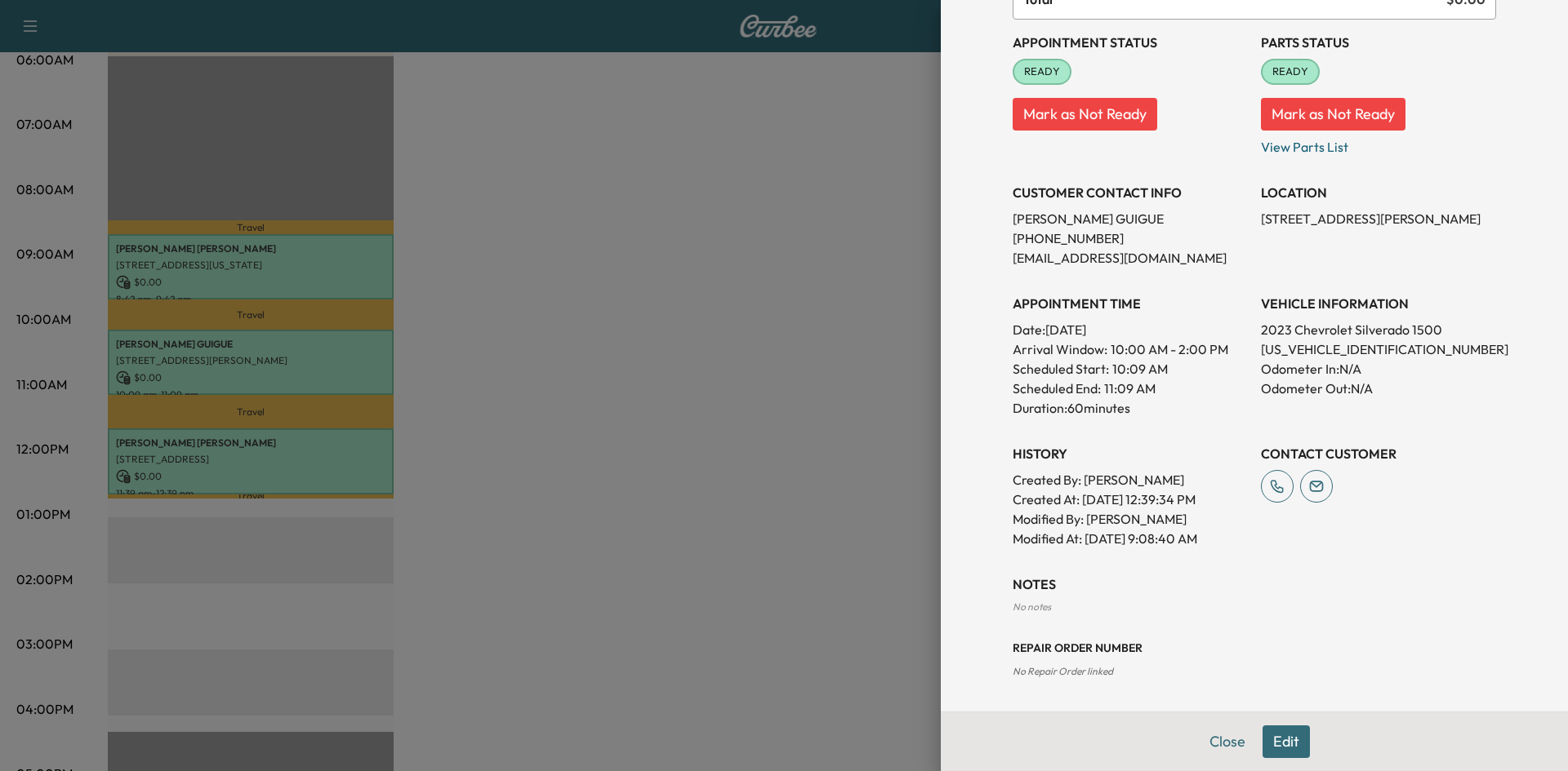
click at [637, 359] on div at bounding box center [784, 385] width 1568 height 771
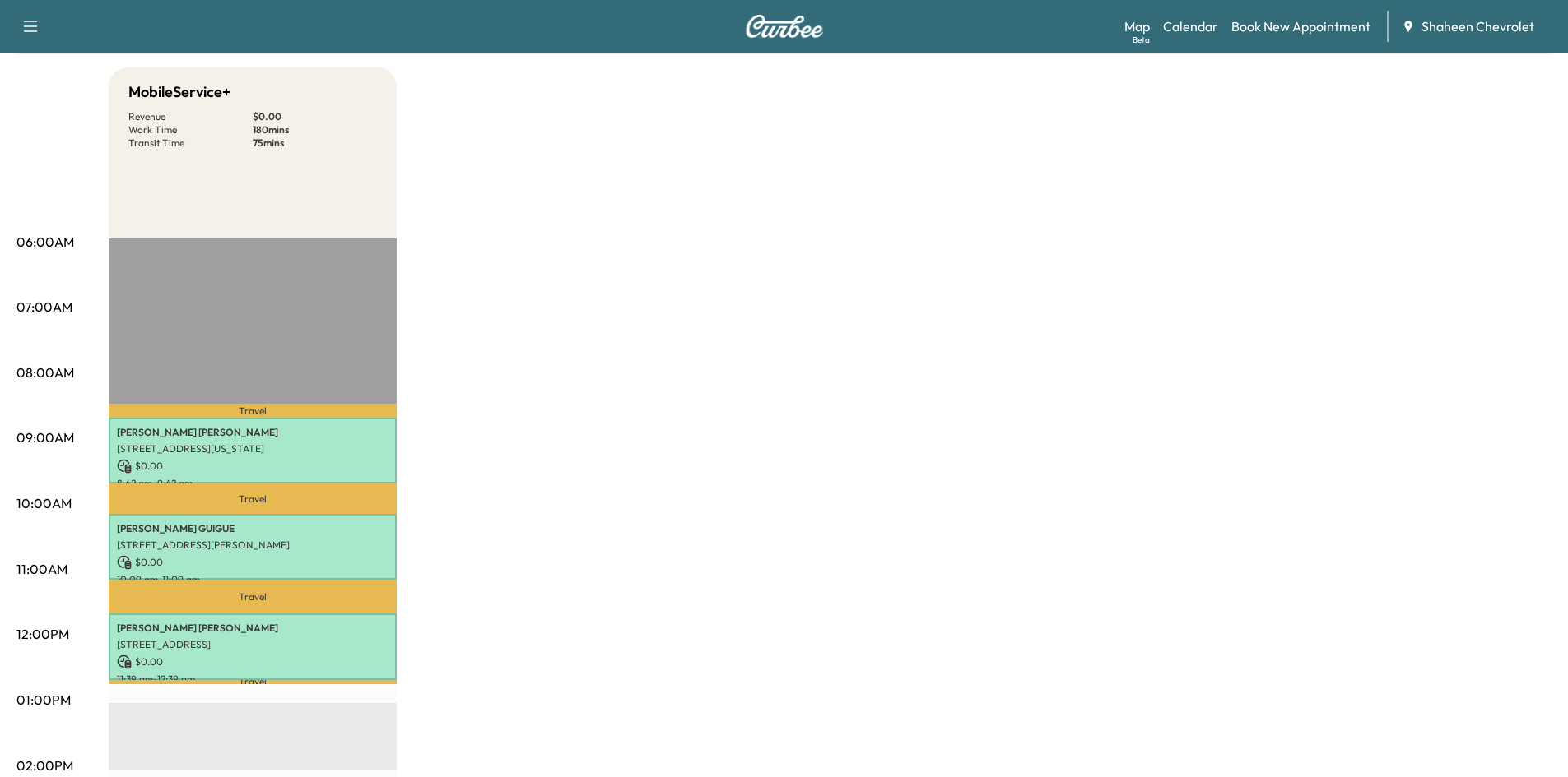
scroll to position [82, 0]
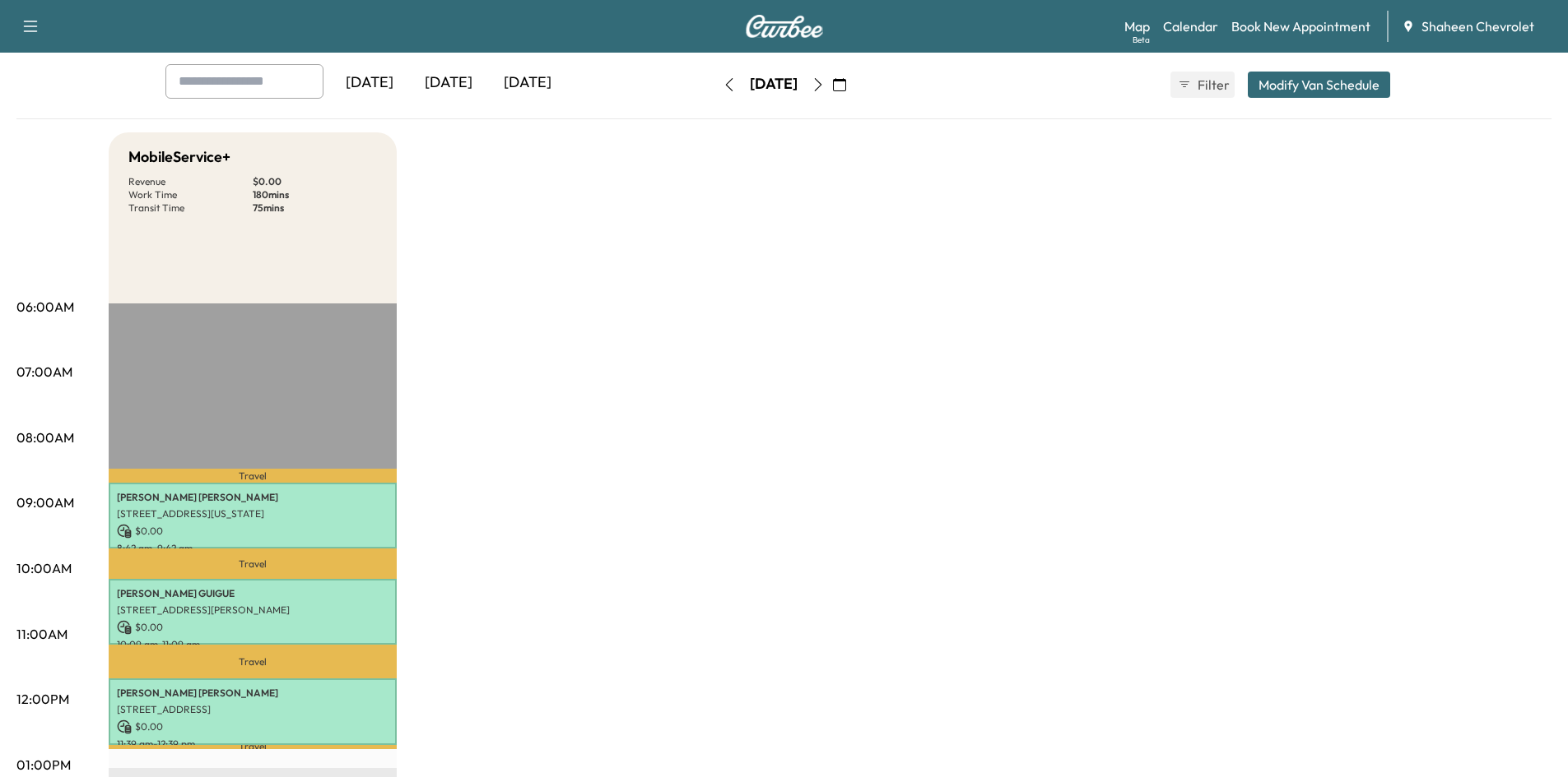
click at [825, 80] on icon "button" at bounding box center [817, 85] width 13 height 13
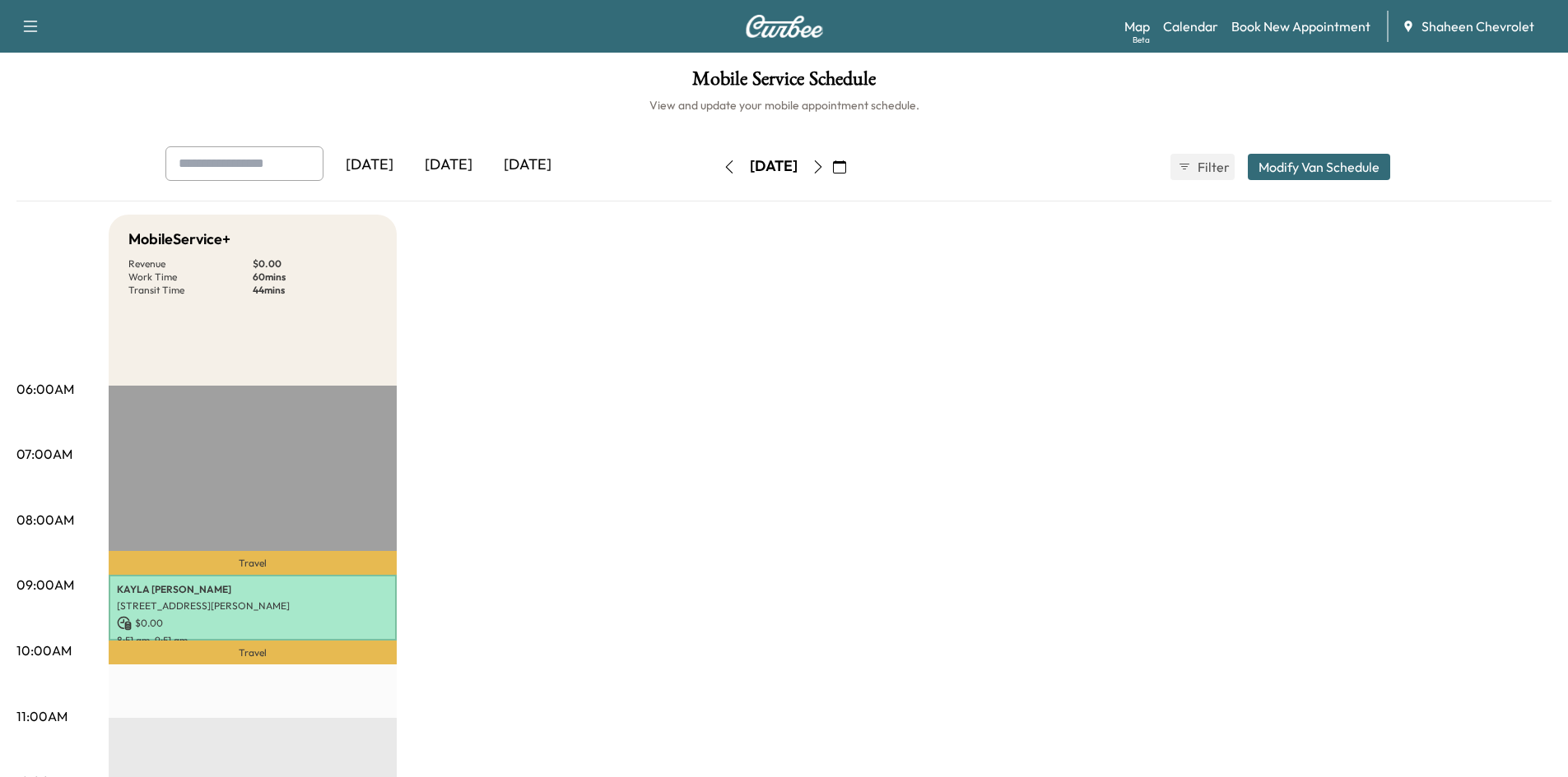
click at [825, 173] on icon "button" at bounding box center [817, 166] width 13 height 13
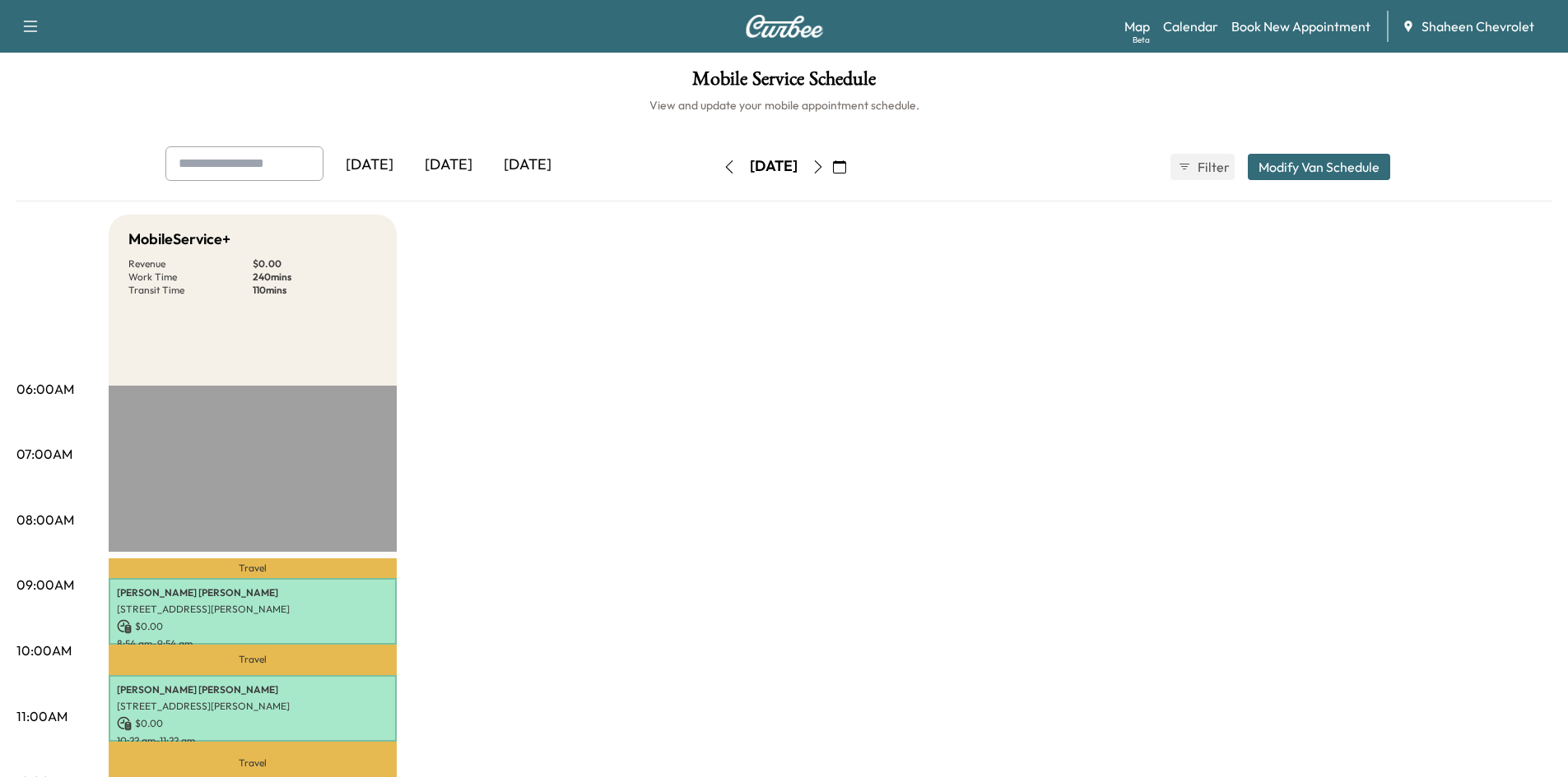
click at [825, 165] on icon "button" at bounding box center [817, 166] width 13 height 13
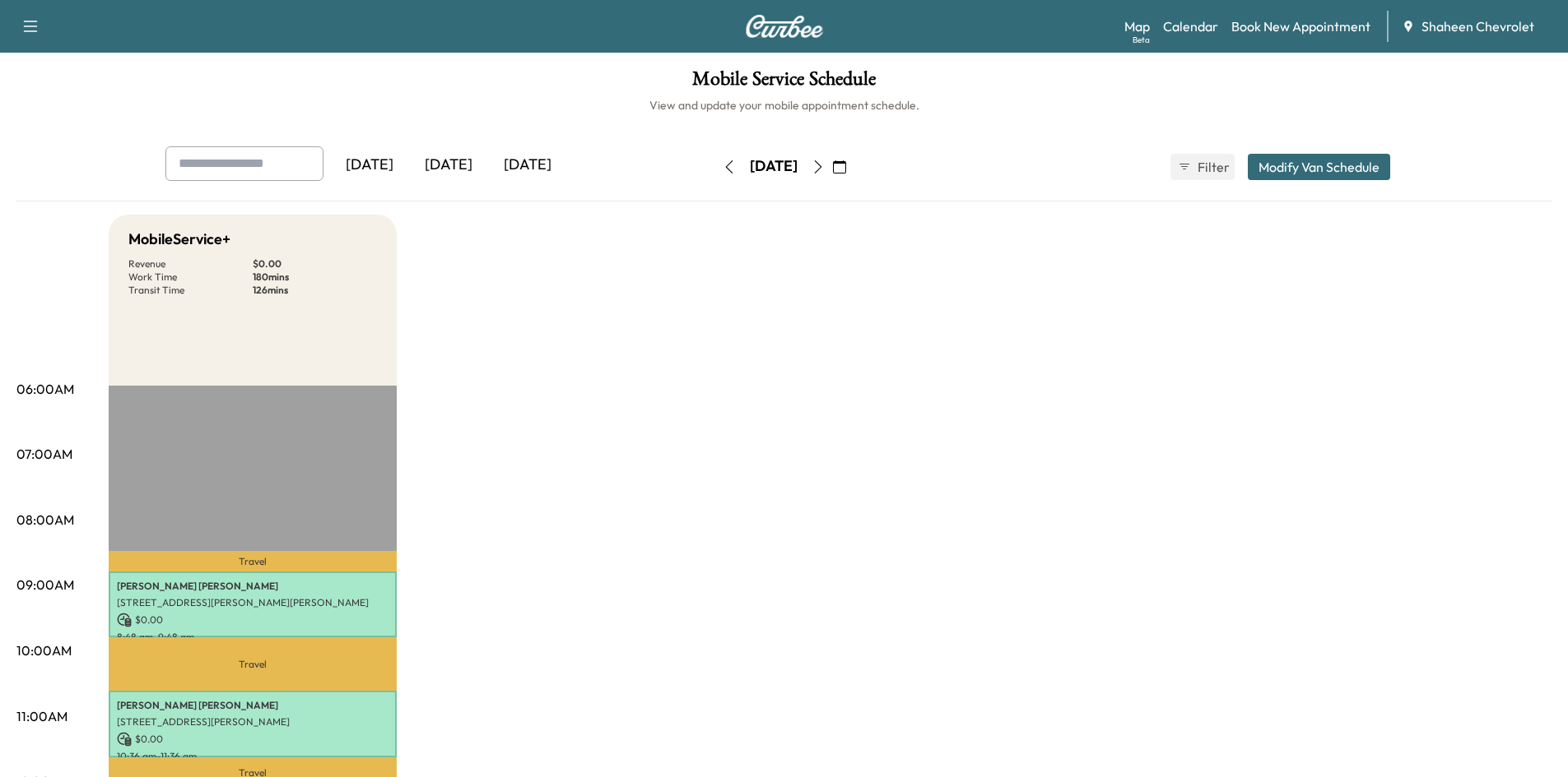
click at [723, 166] on icon "button" at bounding box center [729, 166] width 13 height 13
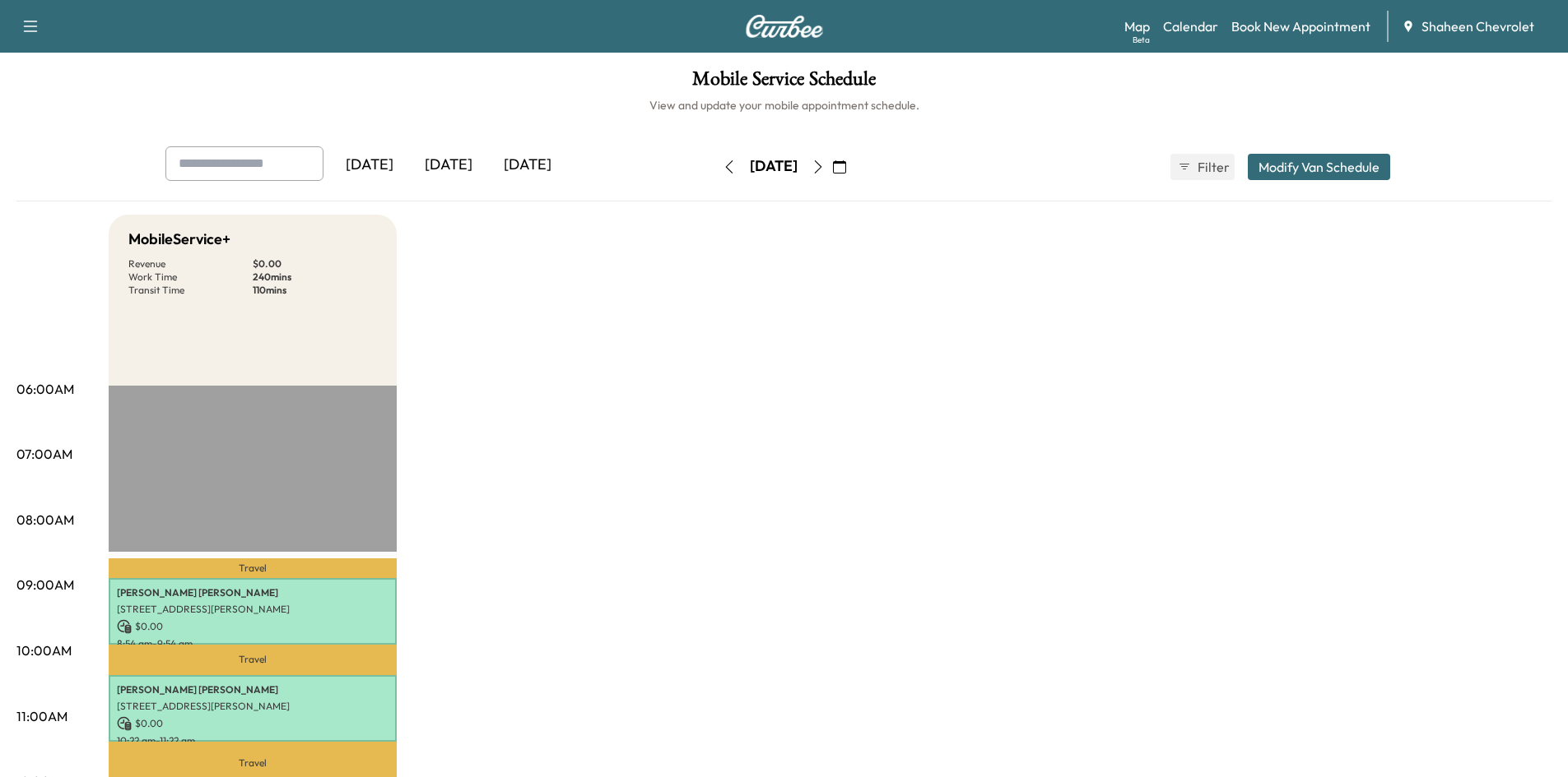
click at [715, 166] on button "button" at bounding box center [728, 167] width 28 height 27
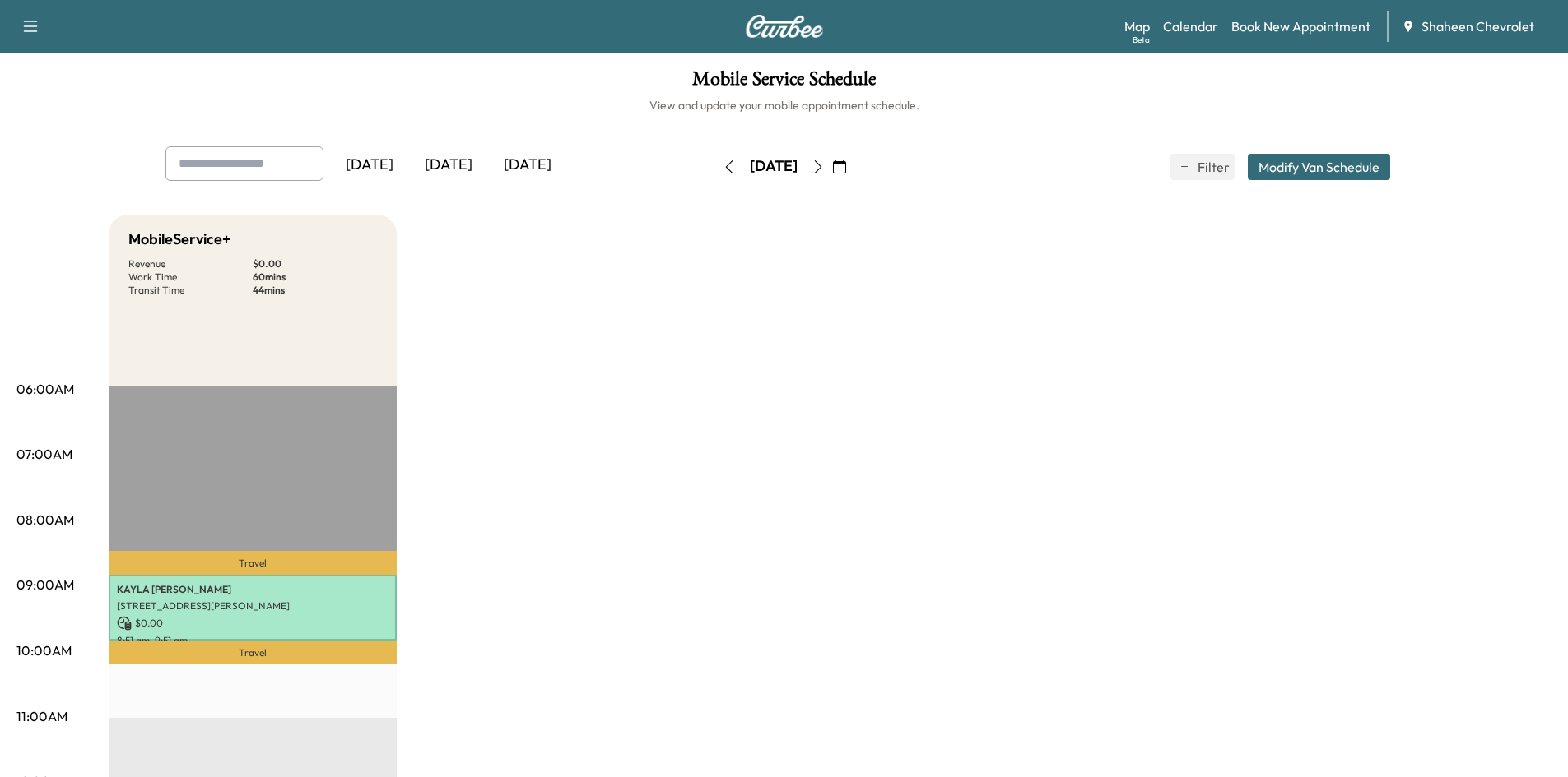
click at [723, 168] on icon "button" at bounding box center [729, 166] width 13 height 13
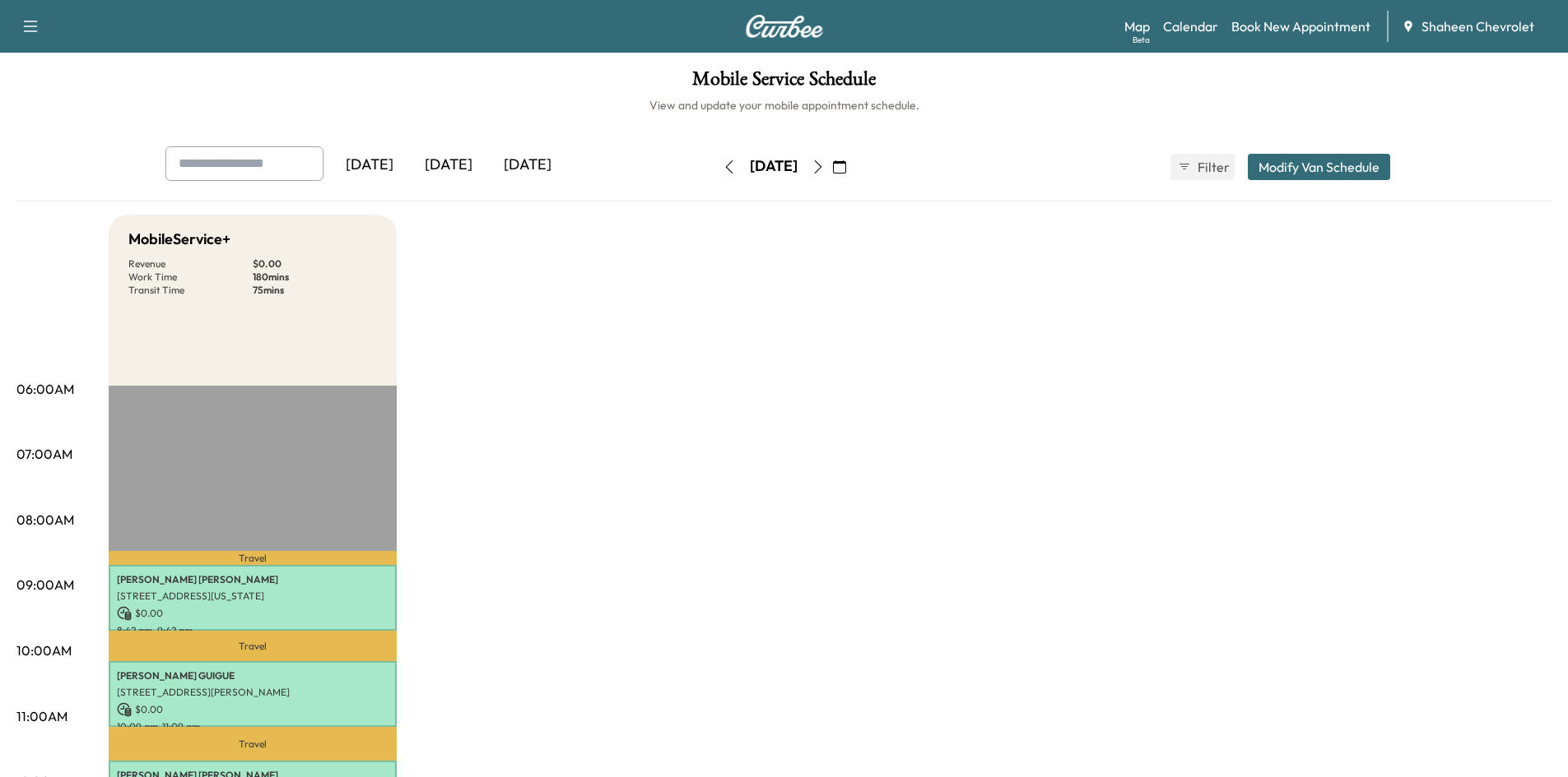
click at [725, 161] on icon "button" at bounding box center [728, 166] width 7 height 13
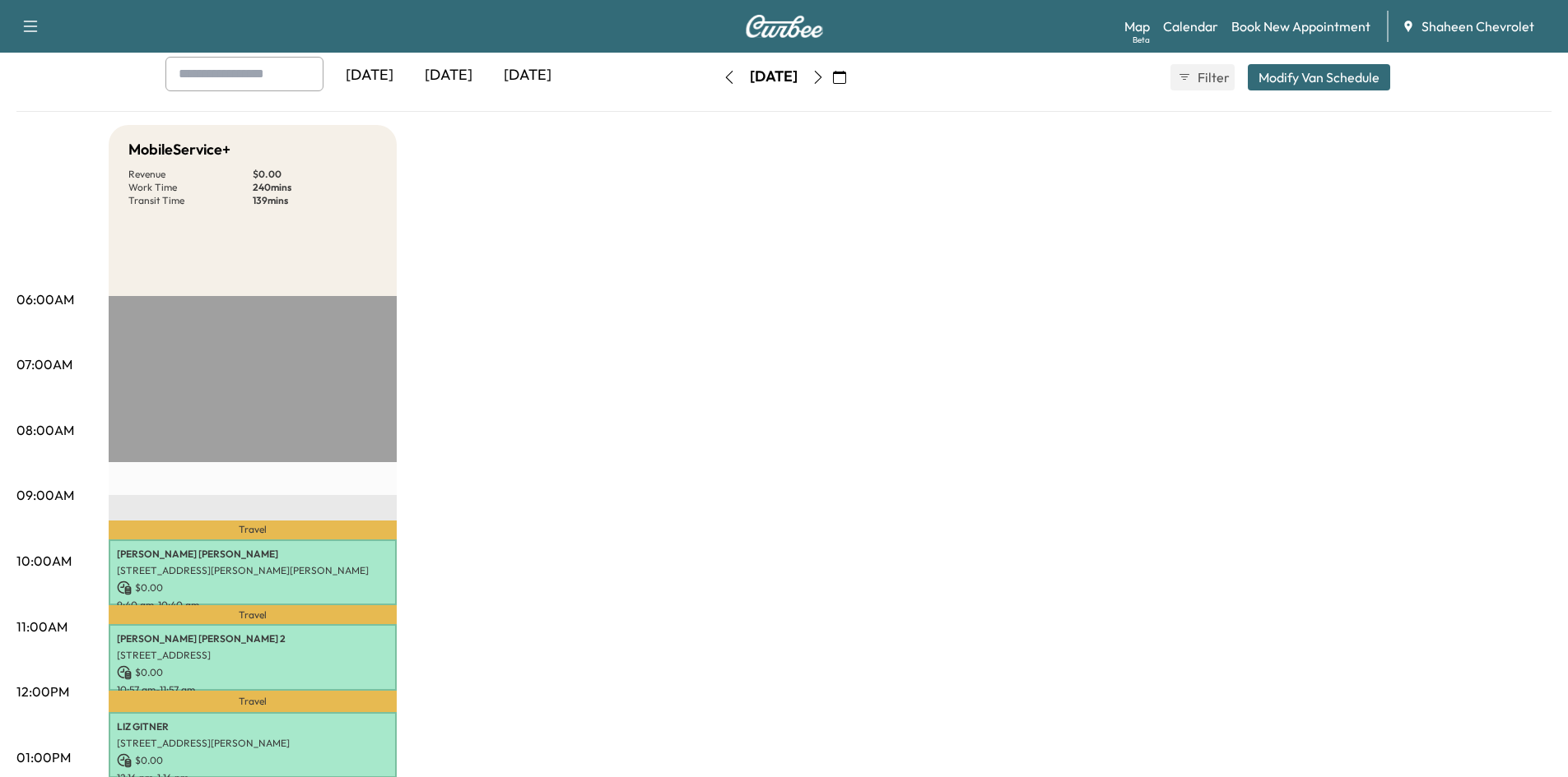
scroll to position [329, 0]
